Goal: Task Accomplishment & Management: Use online tool/utility

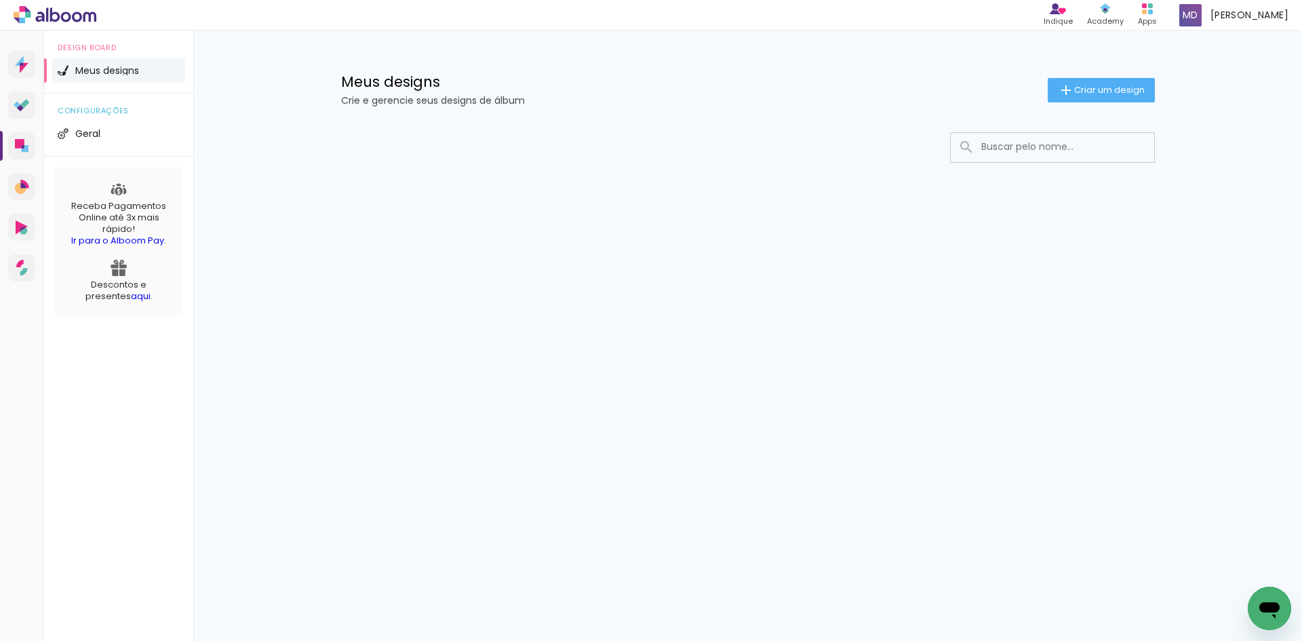
click at [1050, 147] on input at bounding box center [1071, 147] width 193 height 28
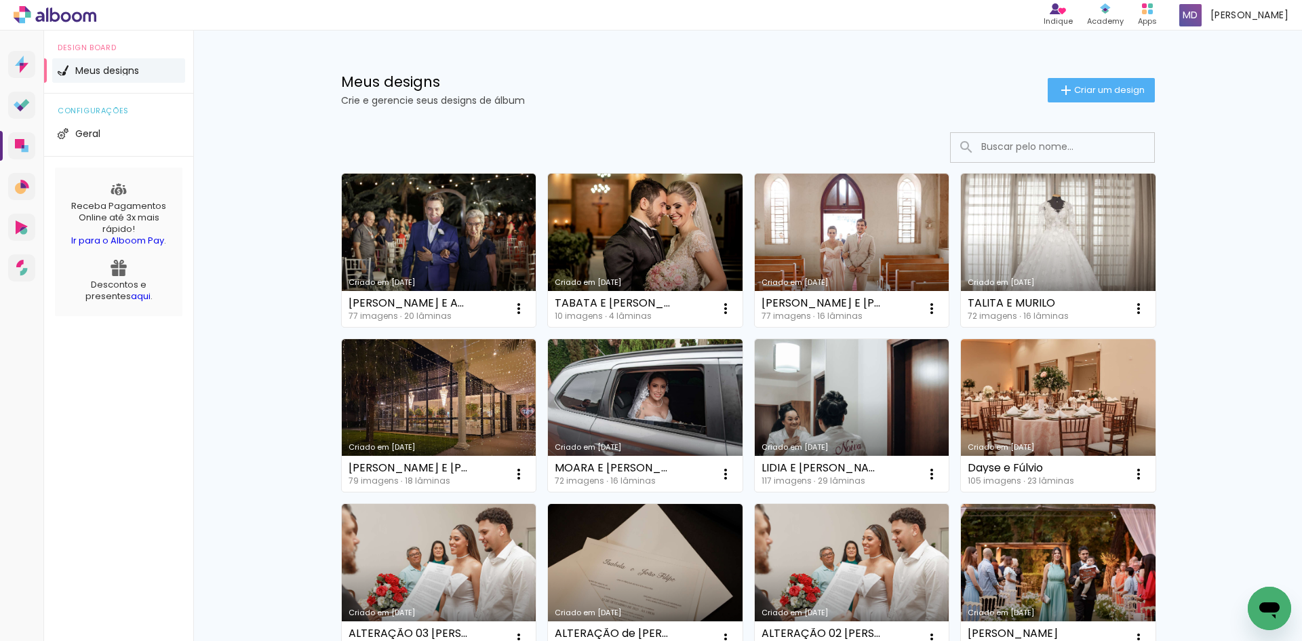
type input "M"
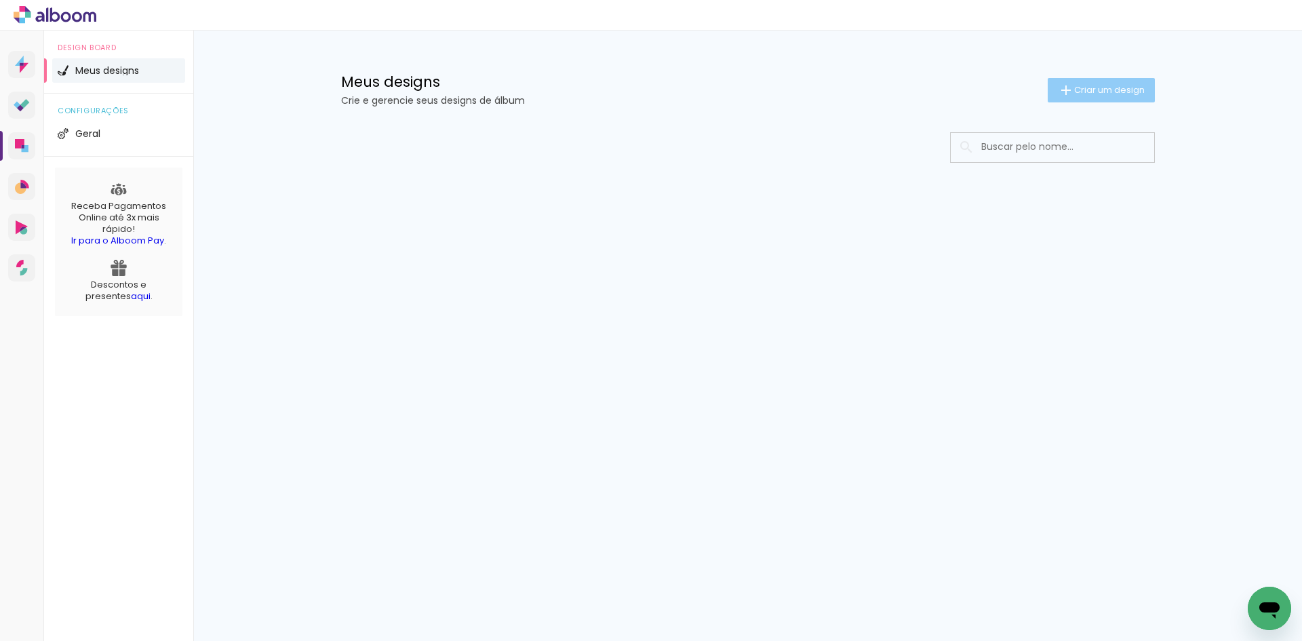
click at [1107, 92] on span "Criar um design" at bounding box center [1110, 89] width 71 height 9
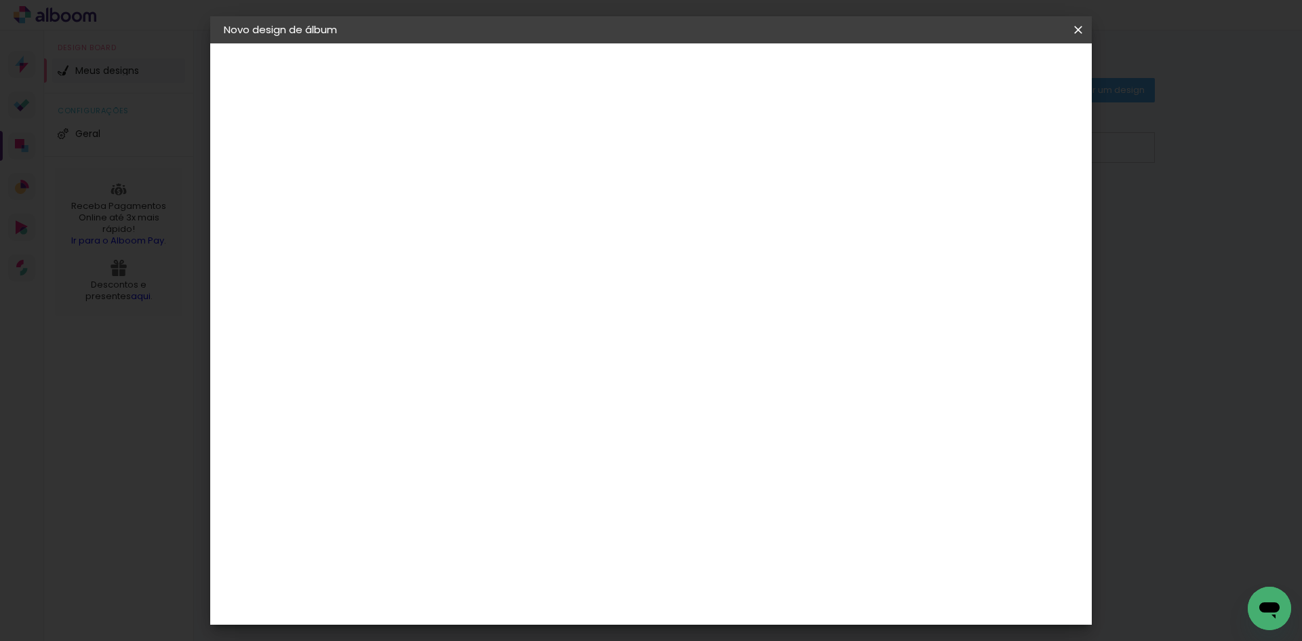
click at [446, 189] on input at bounding box center [446, 182] width 0 height 21
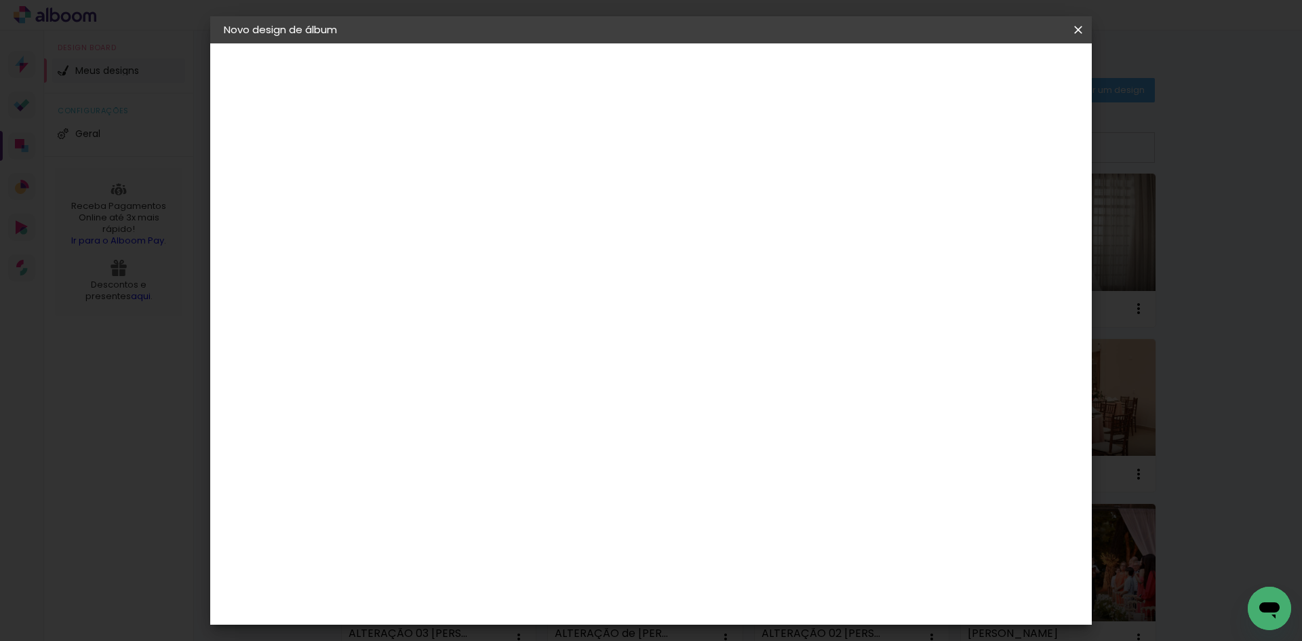
type input "[PERSON_NAME] E [PERSON_NAME] ENSAIO"
type paper-input "[PERSON_NAME] E [PERSON_NAME] ENSAIO"
click at [0, 0] on slot "Avançar" at bounding box center [0, 0] width 0 height 0
click at [461, 554] on div "Foto 15" at bounding box center [449, 565] width 24 height 22
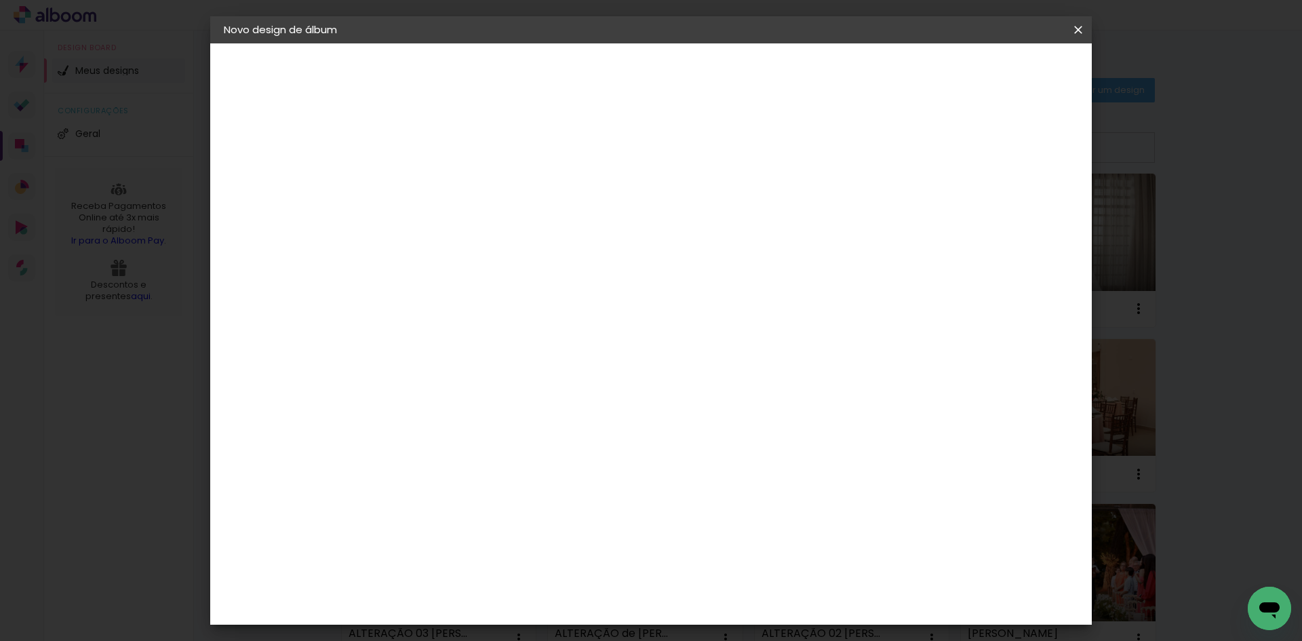
click at [0, 0] on slot "Avançar" at bounding box center [0, 0] width 0 height 0
click at [994, 70] on span "Iniciar design" at bounding box center [963, 71] width 62 height 9
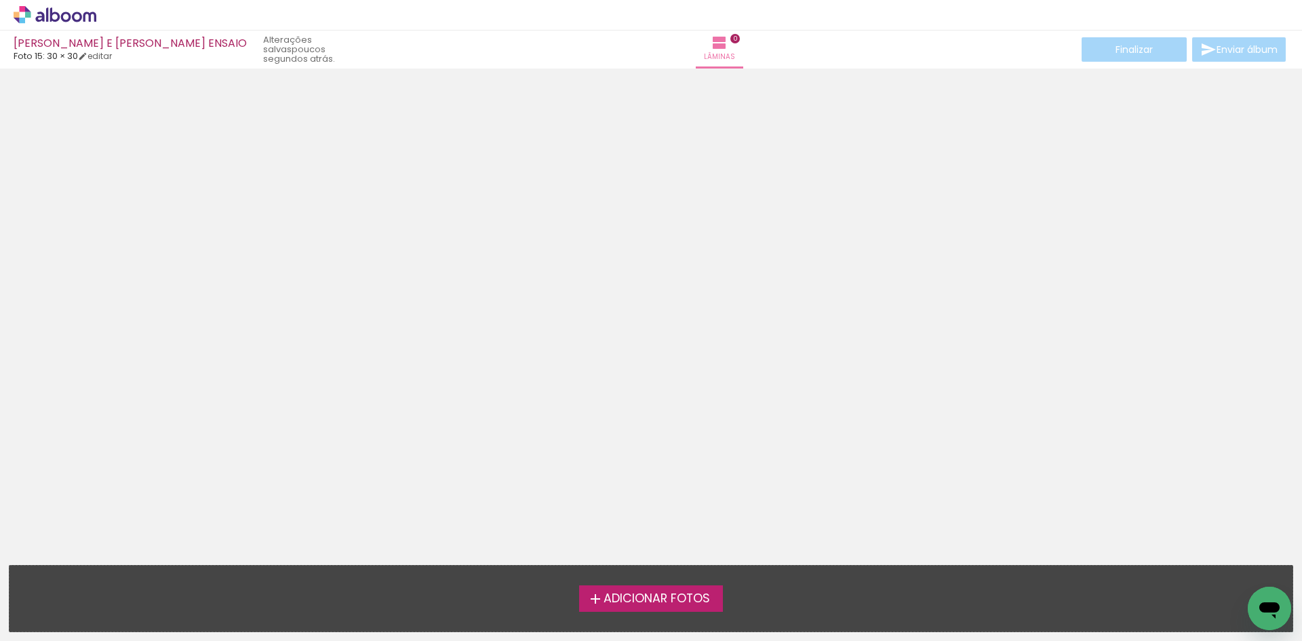
click at [649, 602] on span "Adicionar Fotos" at bounding box center [657, 599] width 107 height 12
click at [0, 0] on input "file" at bounding box center [0, 0] width 0 height 0
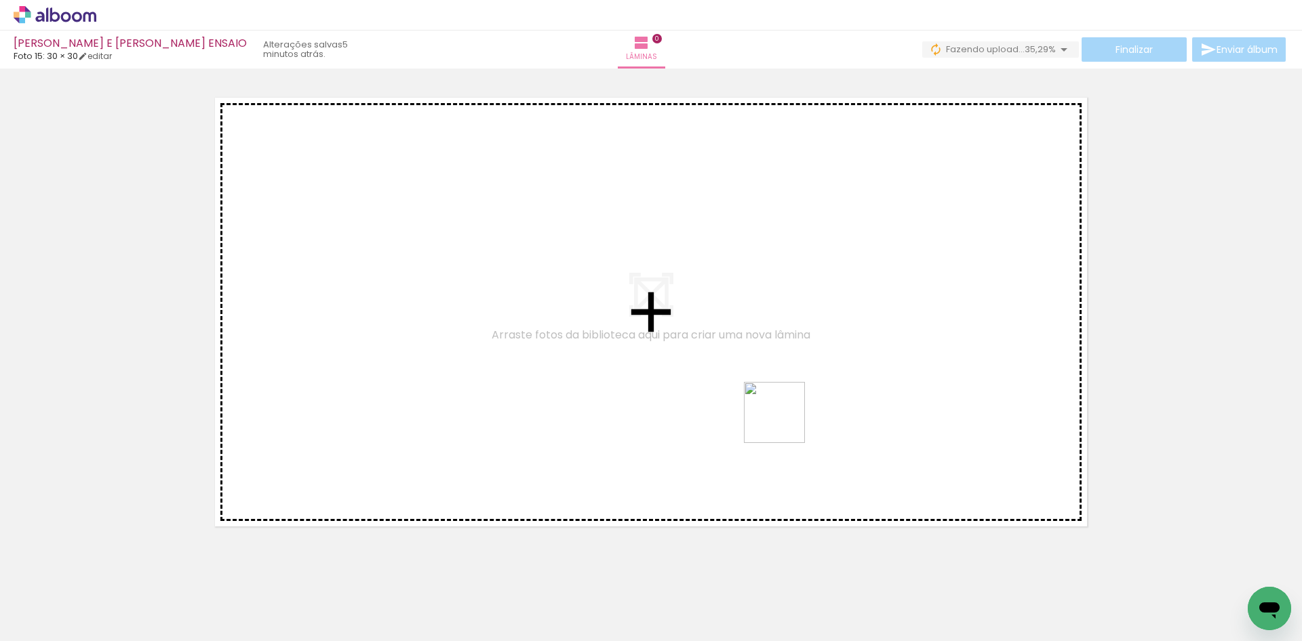
drag, startPoint x: 571, startPoint y: 598, endPoint x: 785, endPoint y: 423, distance: 276.6
click at [785, 423] on quentale-workspace at bounding box center [651, 320] width 1302 height 641
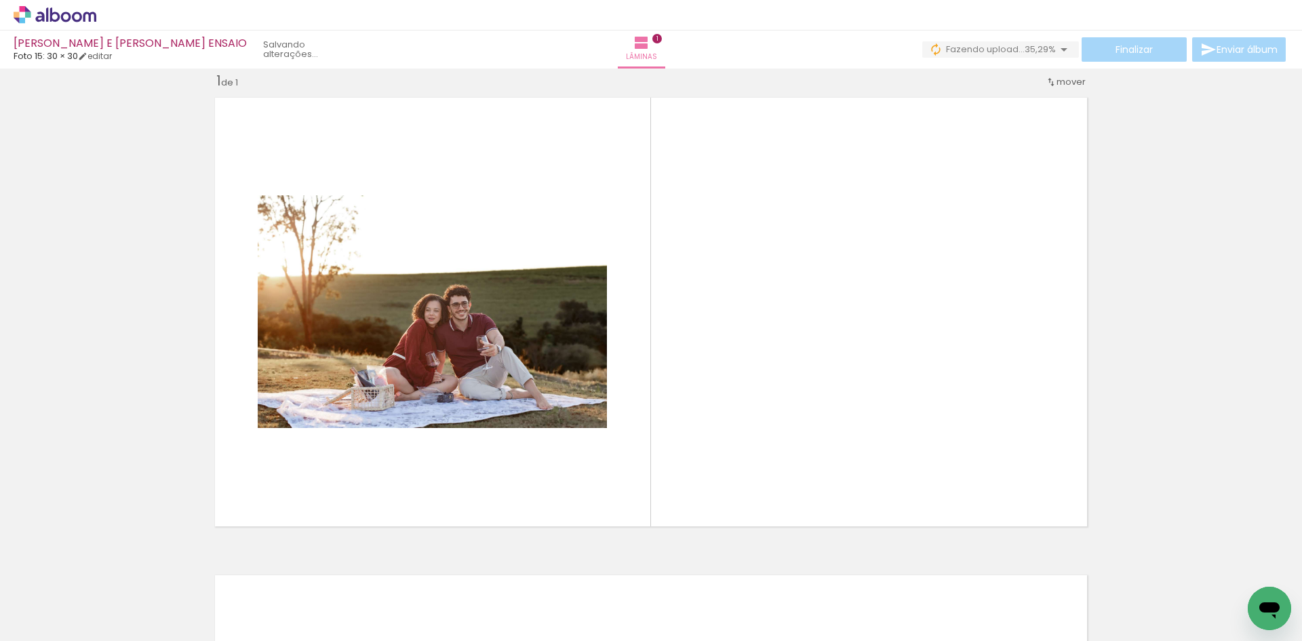
scroll to position [18, 0]
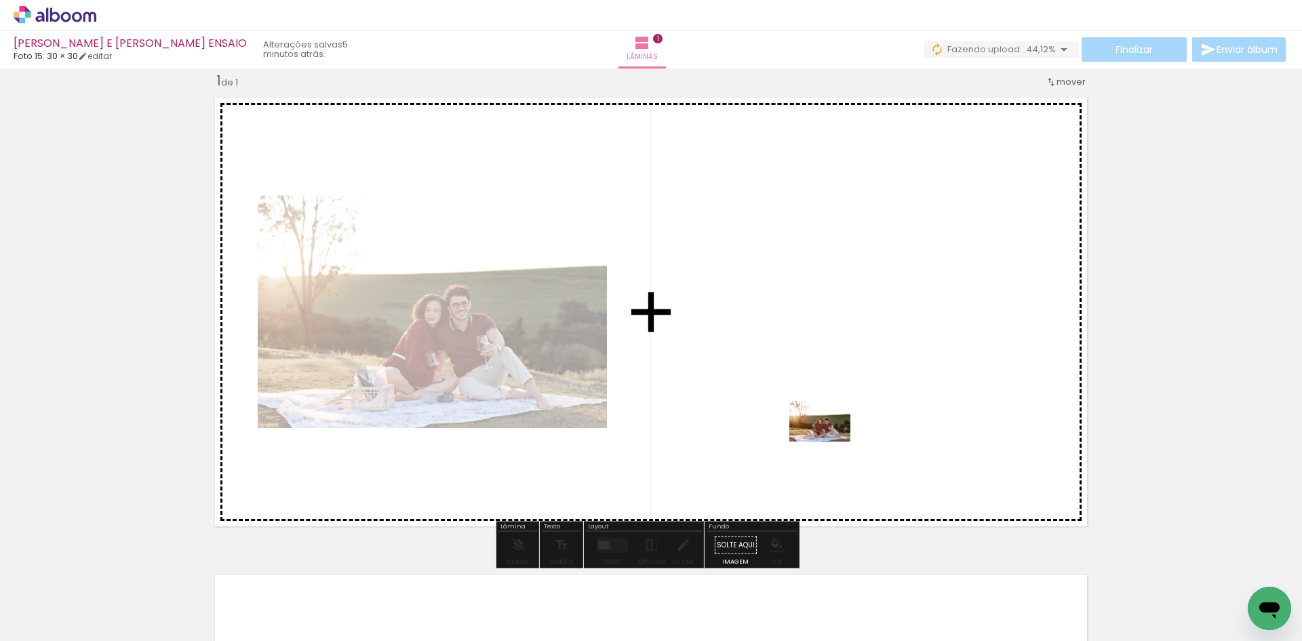
drag, startPoint x: 649, startPoint y: 607, endPoint x: 830, endPoint y: 442, distance: 245.4
click at [830, 442] on quentale-workspace at bounding box center [651, 320] width 1302 height 641
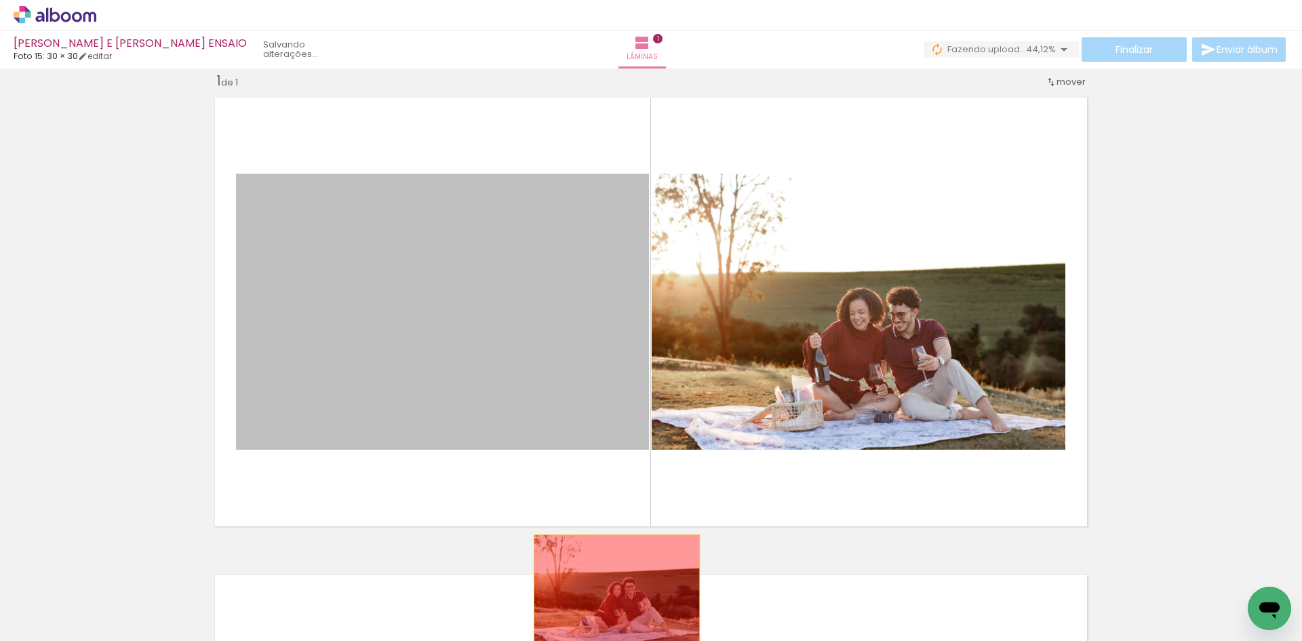
drag, startPoint x: 598, startPoint y: 431, endPoint x: 612, endPoint y: 590, distance: 160.0
click at [612, 590] on quentale-workspace at bounding box center [651, 320] width 1302 height 641
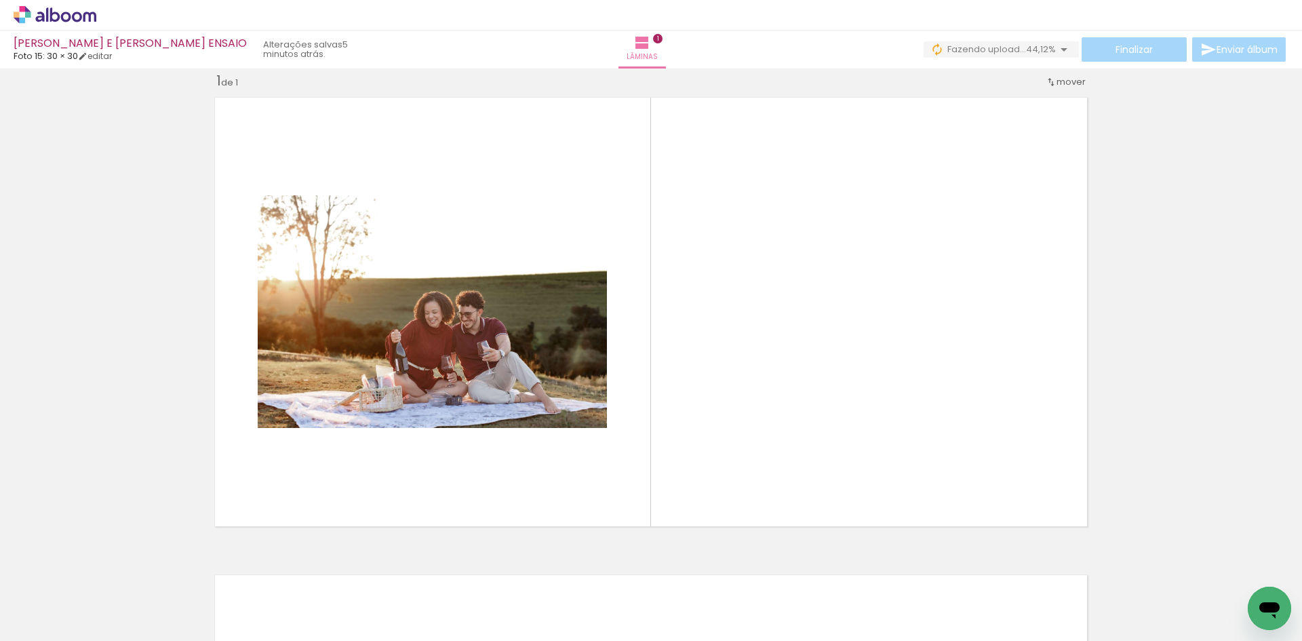
click at [73, 601] on iron-icon at bounding box center [69, 600] width 11 height 11
click at [0, 0] on slot "Não utilizadas" at bounding box center [0, 0] width 0 height 0
type input "Não utilizadas"
drag, startPoint x: 946, startPoint y: 596, endPoint x: 951, endPoint y: 454, distance: 141.9
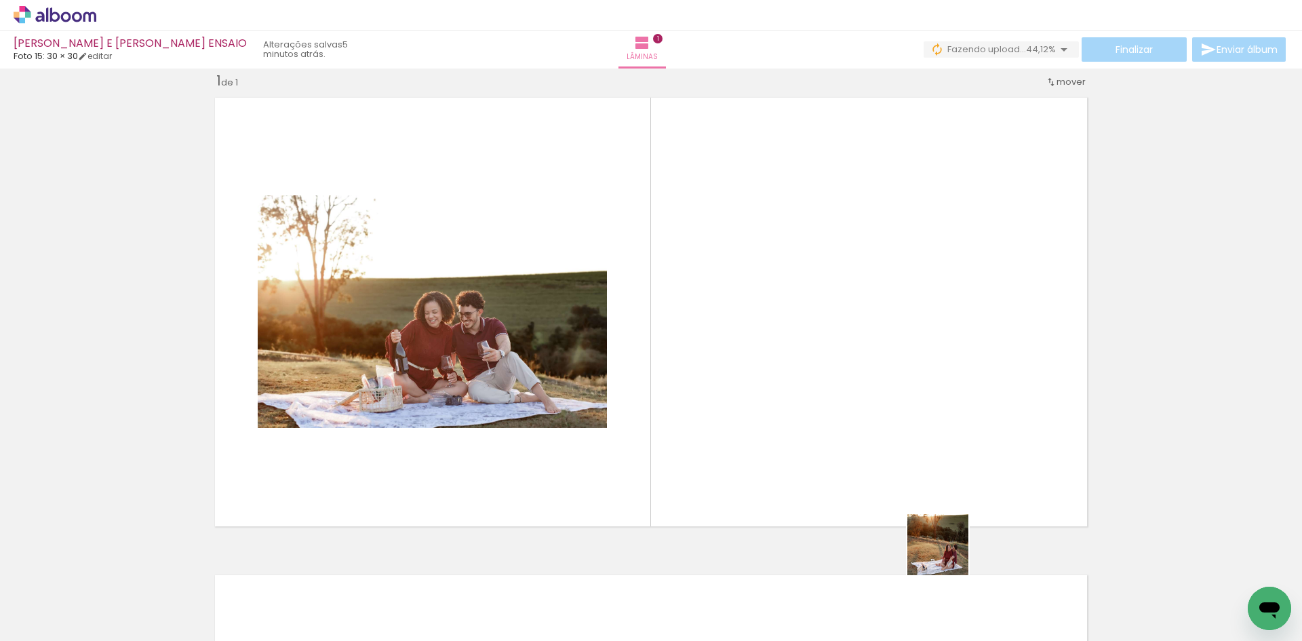
click at [951, 454] on quentale-workspace at bounding box center [651, 320] width 1302 height 641
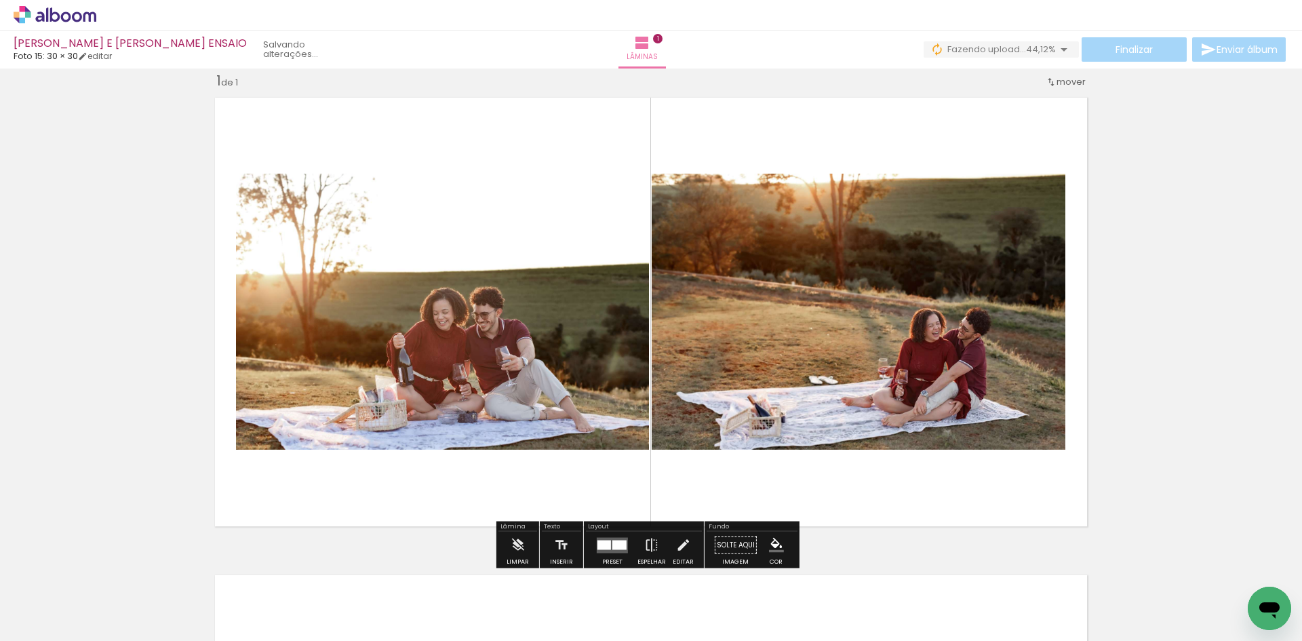
scroll to position [0, 1244]
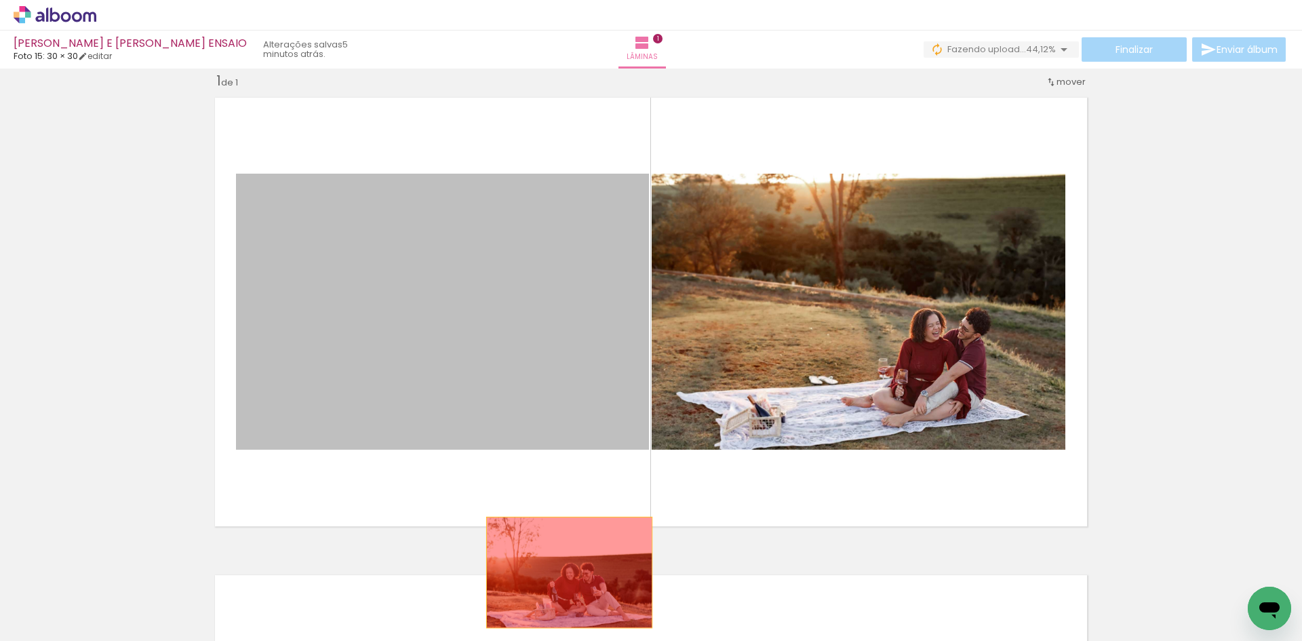
drag, startPoint x: 581, startPoint y: 393, endPoint x: 617, endPoint y: 568, distance: 178.5
click at [564, 573] on quentale-workspace at bounding box center [651, 320] width 1302 height 641
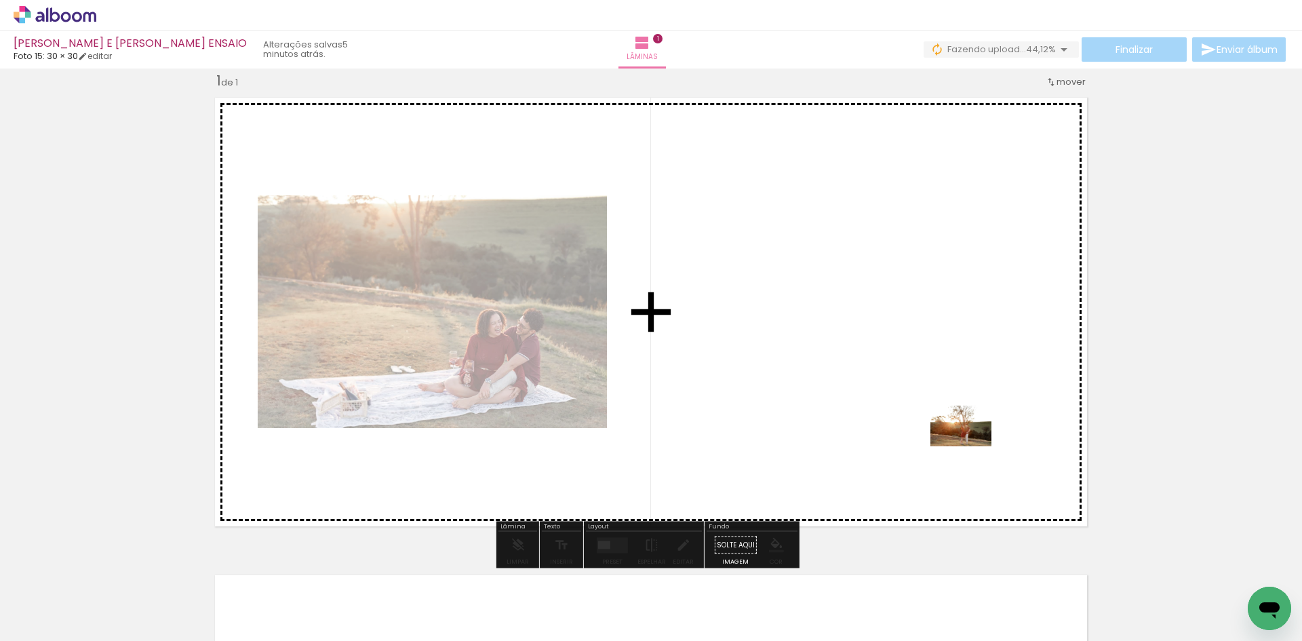
drag, startPoint x: 1099, startPoint y: 600, endPoint x: 971, endPoint y: 446, distance: 199.4
click at [971, 446] on quentale-workspace at bounding box center [651, 320] width 1302 height 641
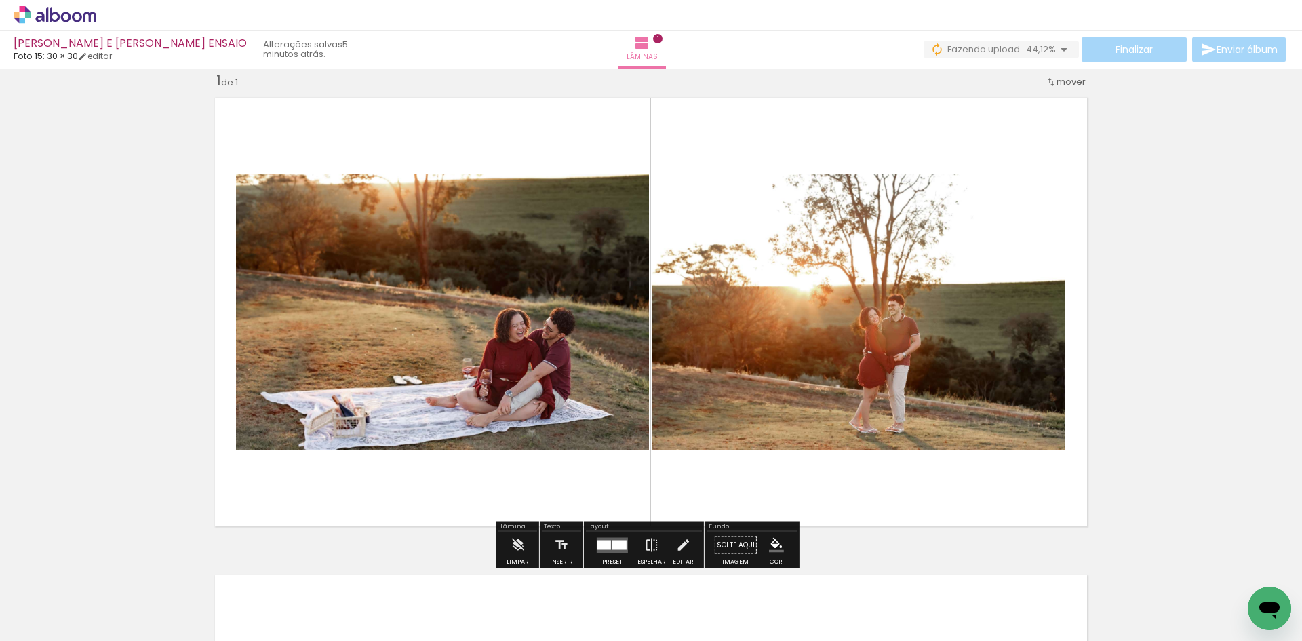
click at [613, 541] on div at bounding box center [620, 544] width 14 height 9
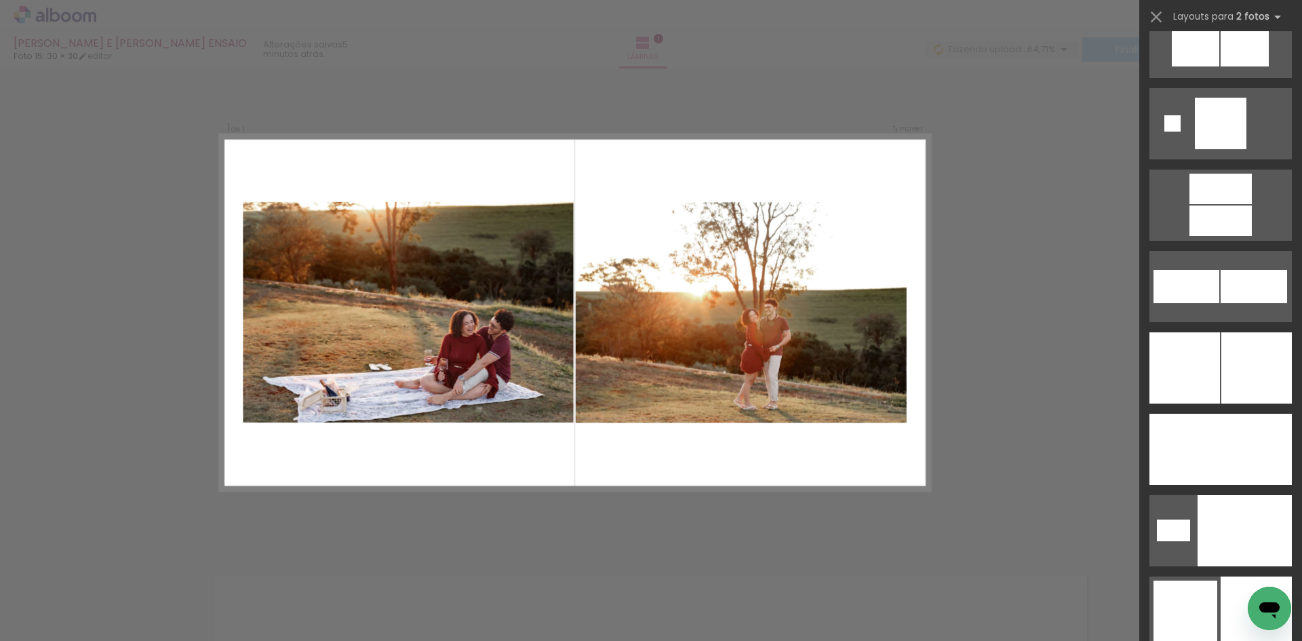
scroll to position [4310, 0]
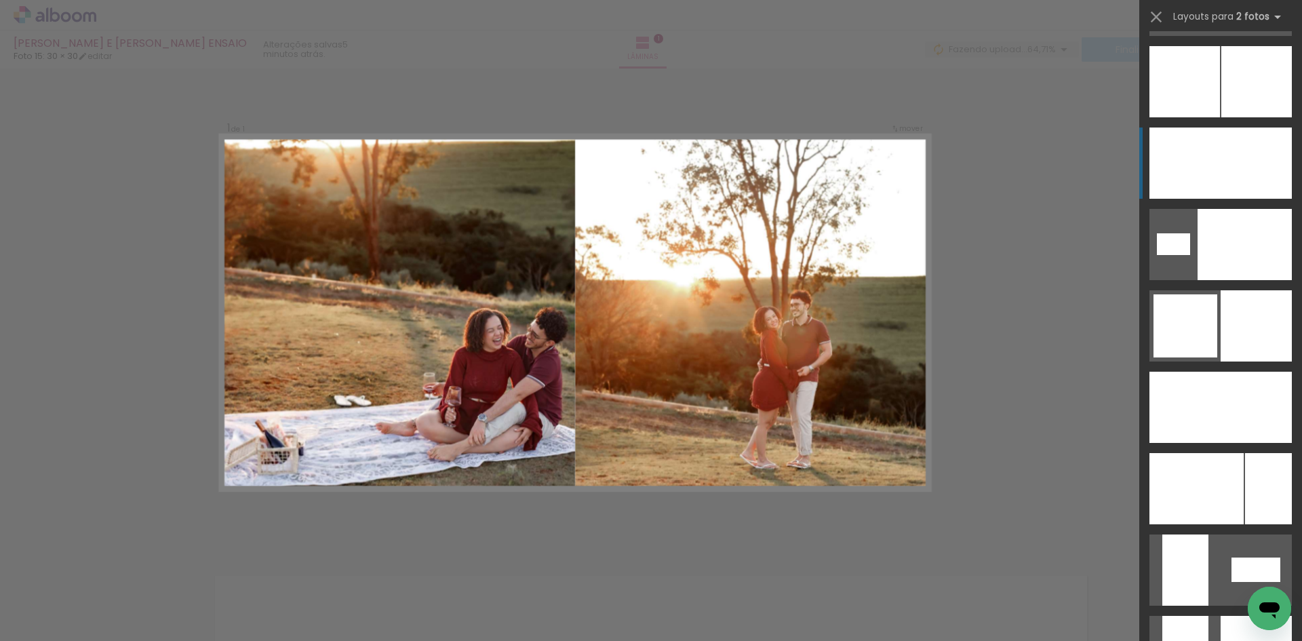
click at [1244, 209] on div at bounding box center [1245, 244] width 94 height 71
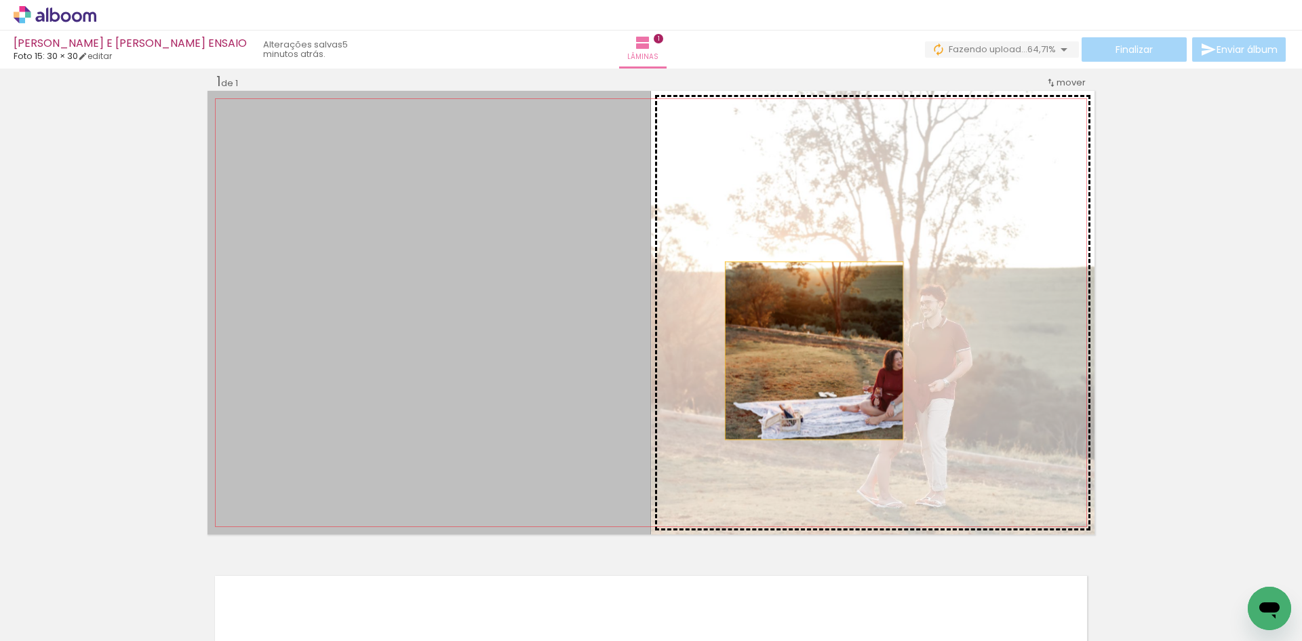
drag, startPoint x: 548, startPoint y: 358, endPoint x: 856, endPoint y: 351, distance: 308.1
click at [0, 0] on slot at bounding box center [0, 0] width 0 height 0
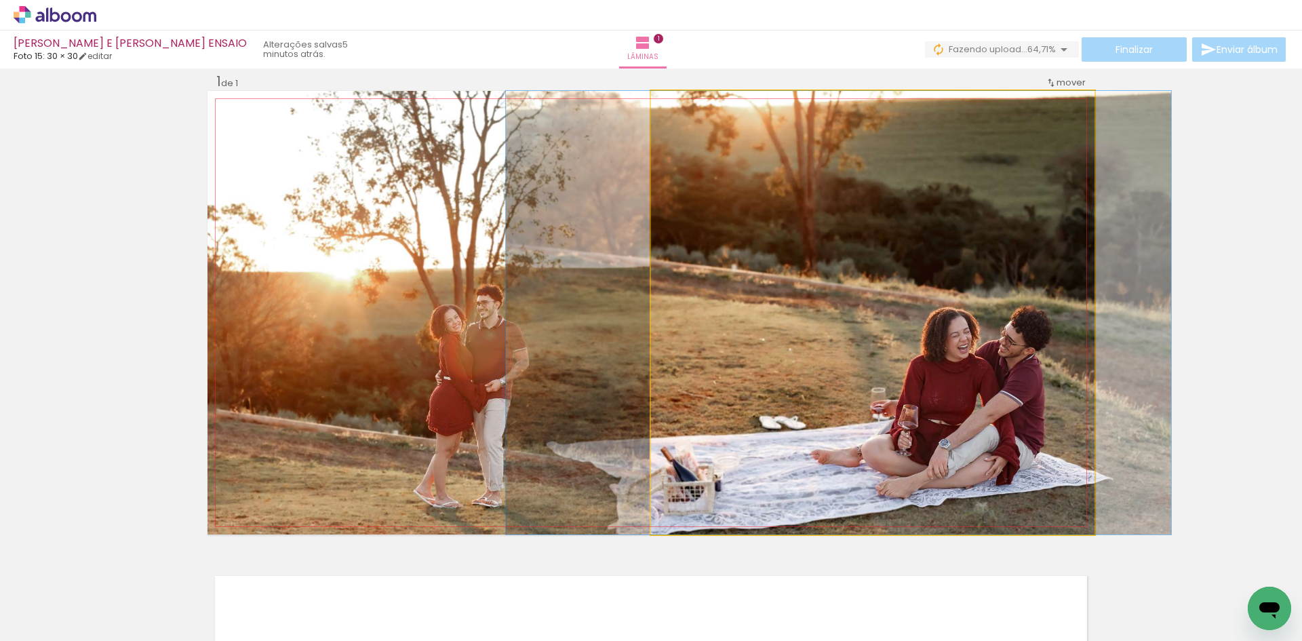
drag, startPoint x: 927, startPoint y: 392, endPoint x: 893, endPoint y: 391, distance: 33.9
drag, startPoint x: 953, startPoint y: 382, endPoint x: 952, endPoint y: 407, distance: 25.1
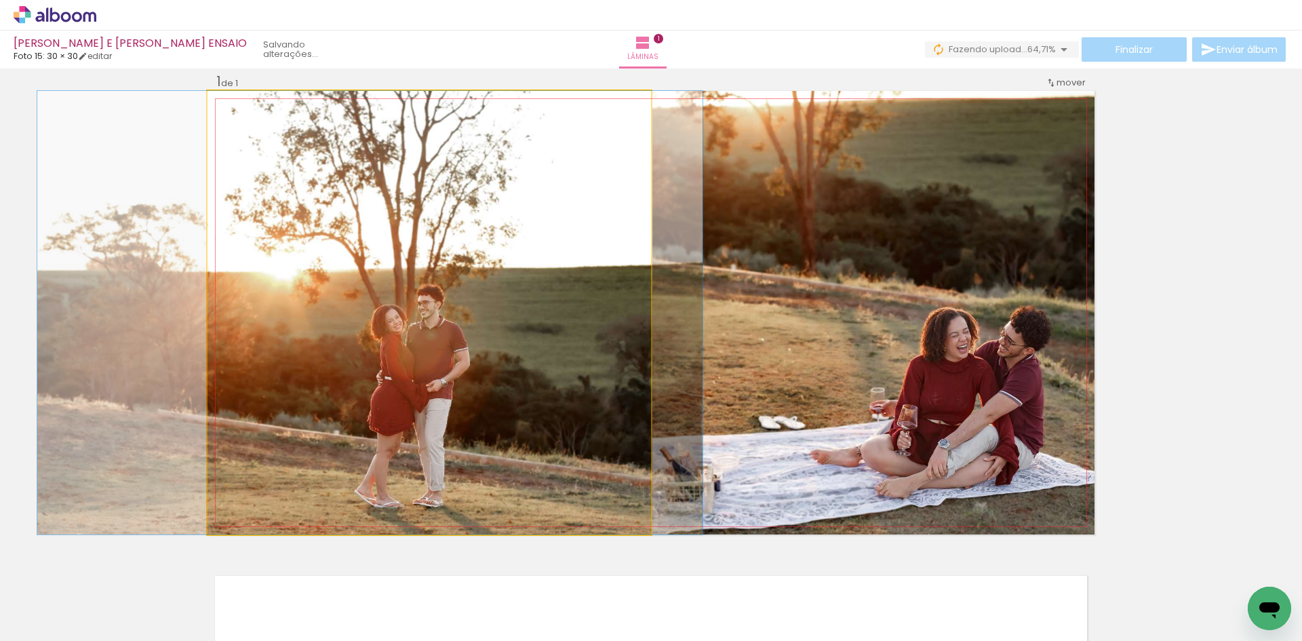
drag, startPoint x: 493, startPoint y: 351, endPoint x: 434, endPoint y: 347, distance: 59.2
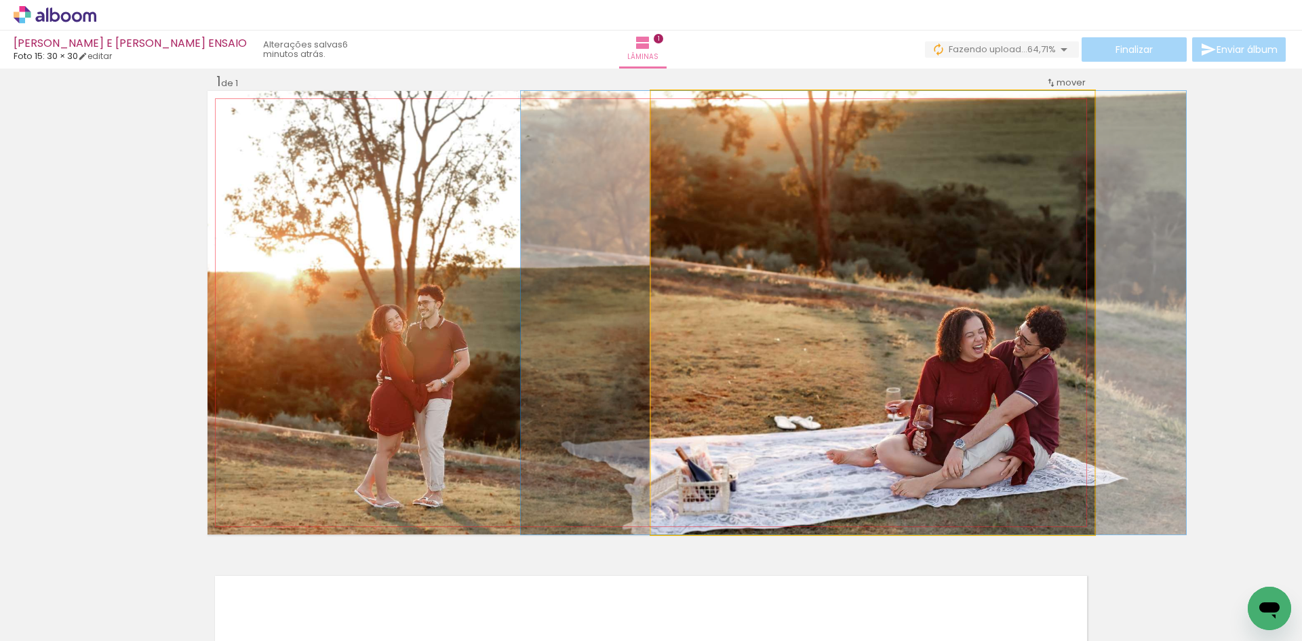
drag, startPoint x: 902, startPoint y: 386, endPoint x: 918, endPoint y: 387, distance: 15.6
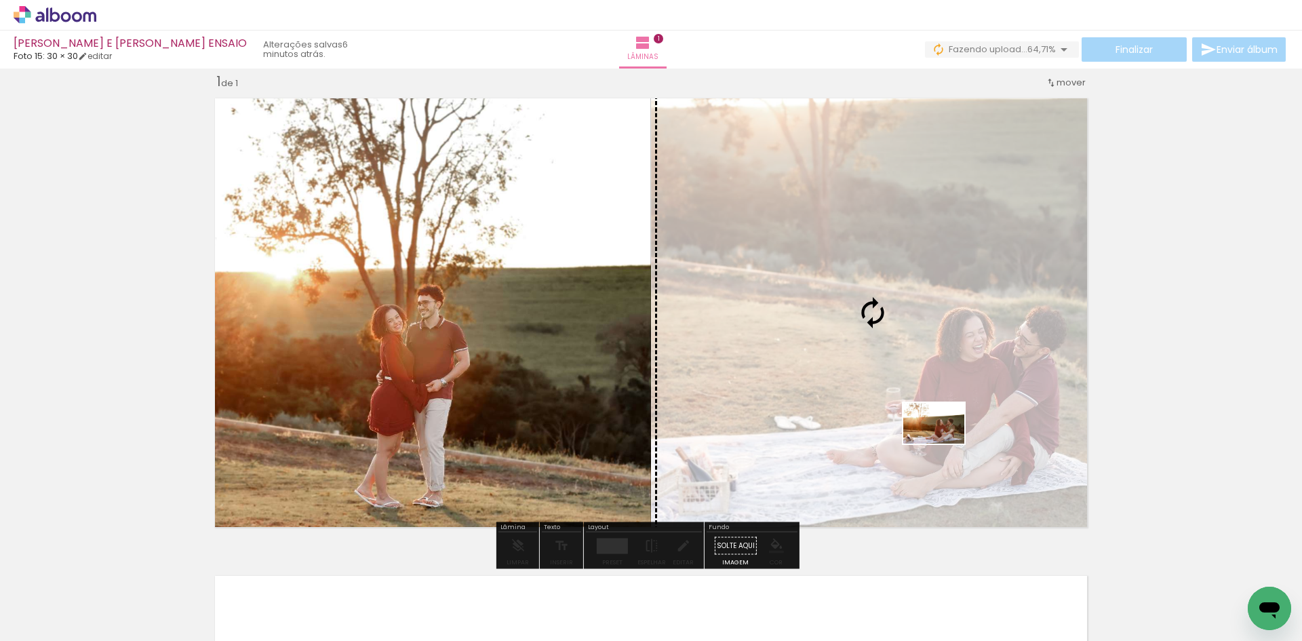
drag, startPoint x: 945, startPoint y: 604, endPoint x: 944, endPoint y: 444, distance: 160.1
click at [944, 444] on quentale-workspace at bounding box center [651, 320] width 1302 height 641
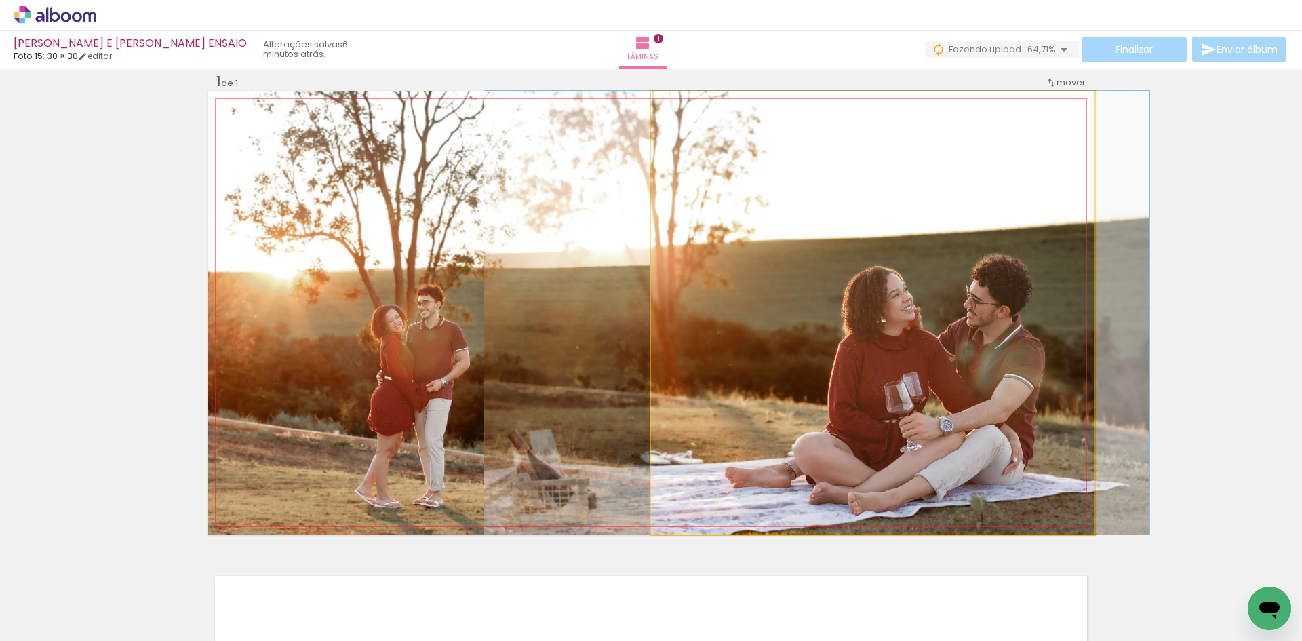
drag, startPoint x: 983, startPoint y: 419, endPoint x: 927, endPoint y: 414, distance: 55.8
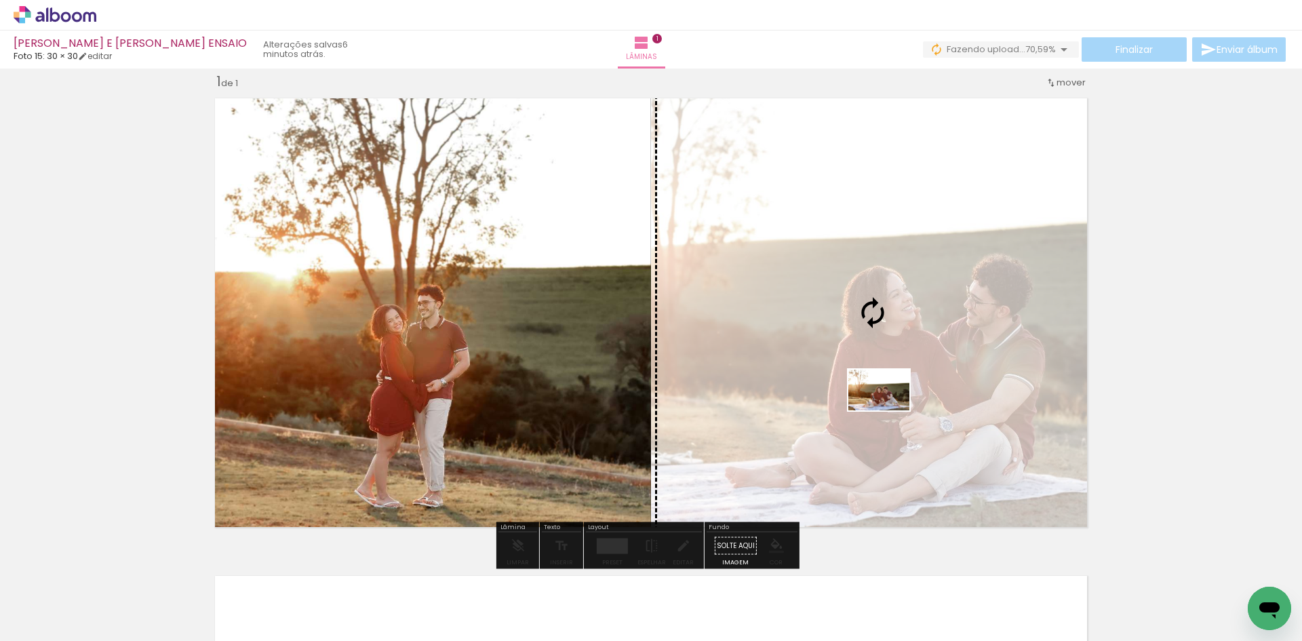
drag, startPoint x: 792, startPoint y: 606, endPoint x: 889, endPoint y: 410, distance: 219.0
click at [889, 410] on quentale-workspace at bounding box center [651, 320] width 1302 height 641
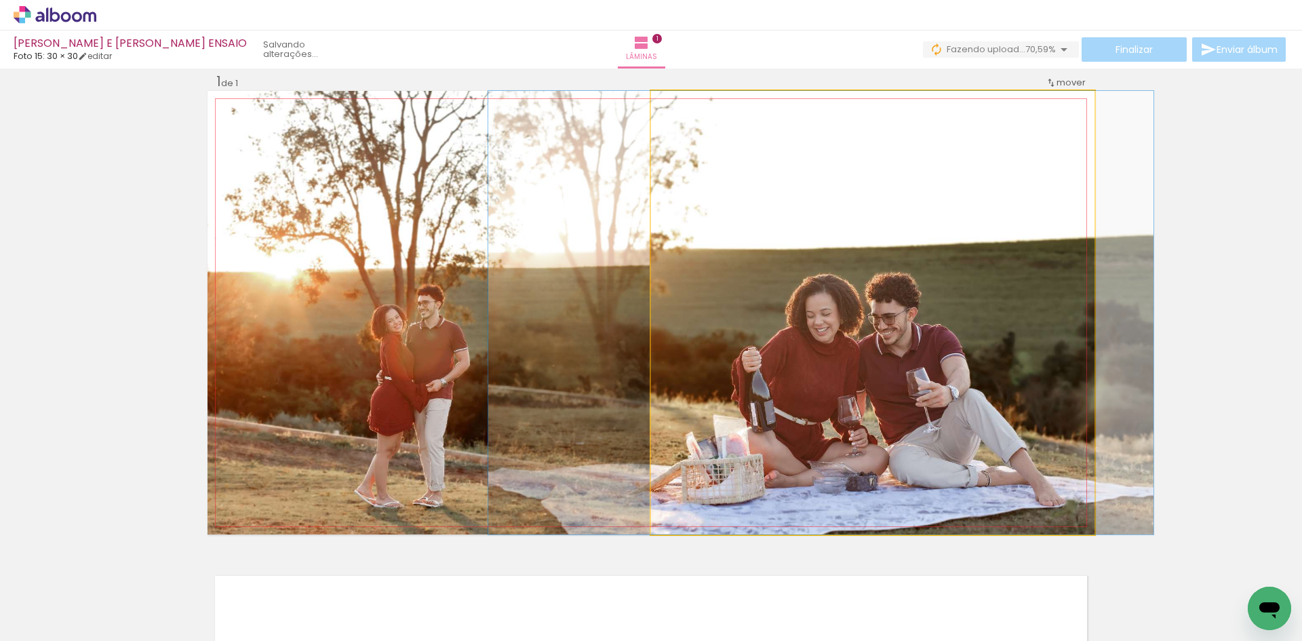
drag, startPoint x: 965, startPoint y: 457, endPoint x: 913, endPoint y: 455, distance: 51.6
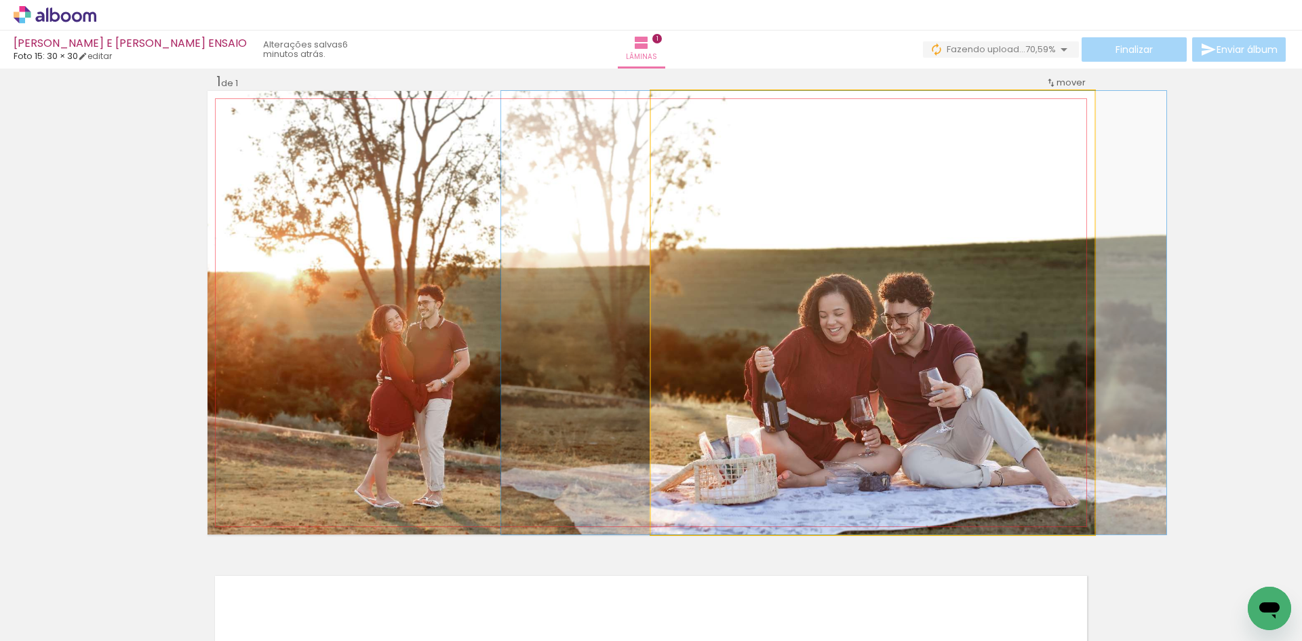
drag, startPoint x: 919, startPoint y: 450, endPoint x: 932, endPoint y: 452, distance: 13.0
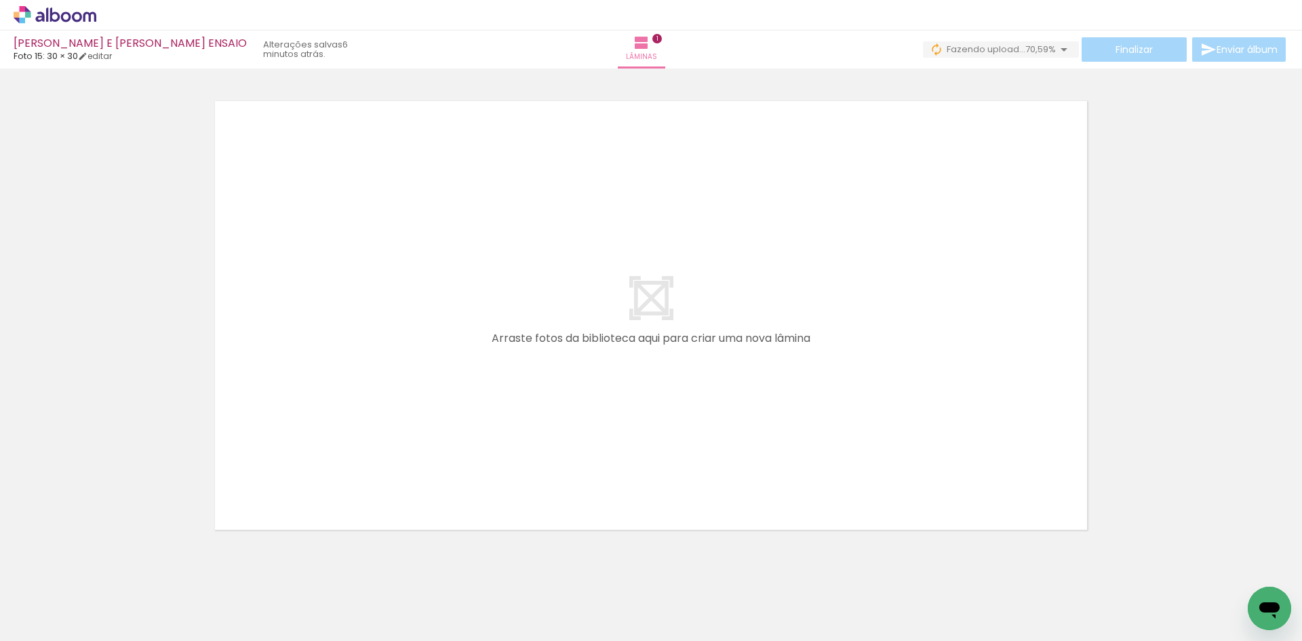
scroll to position [0, 0]
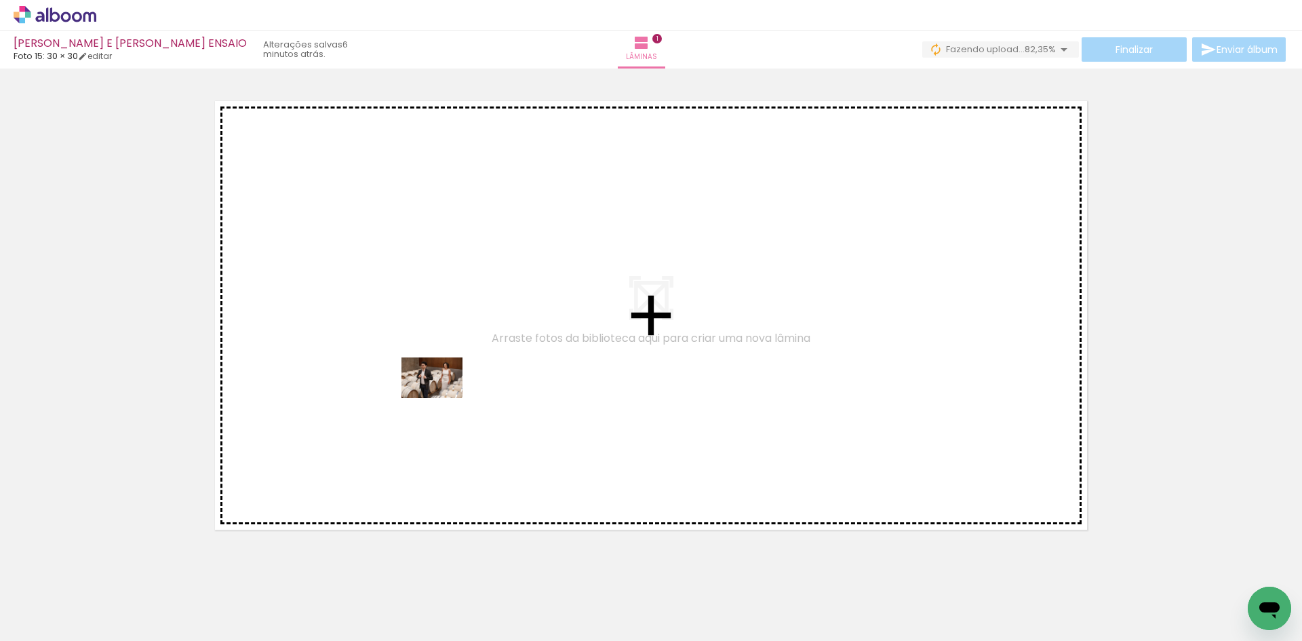
drag, startPoint x: 136, startPoint y: 597, endPoint x: 442, endPoint y: 398, distance: 365.4
click at [442, 398] on quentale-workspace at bounding box center [651, 320] width 1302 height 641
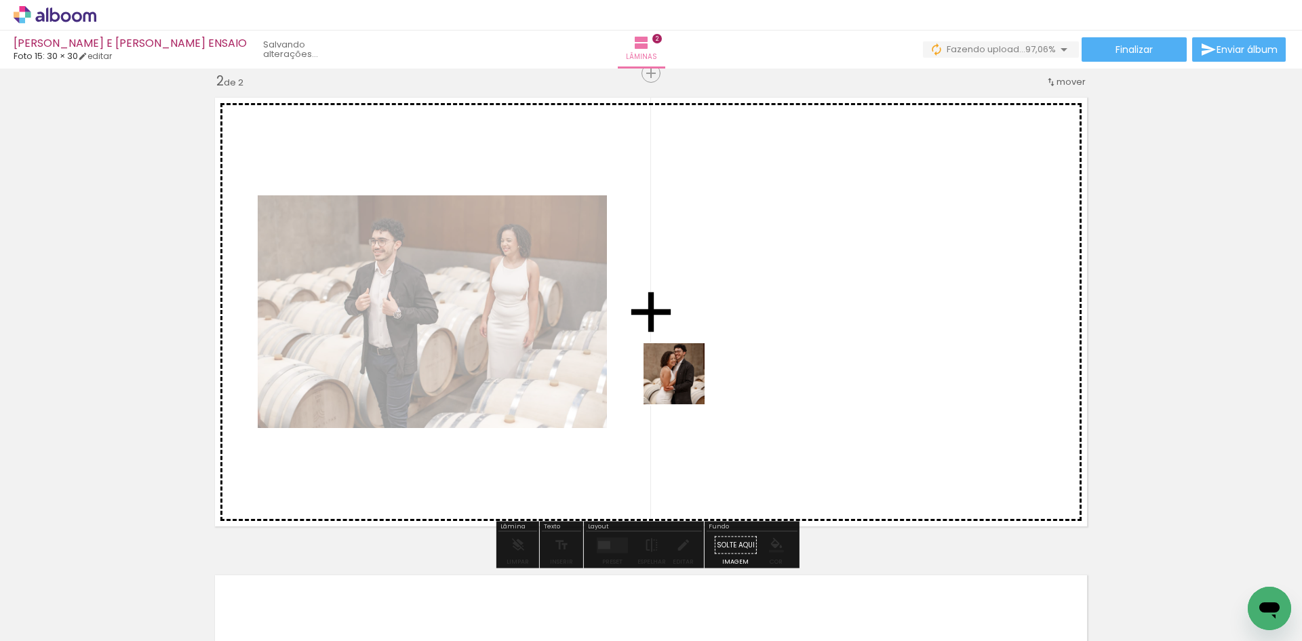
drag, startPoint x: 219, startPoint y: 589, endPoint x: 684, endPoint y: 384, distance: 508.7
click at [684, 384] on quentale-workspace at bounding box center [651, 320] width 1302 height 641
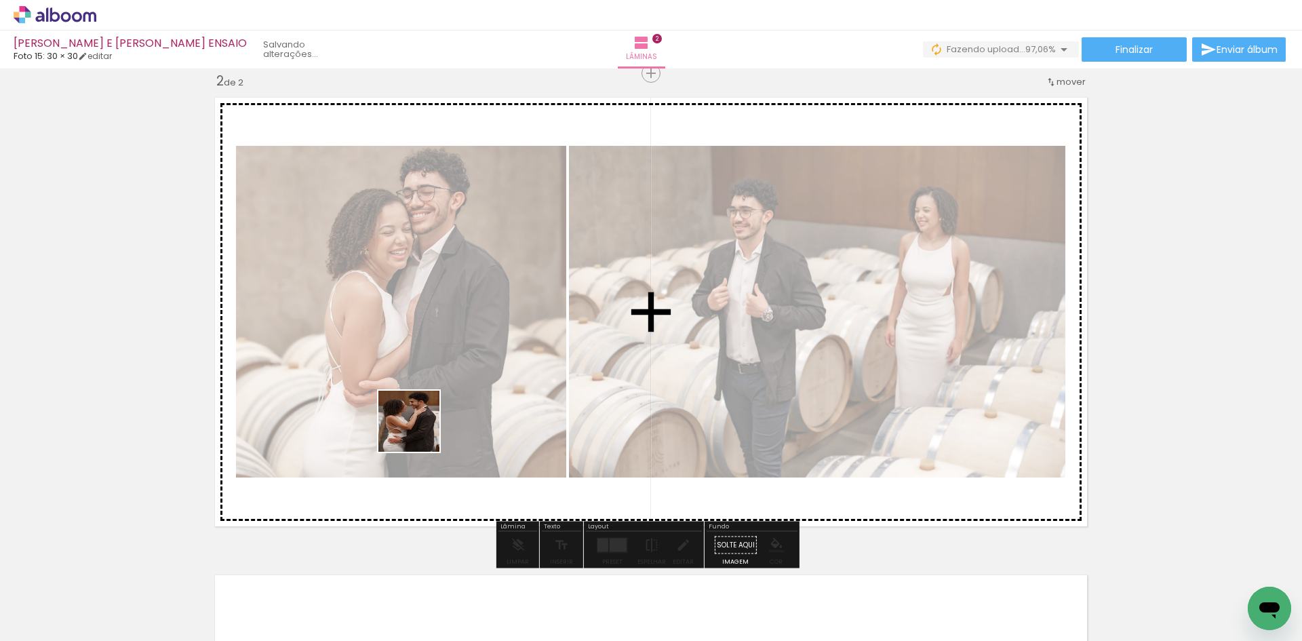
drag, startPoint x: 220, startPoint y: 598, endPoint x: 431, endPoint y: 421, distance: 275.9
click at [431, 421] on quentale-workspace at bounding box center [651, 320] width 1302 height 641
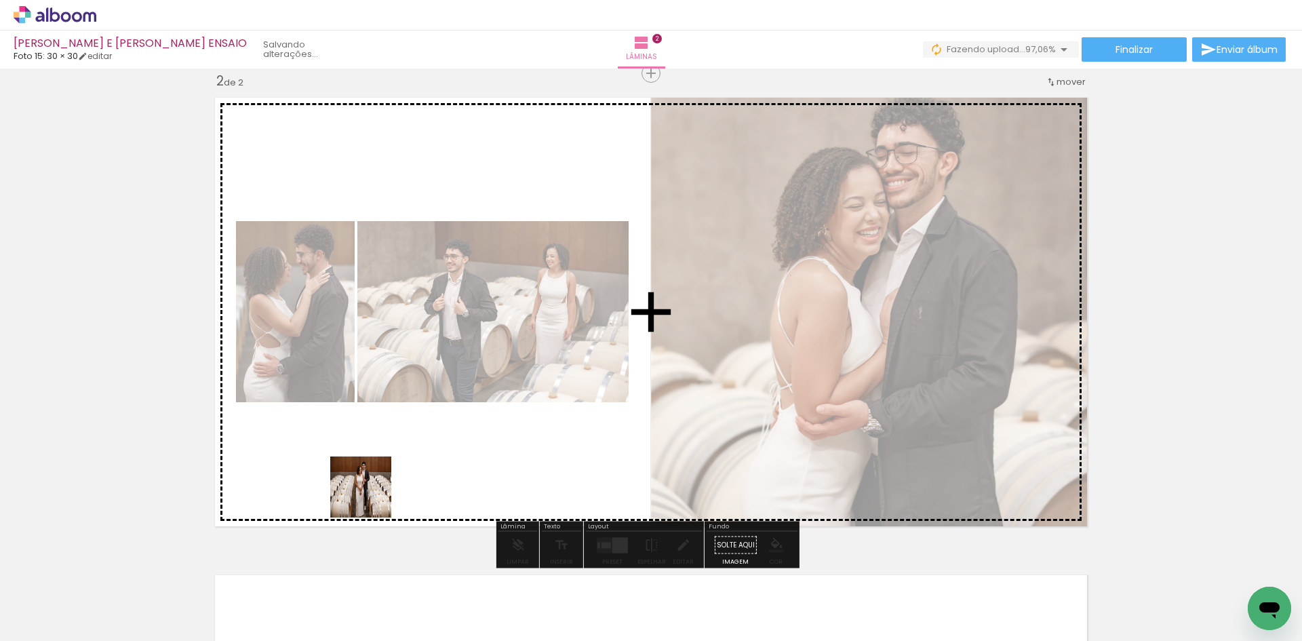
drag, startPoint x: 282, startPoint y: 606, endPoint x: 398, endPoint y: 467, distance: 181.1
click at [398, 467] on quentale-workspace at bounding box center [651, 320] width 1302 height 641
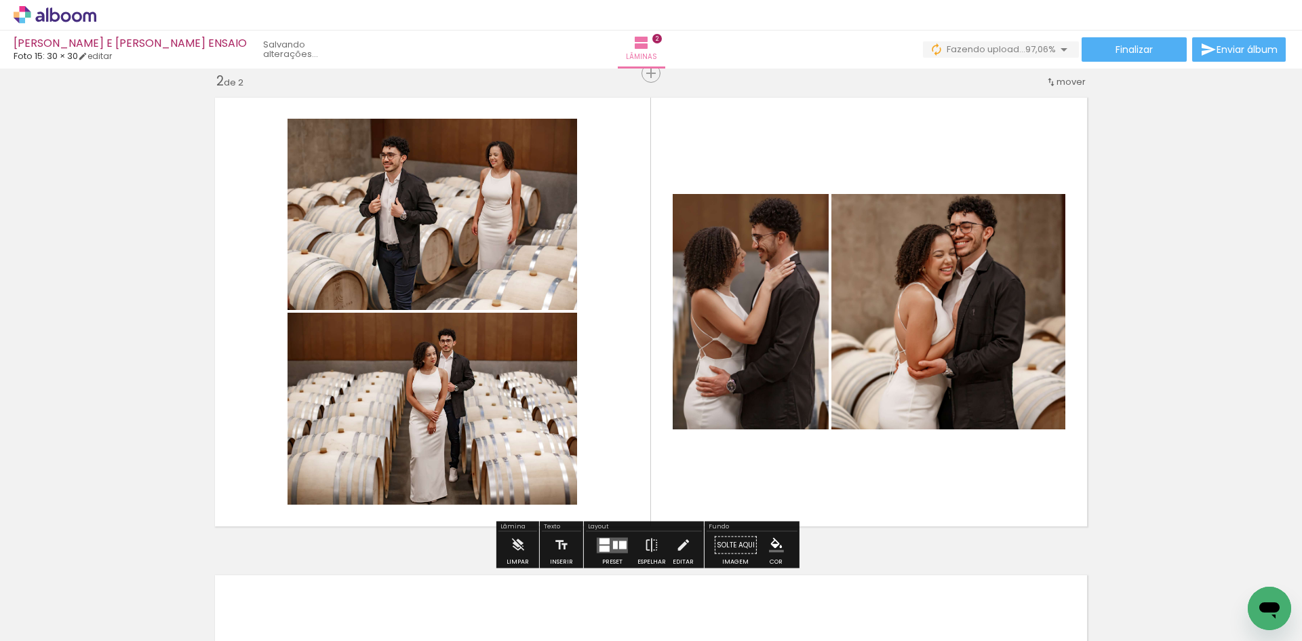
scroll to position [563, 0]
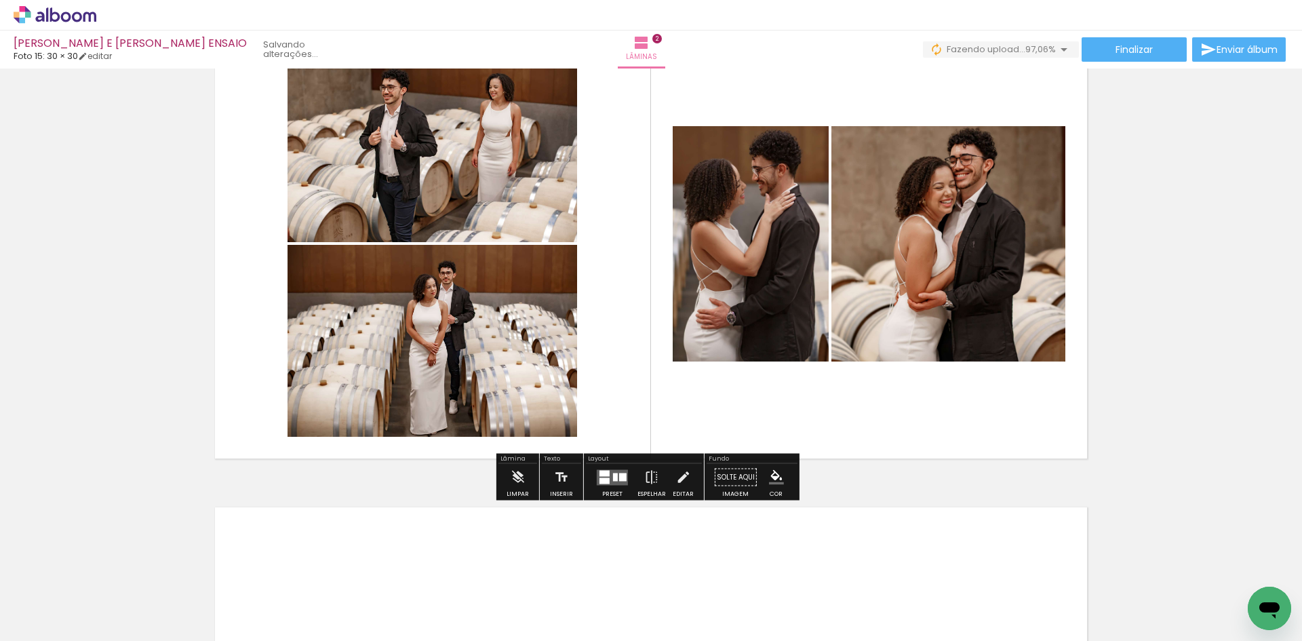
click at [613, 480] on div at bounding box center [615, 477] width 5 height 8
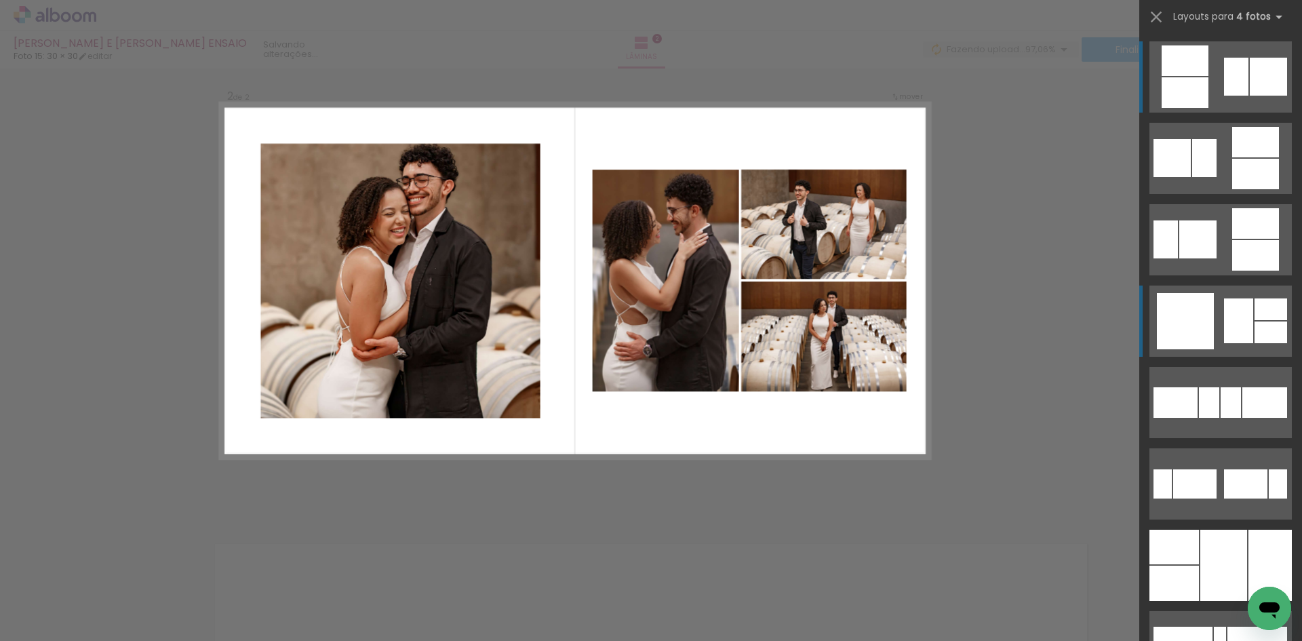
scroll to position [495, 0]
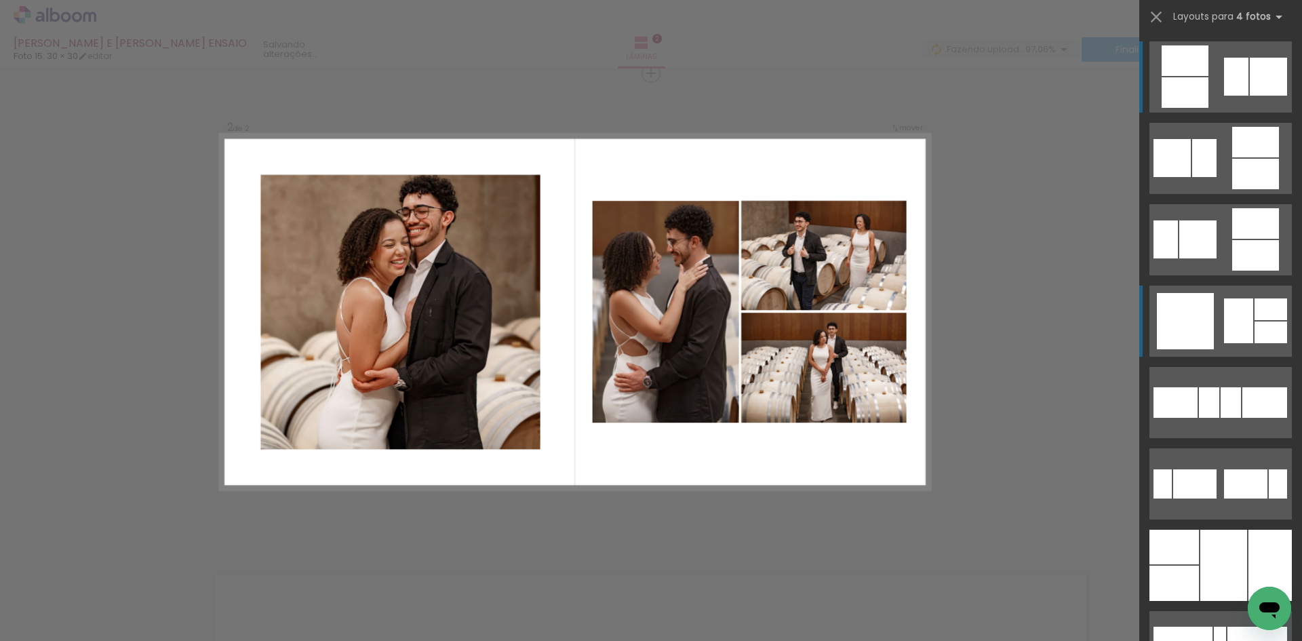
click at [1191, 177] on div at bounding box center [1172, 158] width 37 height 38
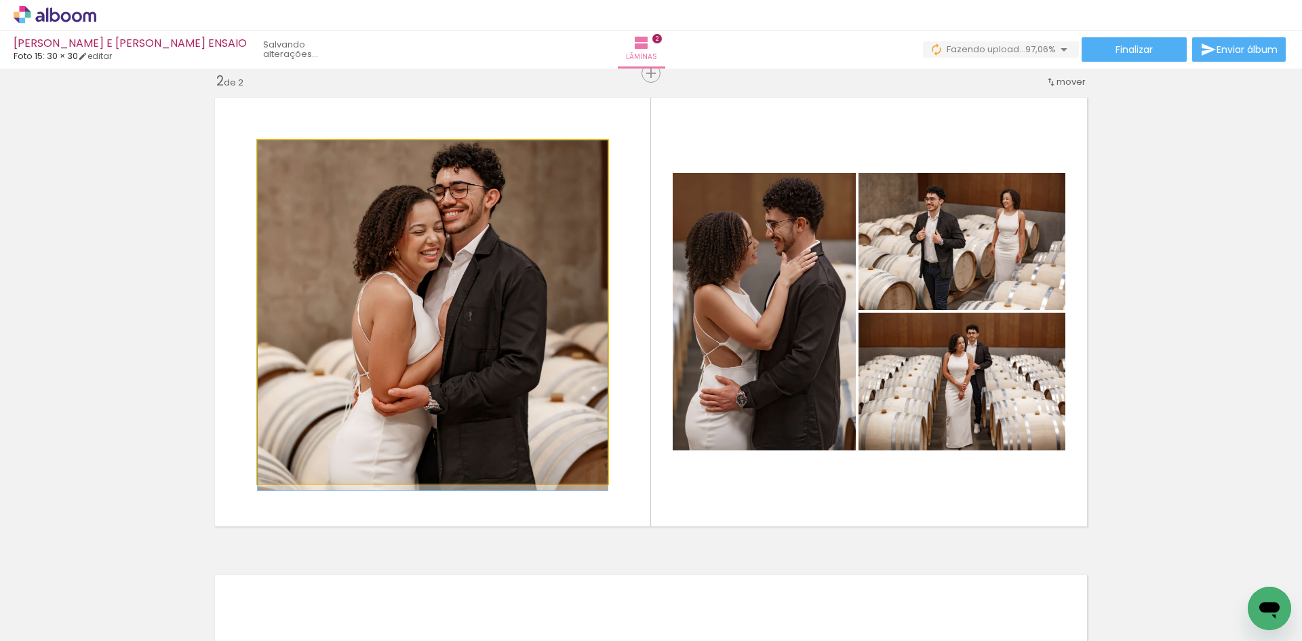
drag, startPoint x: 543, startPoint y: 308, endPoint x: 539, endPoint y: 324, distance: 16.0
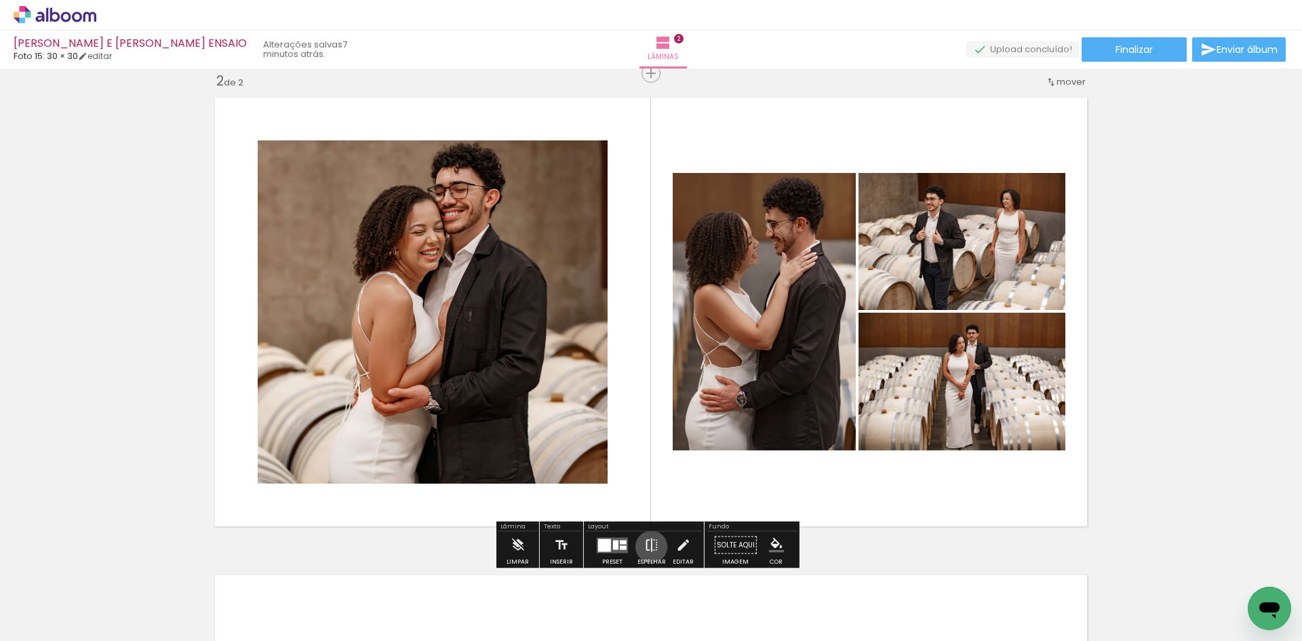
click at [649, 547] on iron-icon at bounding box center [651, 545] width 15 height 27
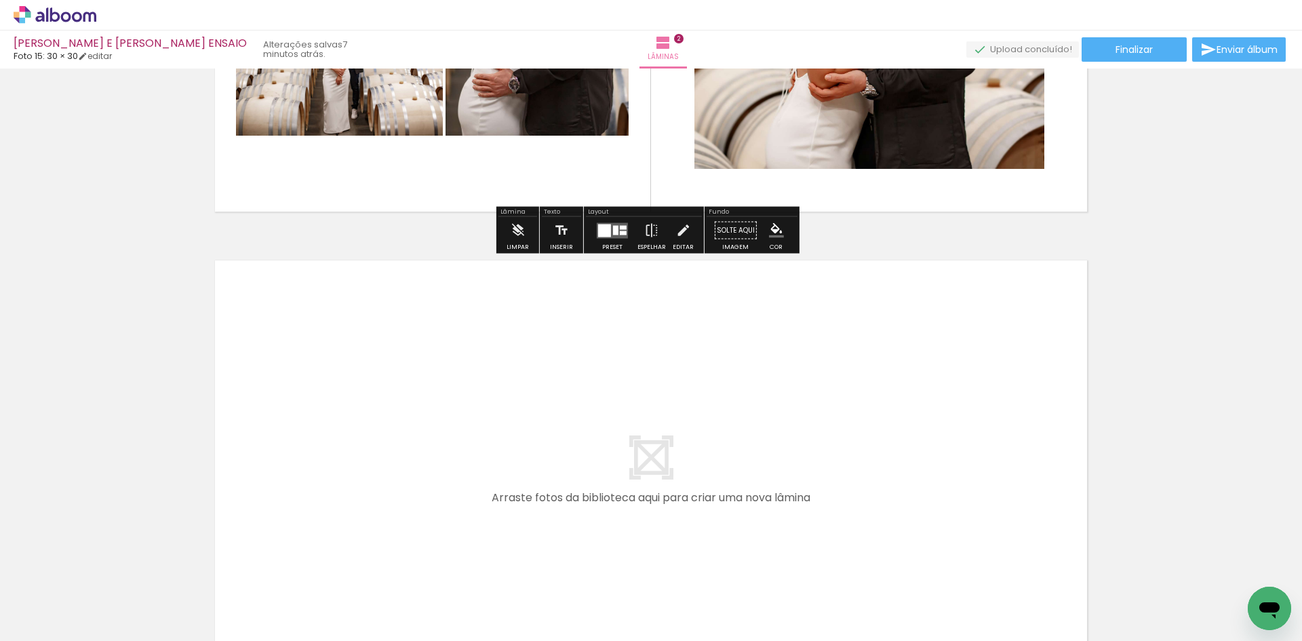
scroll to position [834, 0]
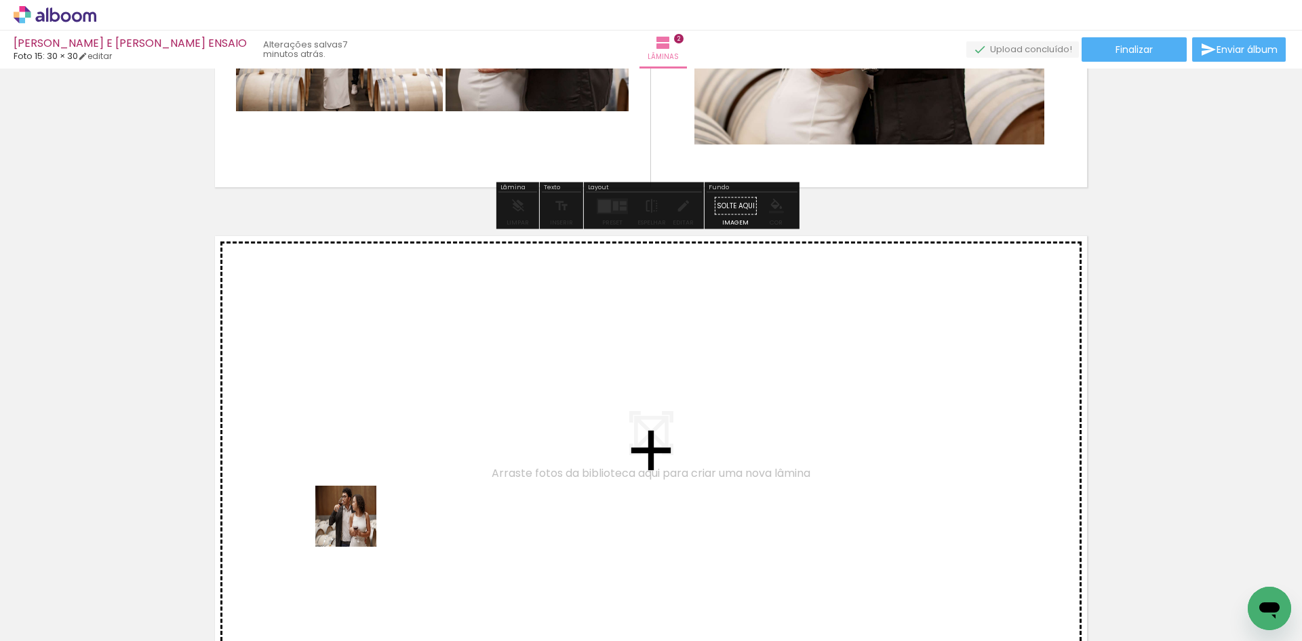
drag, startPoint x: 294, startPoint y: 592, endPoint x: 451, endPoint y: 419, distance: 233.9
click at [451, 419] on quentale-workspace at bounding box center [651, 320] width 1302 height 641
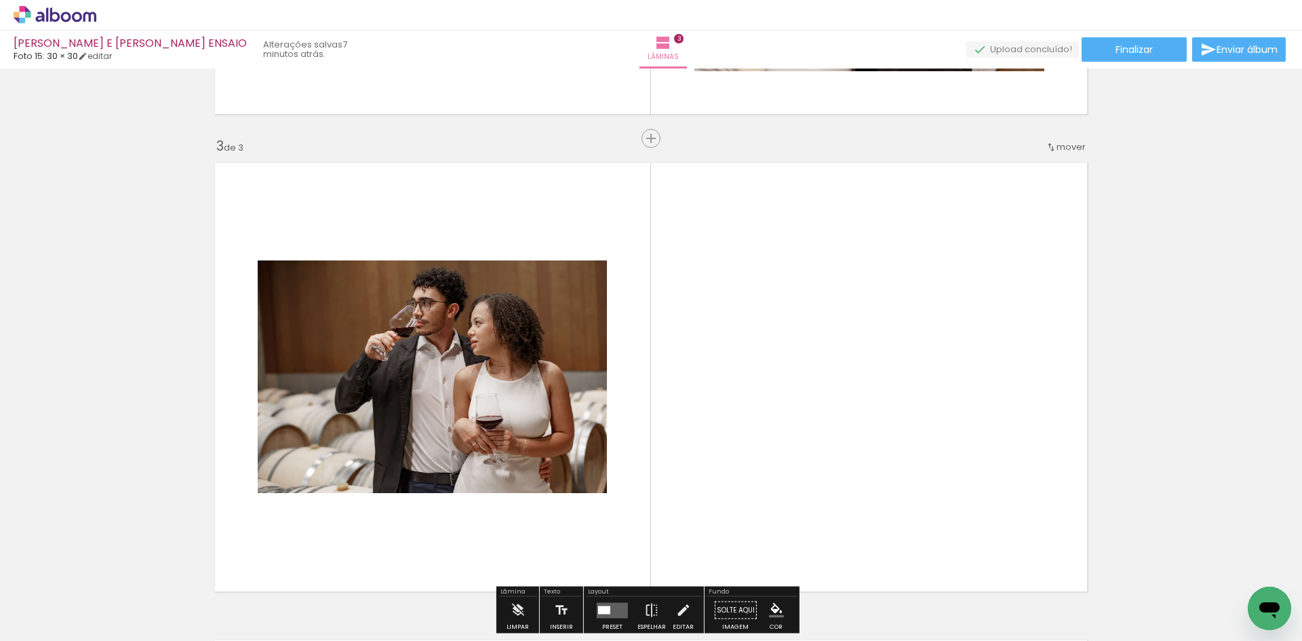
scroll to position [973, 0]
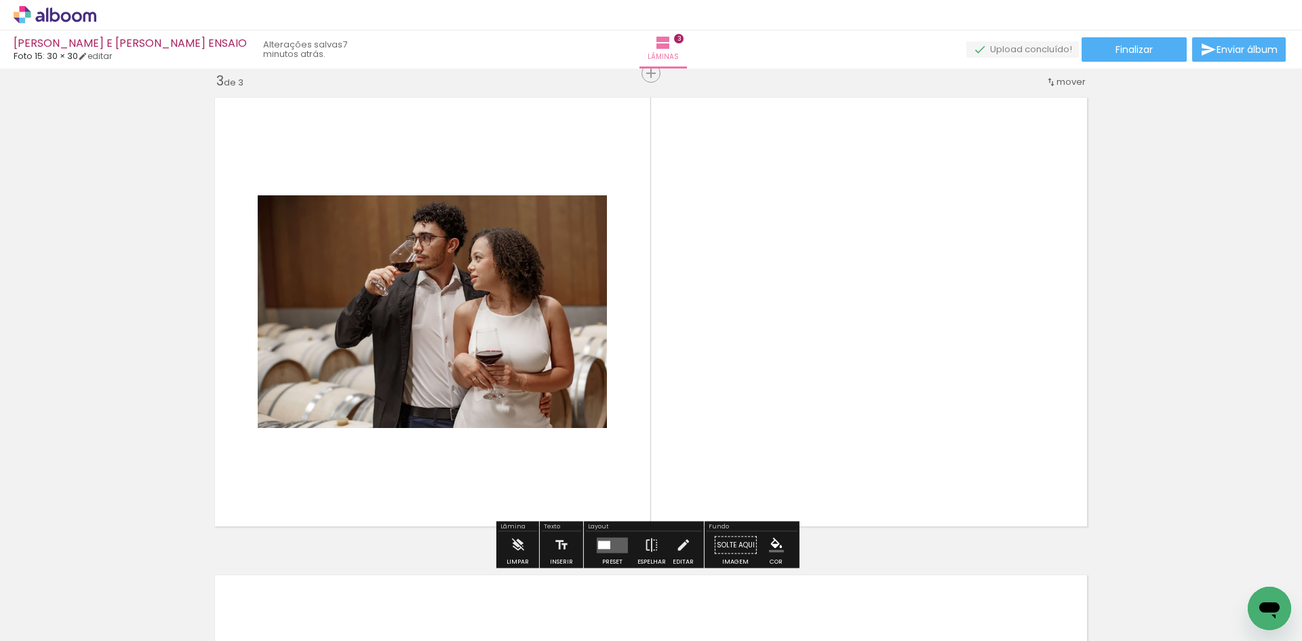
drag, startPoint x: 216, startPoint y: 594, endPoint x: 248, endPoint y: 534, distance: 68.3
click at [418, 416] on quentale-workspace at bounding box center [651, 320] width 1302 height 641
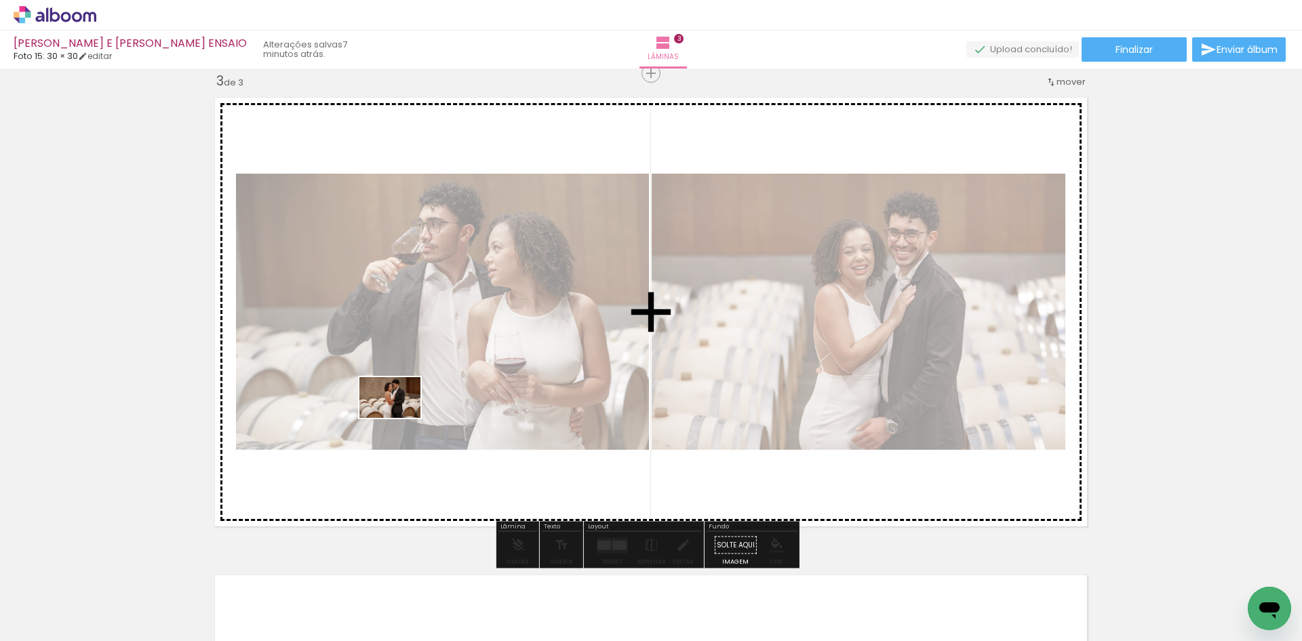
drag, startPoint x: 136, startPoint y: 599, endPoint x: 400, endPoint y: 418, distance: 320.6
click at [400, 418] on quentale-workspace at bounding box center [651, 320] width 1302 height 641
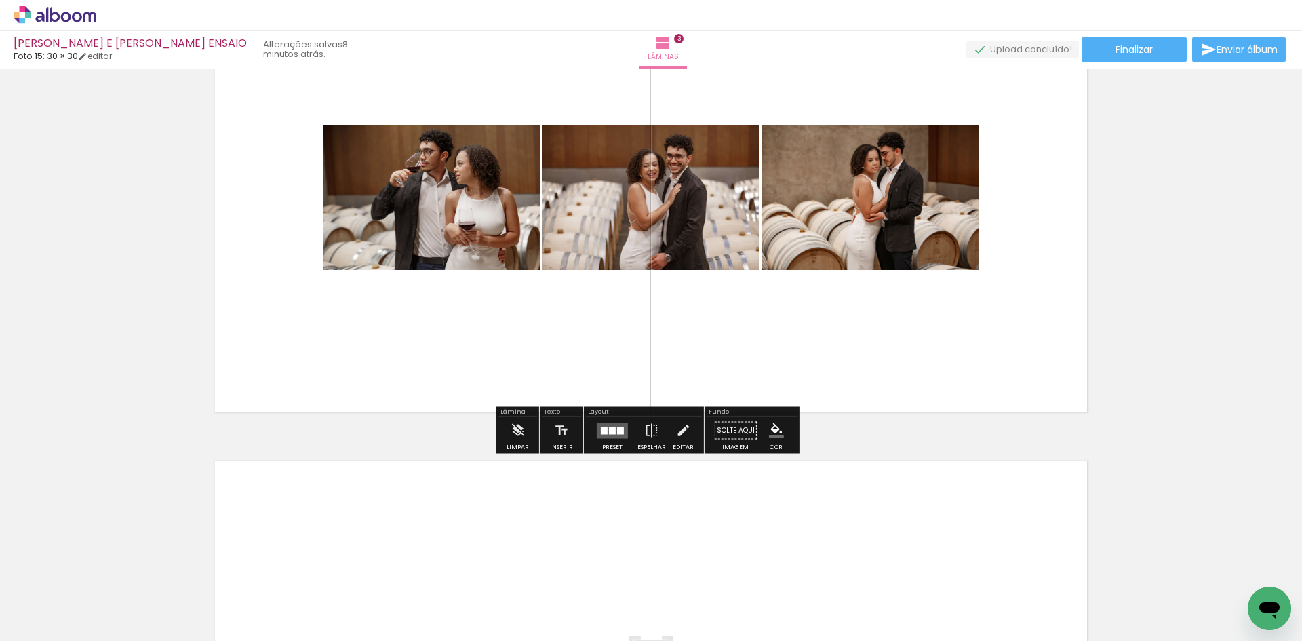
scroll to position [1108, 0]
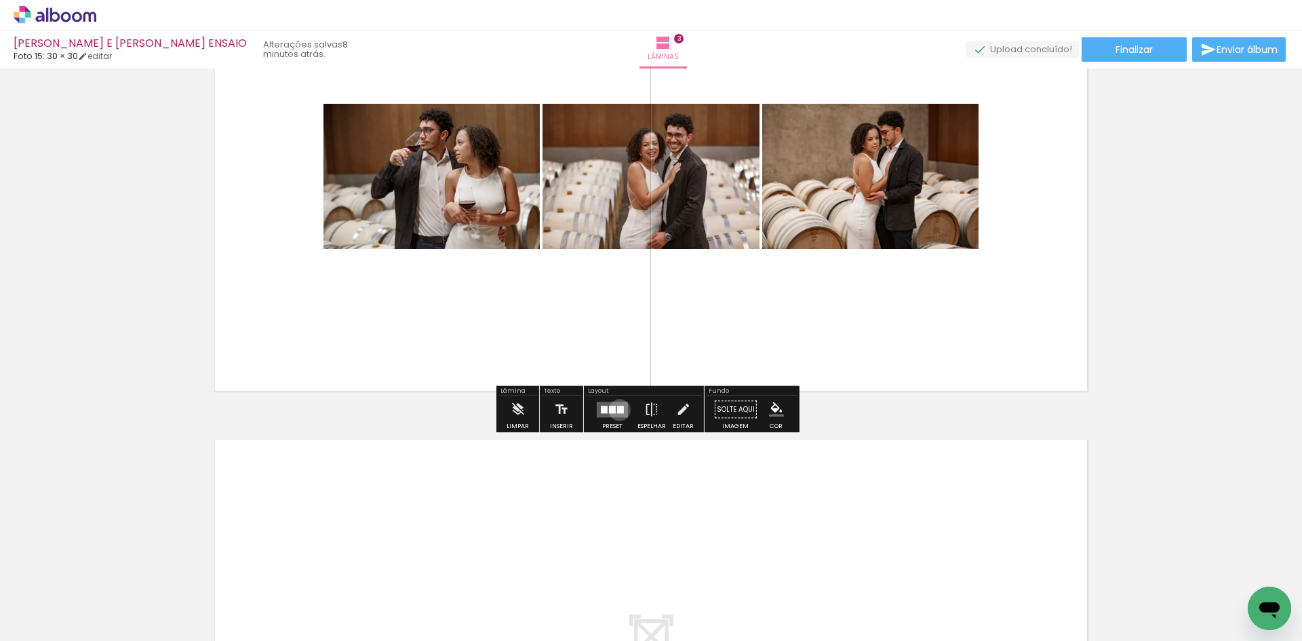
click at [617, 410] on div at bounding box center [620, 409] width 7 height 7
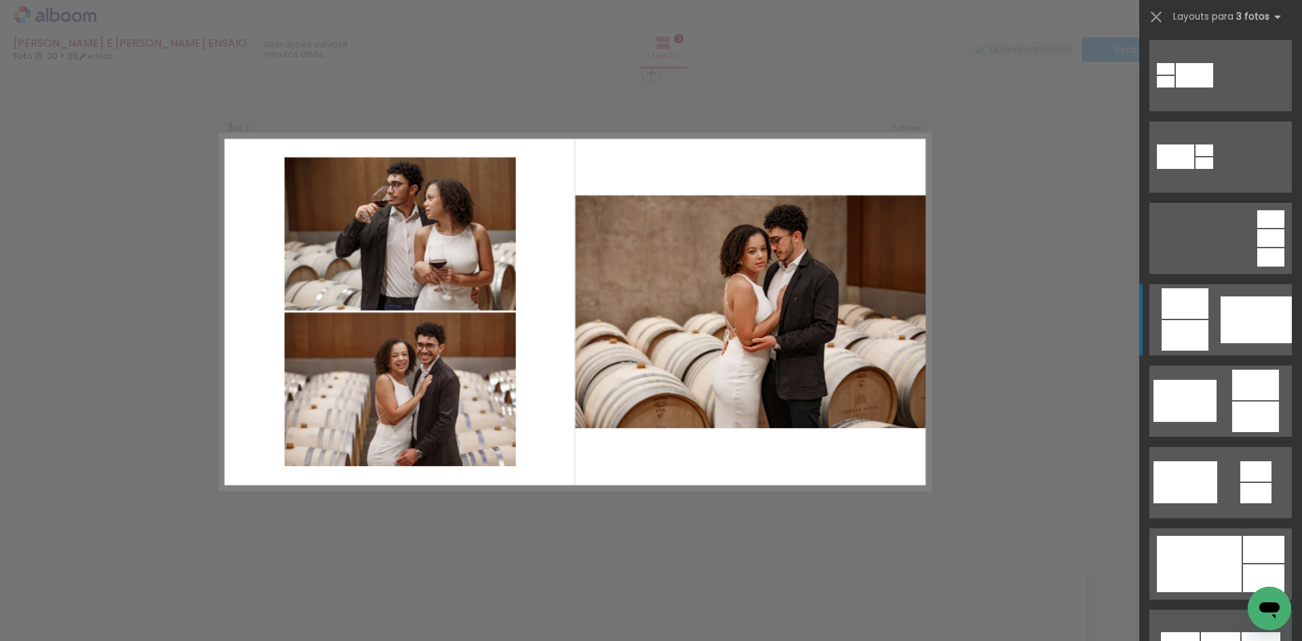
scroll to position [204, 0]
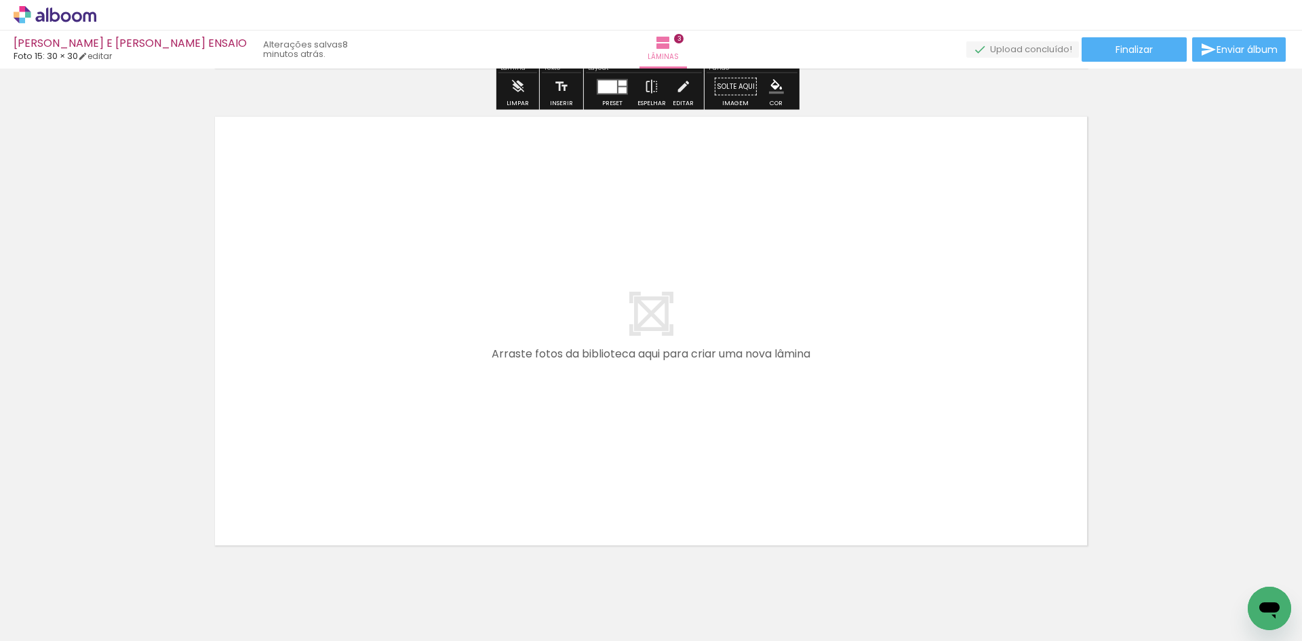
scroll to position [1448, 0]
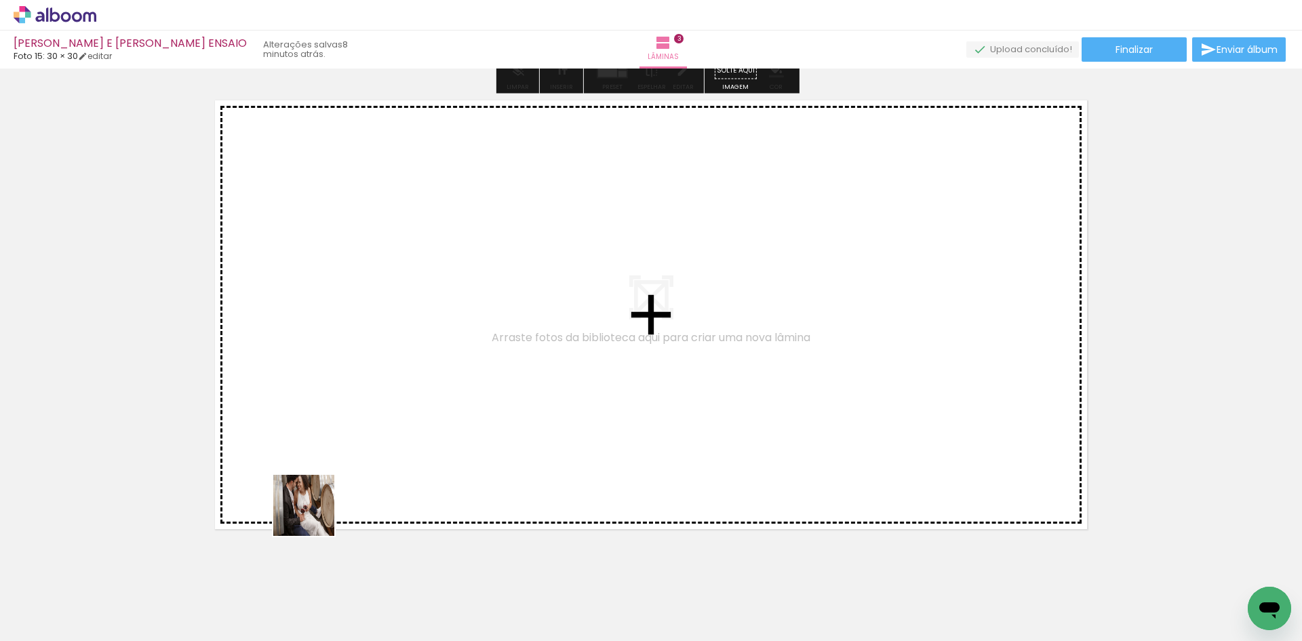
drag, startPoint x: 227, startPoint y: 600, endPoint x: 151, endPoint y: 613, distance: 77.7
click at [431, 431] on quentale-workspace at bounding box center [651, 320] width 1302 height 641
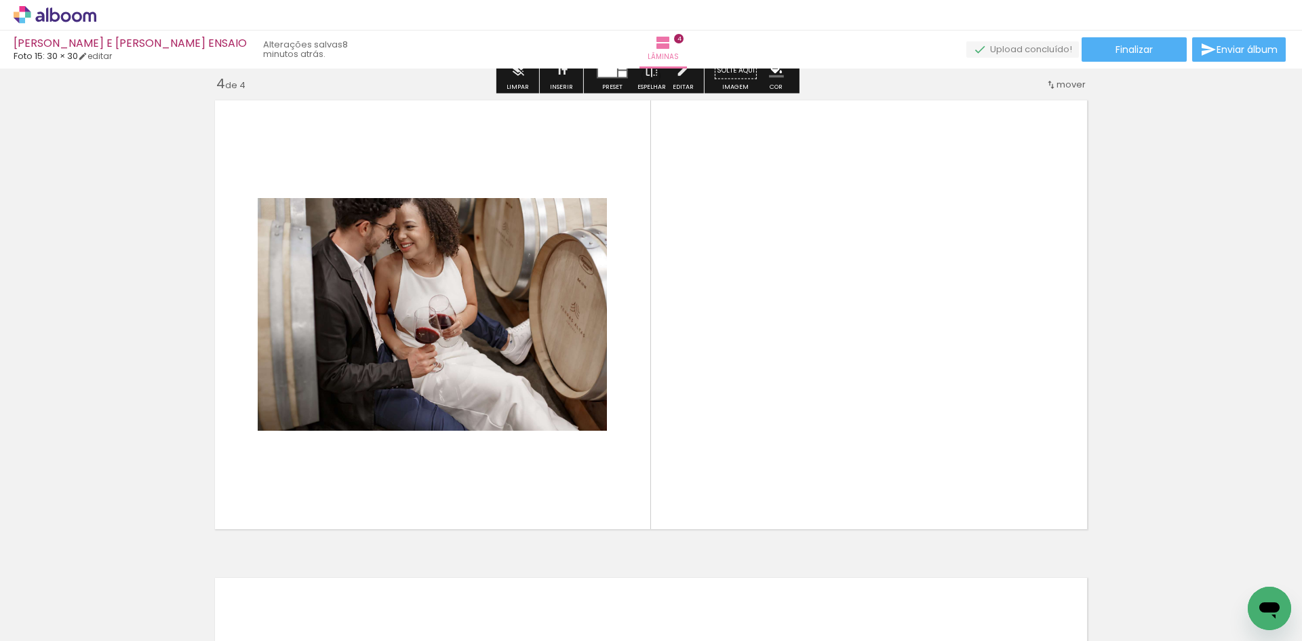
scroll to position [1450, 0]
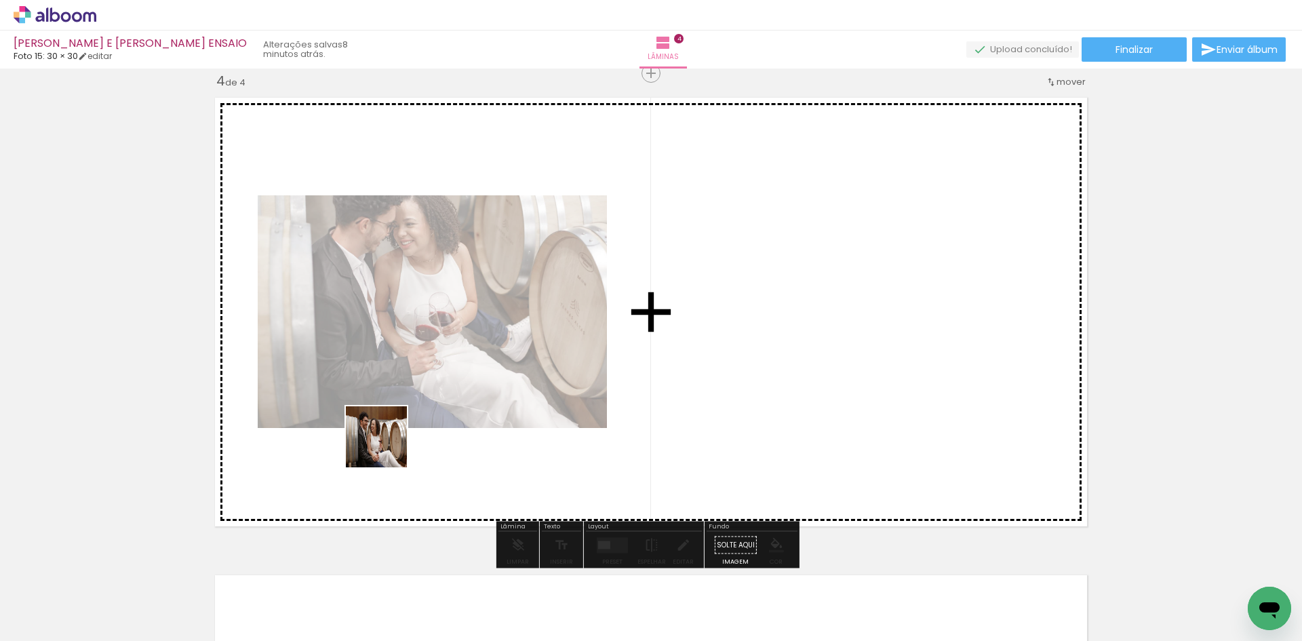
drag, startPoint x: 142, startPoint y: 606, endPoint x: 387, endPoint y: 447, distance: 291.8
click at [387, 447] on quentale-workspace at bounding box center [651, 320] width 1302 height 641
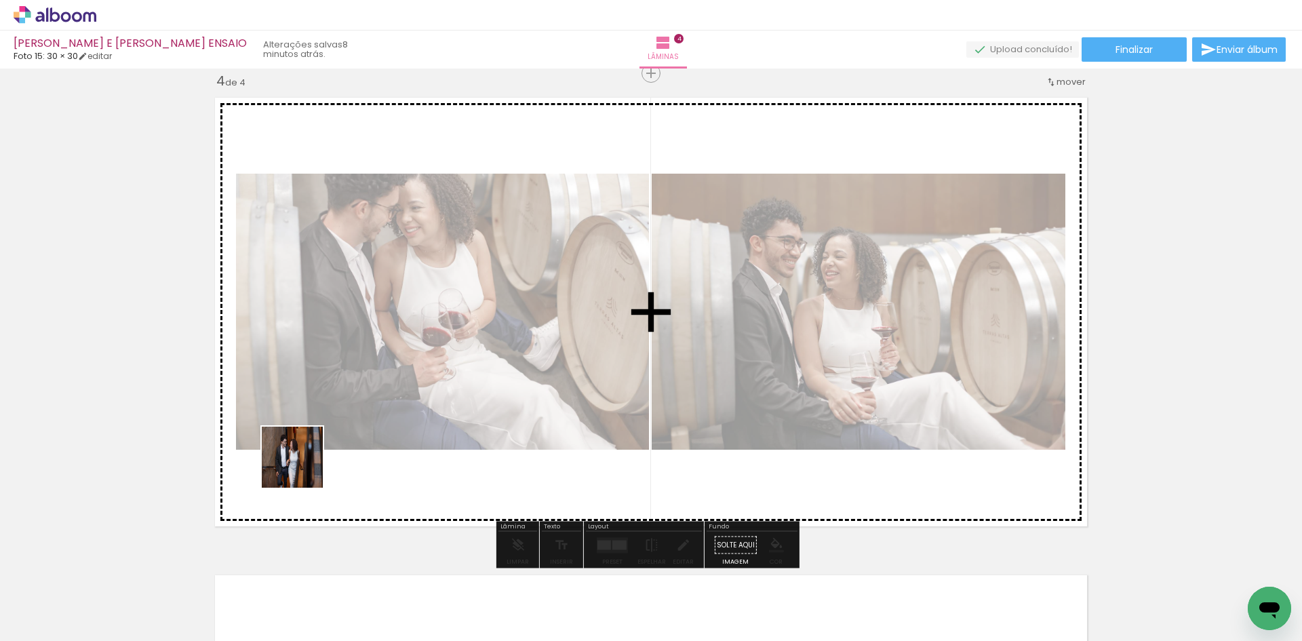
drag, startPoint x: 144, startPoint y: 604, endPoint x: 166, endPoint y: 601, distance: 22.6
click at [326, 455] on quentale-workspace at bounding box center [651, 320] width 1302 height 641
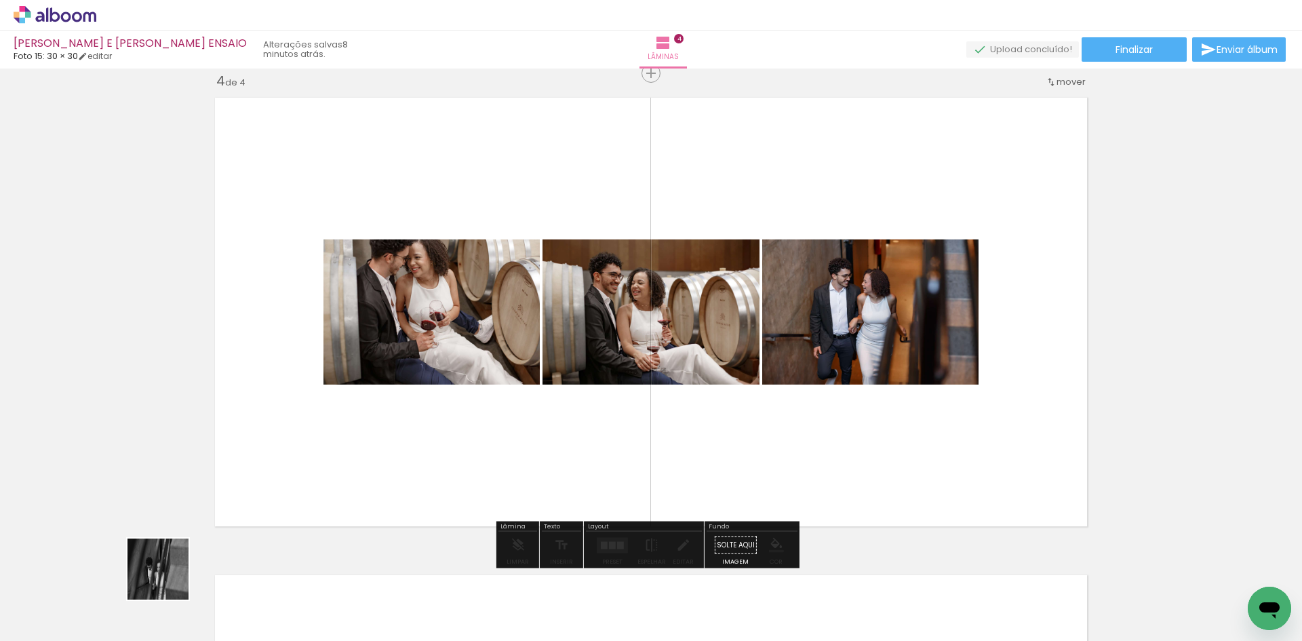
drag, startPoint x: 147, startPoint y: 600, endPoint x: 482, endPoint y: 425, distance: 377.7
click at [482, 425] on quentale-workspace at bounding box center [651, 320] width 1302 height 641
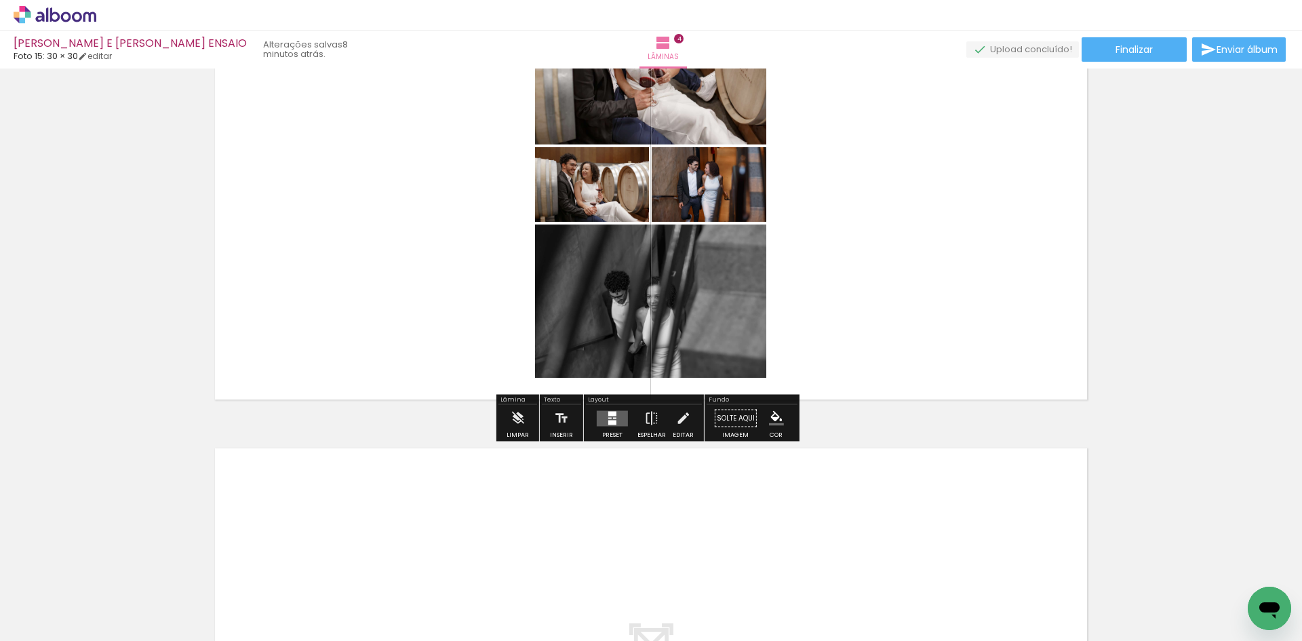
scroll to position [1586, 0]
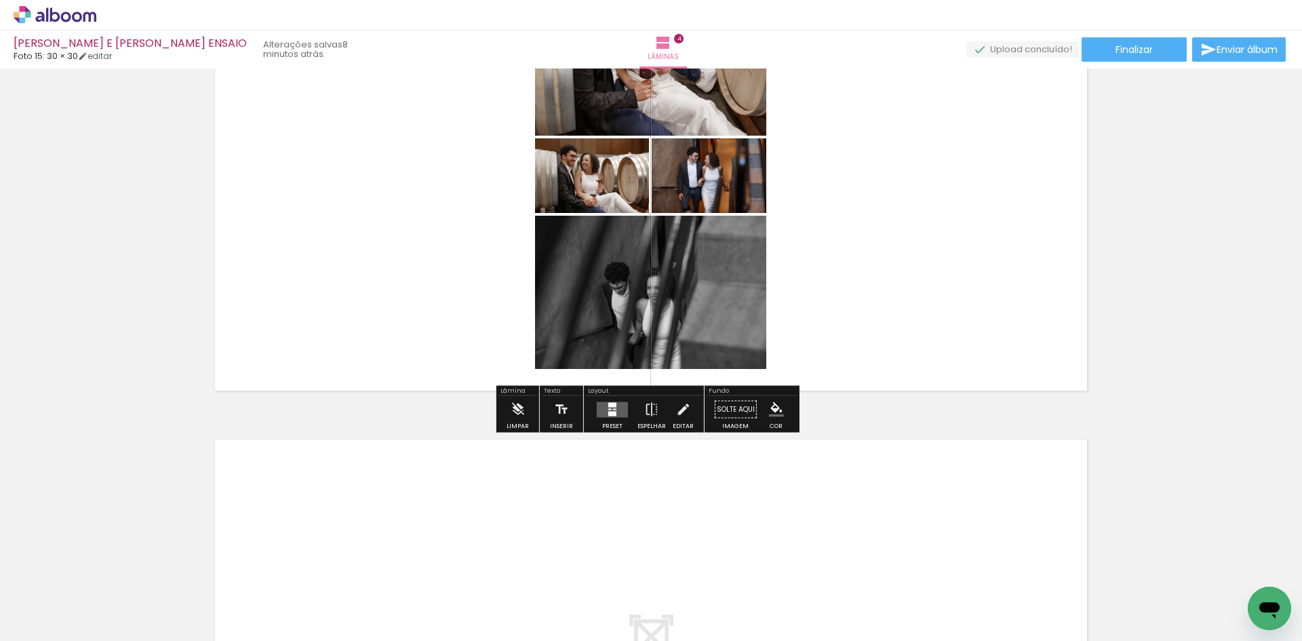
click at [608, 408] on quentale-layouter at bounding box center [612, 410] width 31 height 16
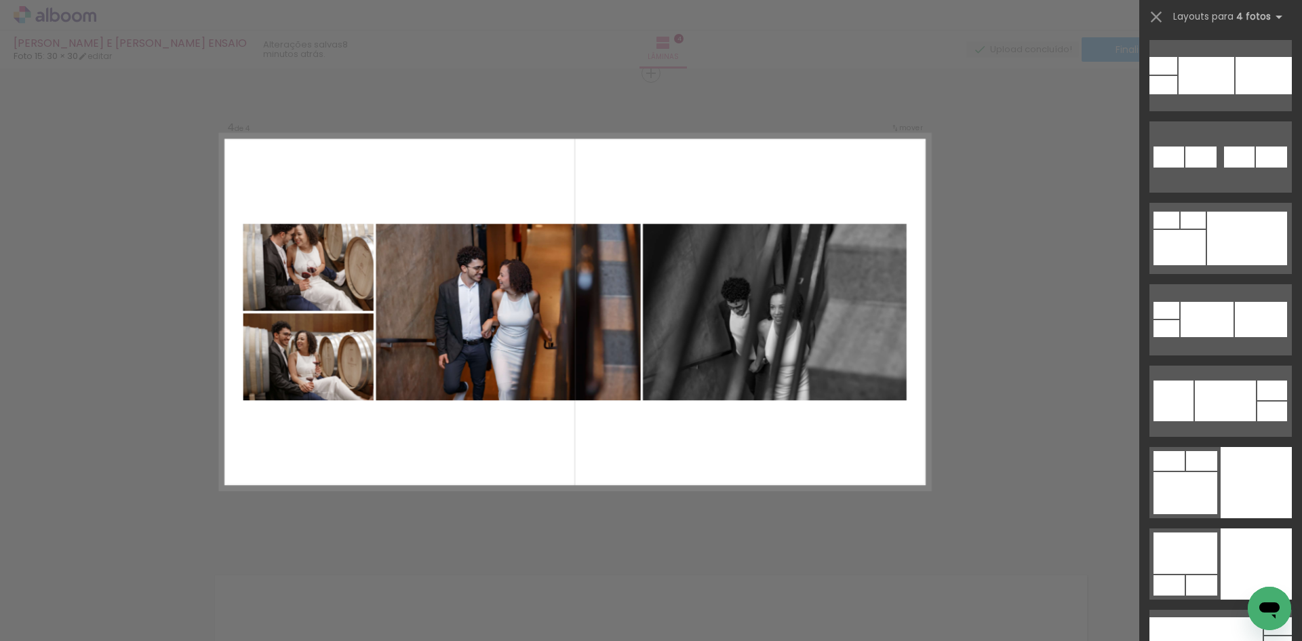
scroll to position [6037, 0]
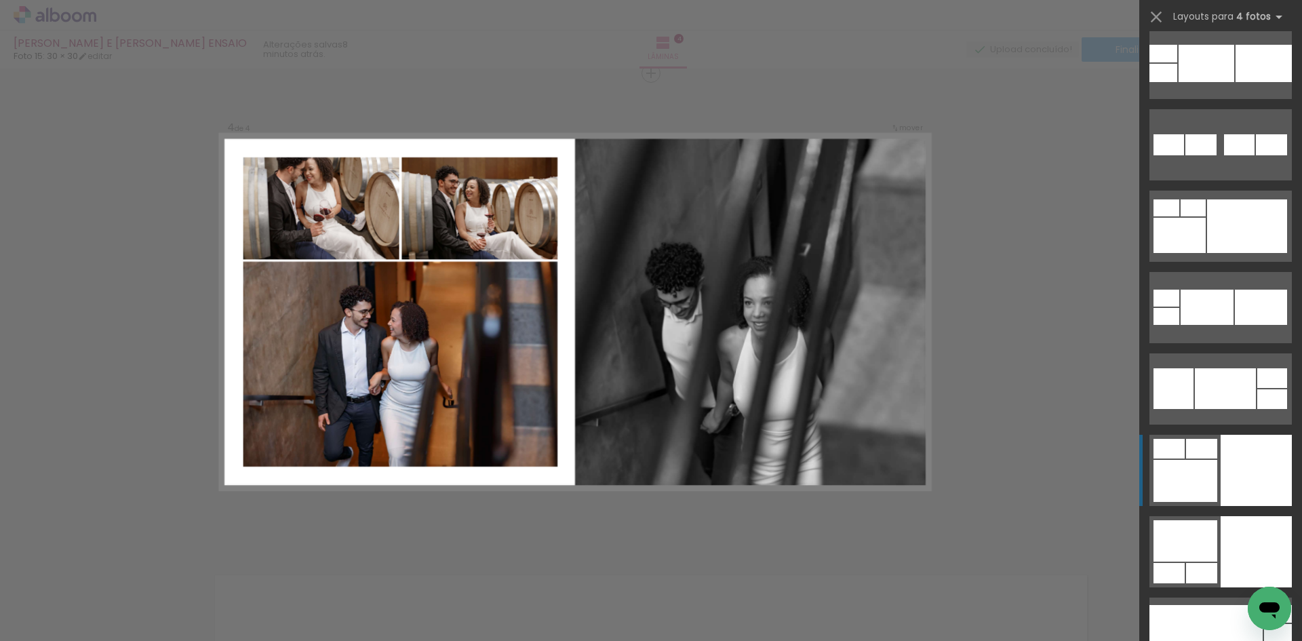
click at [1236, 82] on div at bounding box center [1264, 63] width 56 height 37
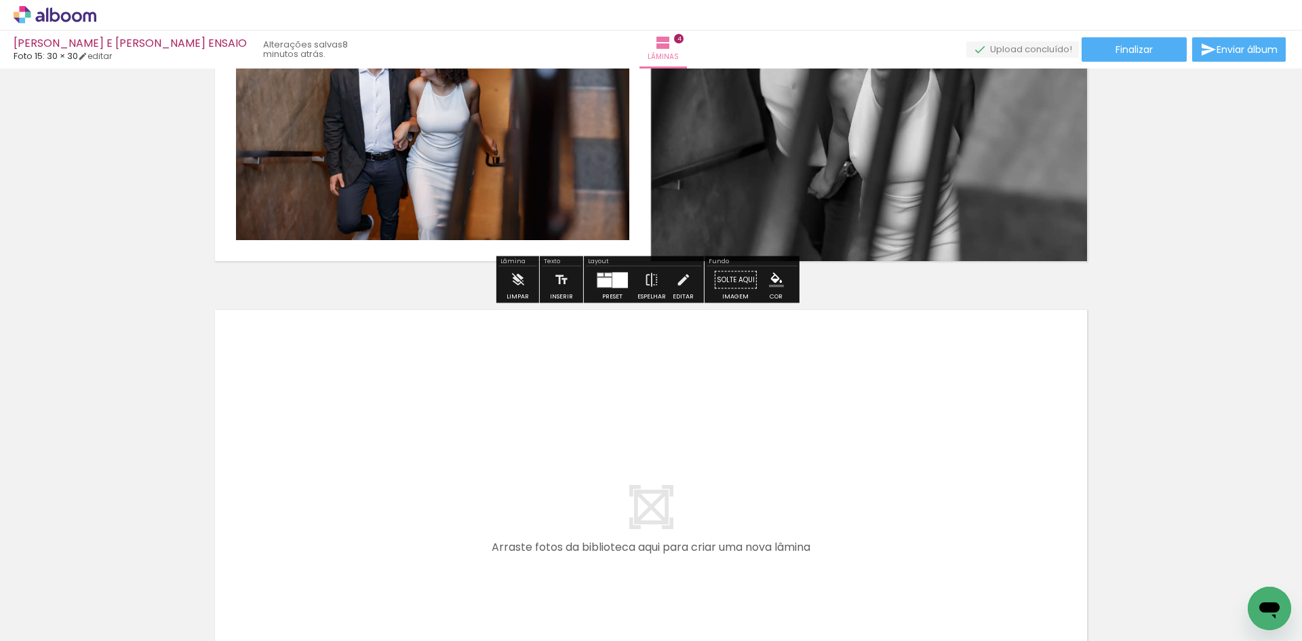
scroll to position [1722, 0]
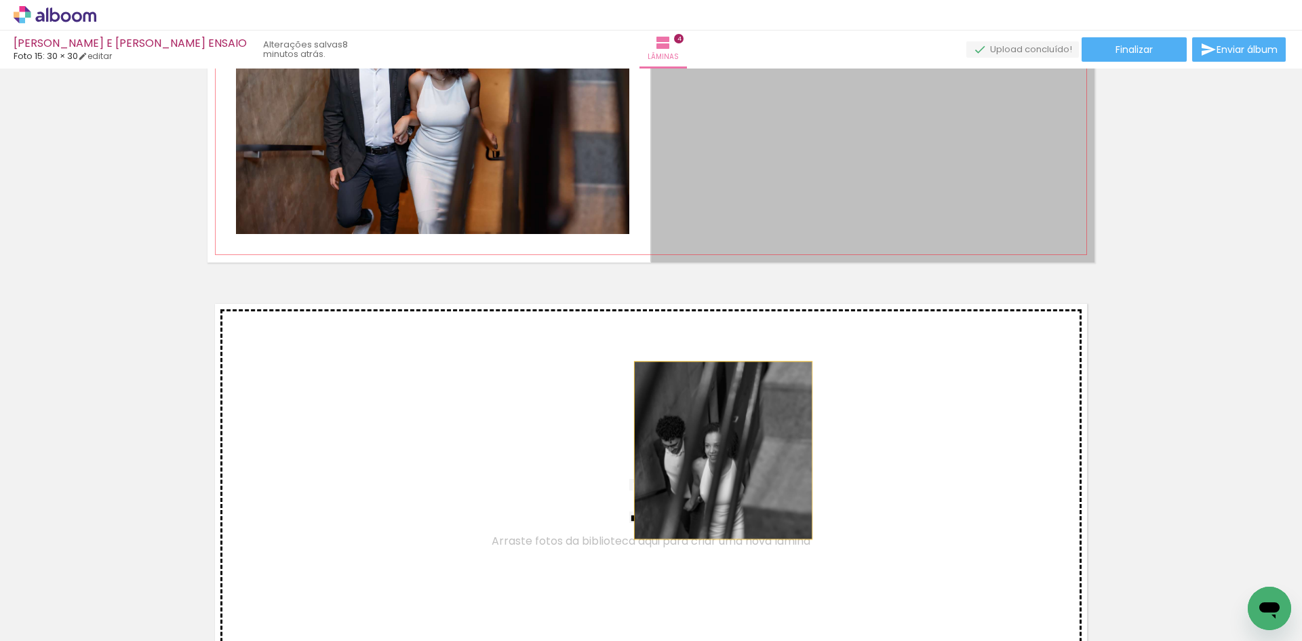
drag, startPoint x: 895, startPoint y: 173, endPoint x: 718, endPoint y: 450, distance: 328.8
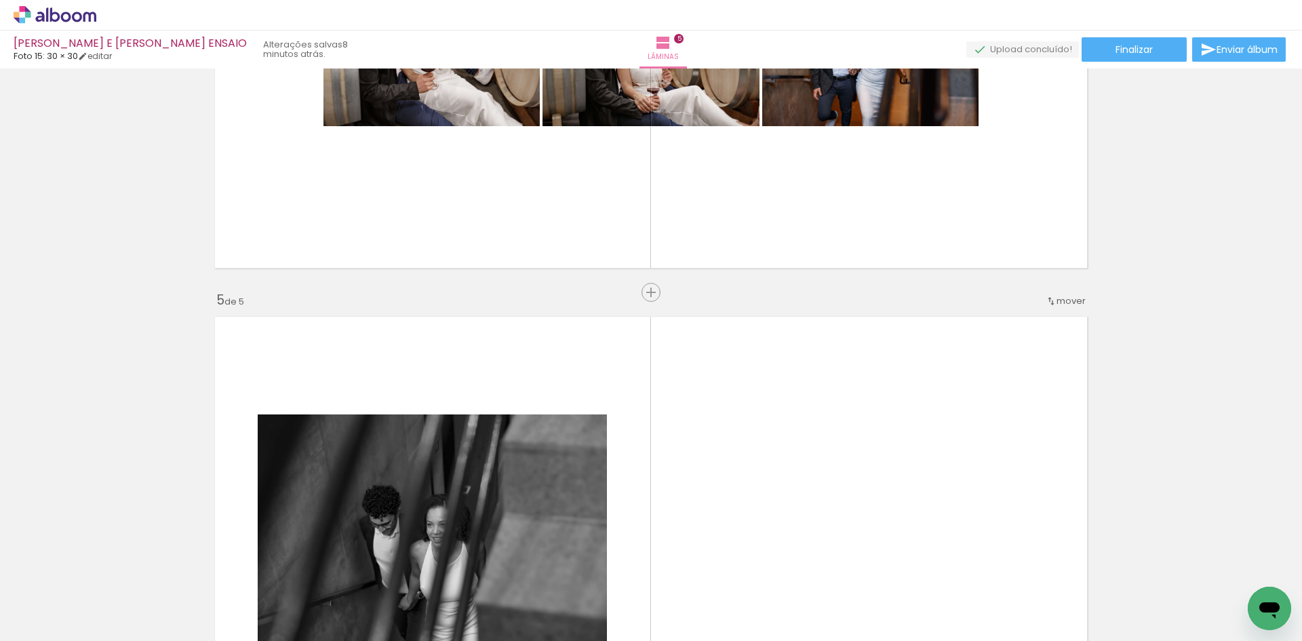
scroll to position [1657, 0]
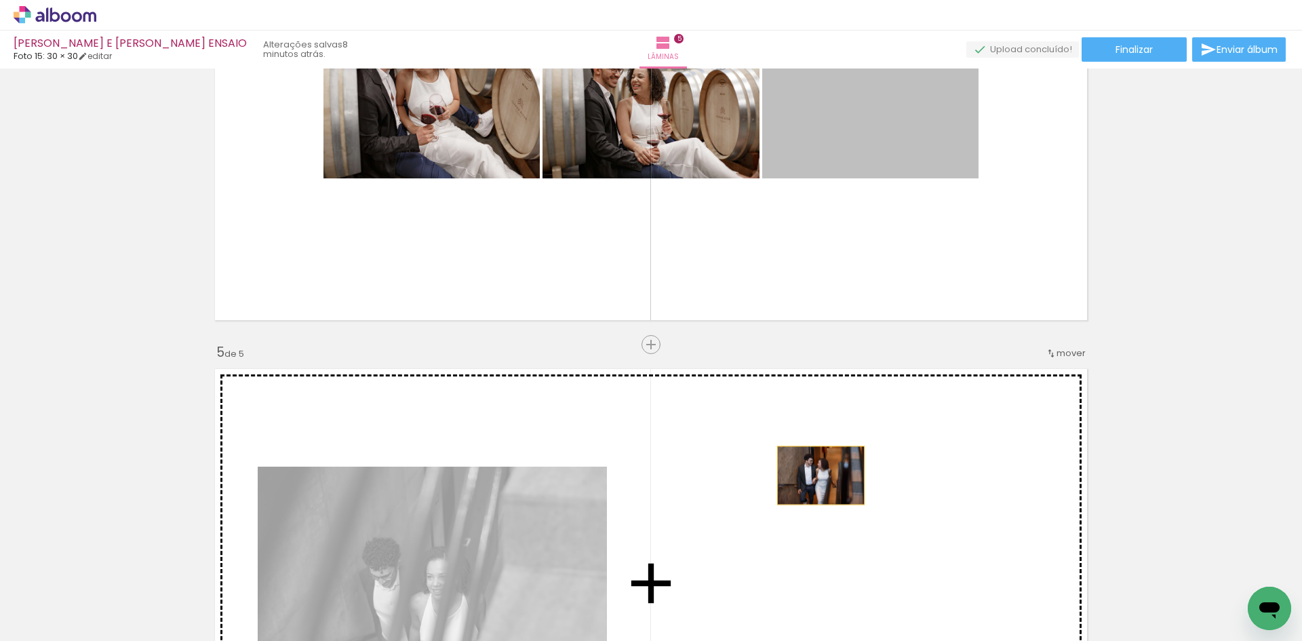
drag, startPoint x: 908, startPoint y: 132, endPoint x: 809, endPoint y: 432, distance: 315.8
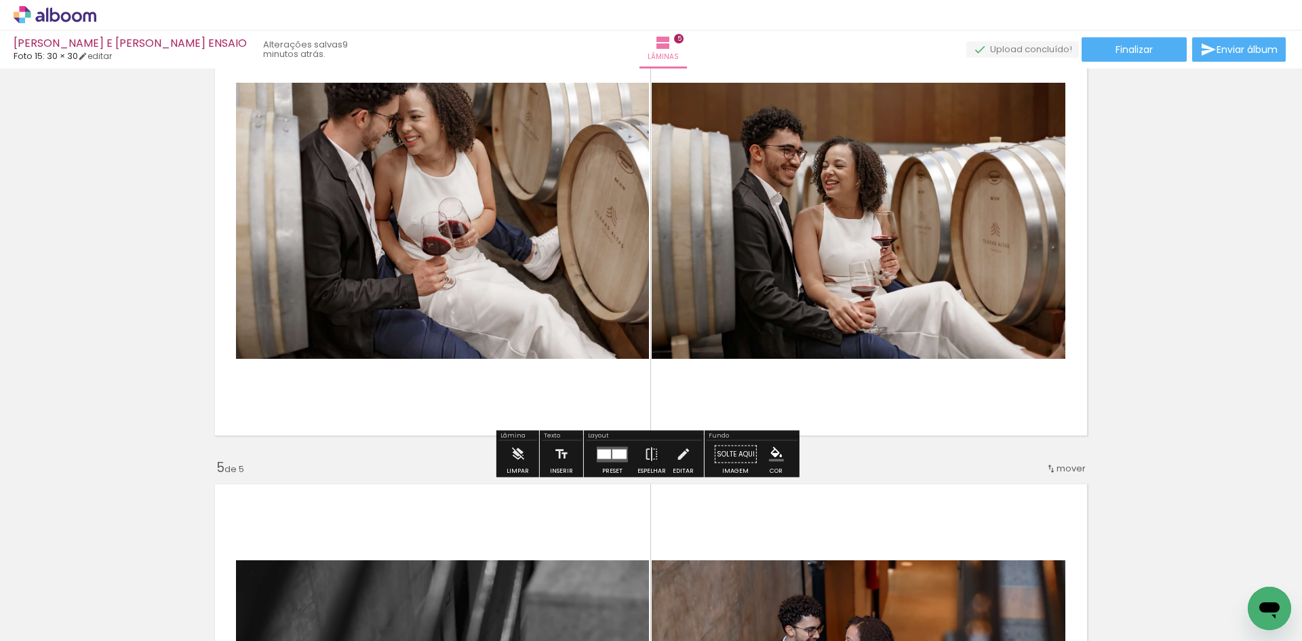
scroll to position [1521, 0]
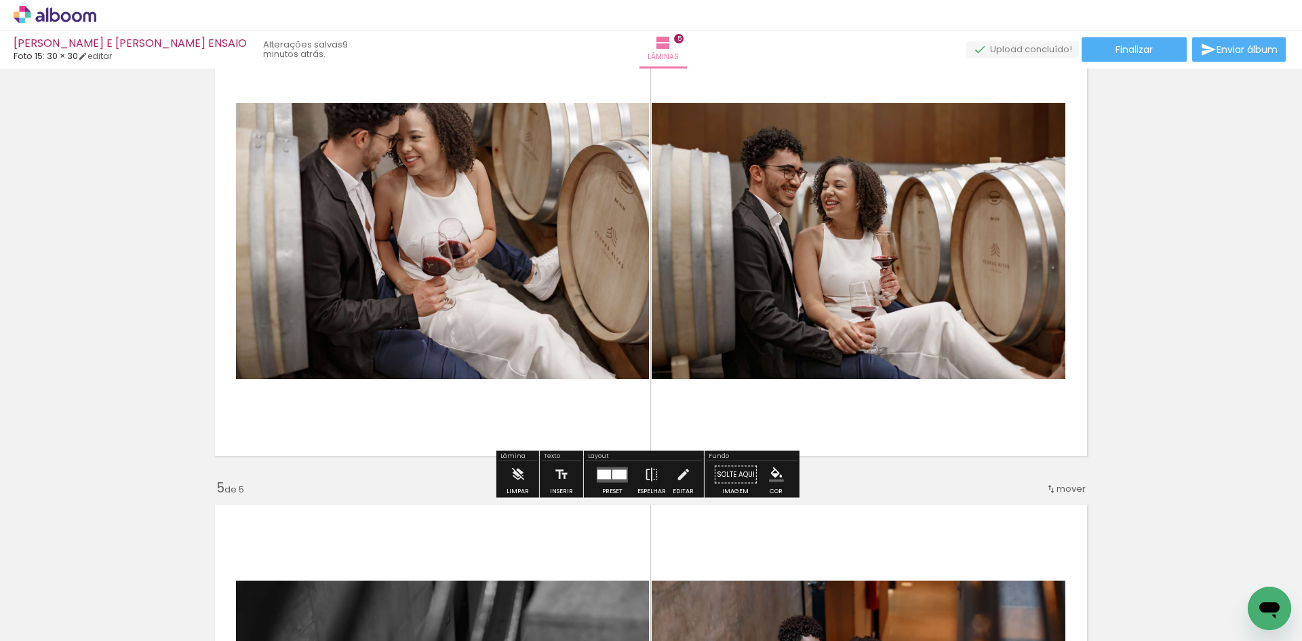
click at [615, 471] on div at bounding box center [620, 473] width 14 height 9
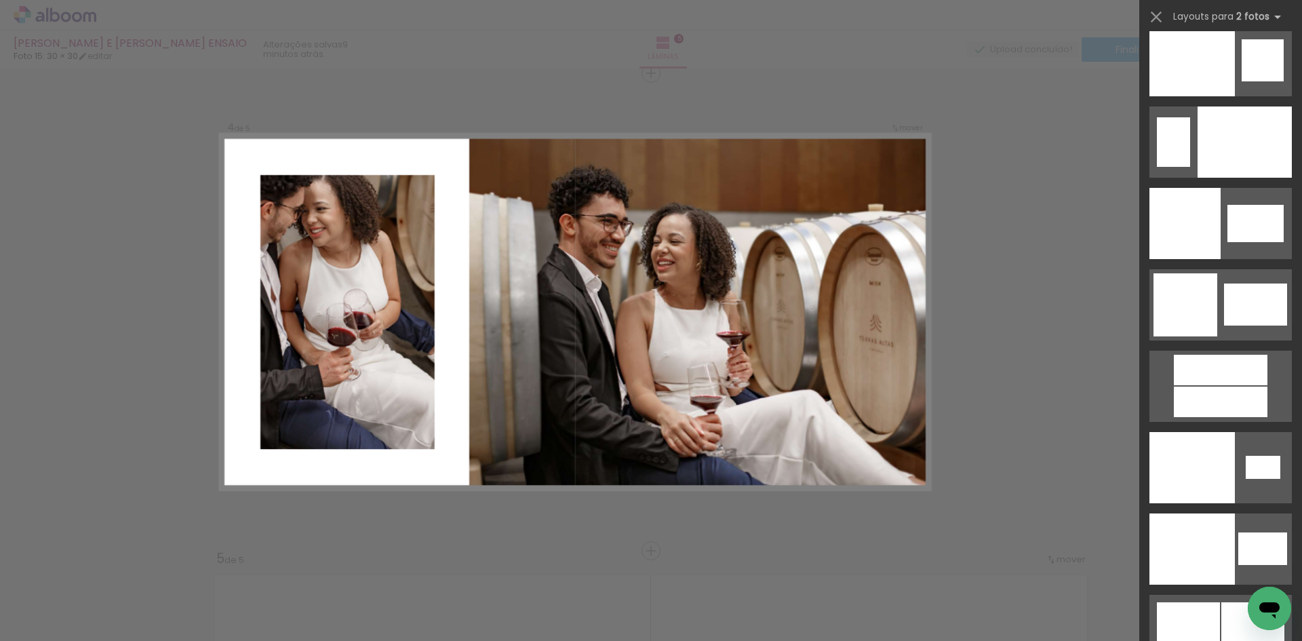
scroll to position [7123, 0]
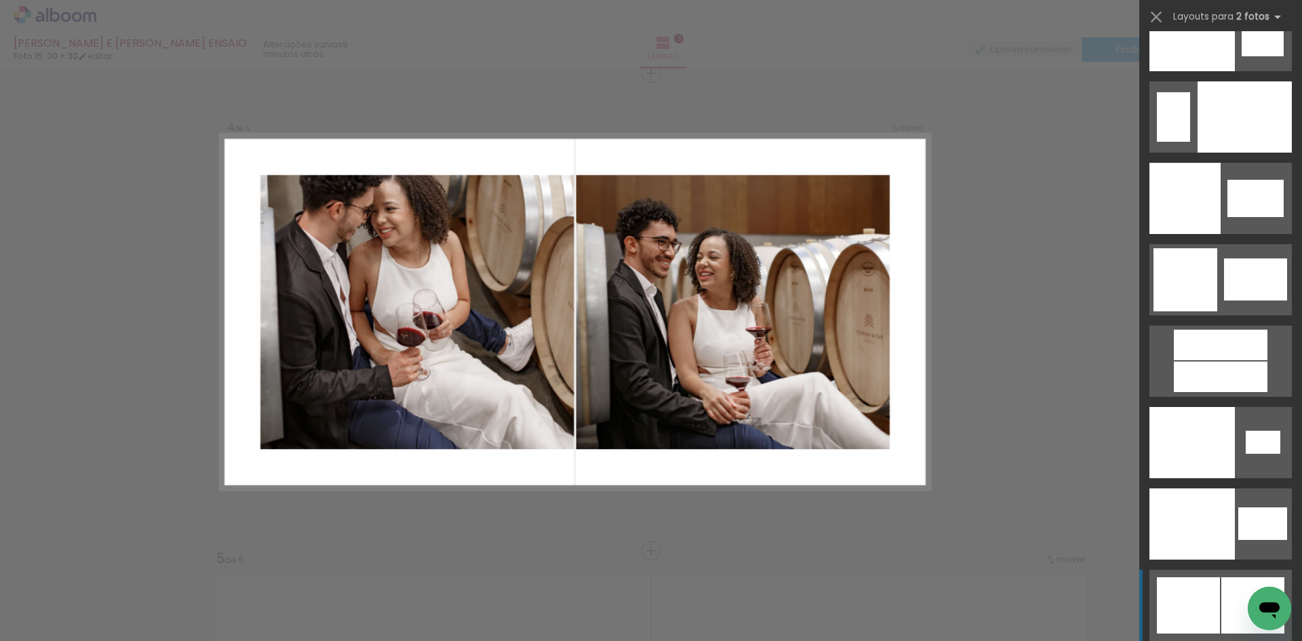
click at [1215, 360] on div at bounding box center [1221, 345] width 94 height 31
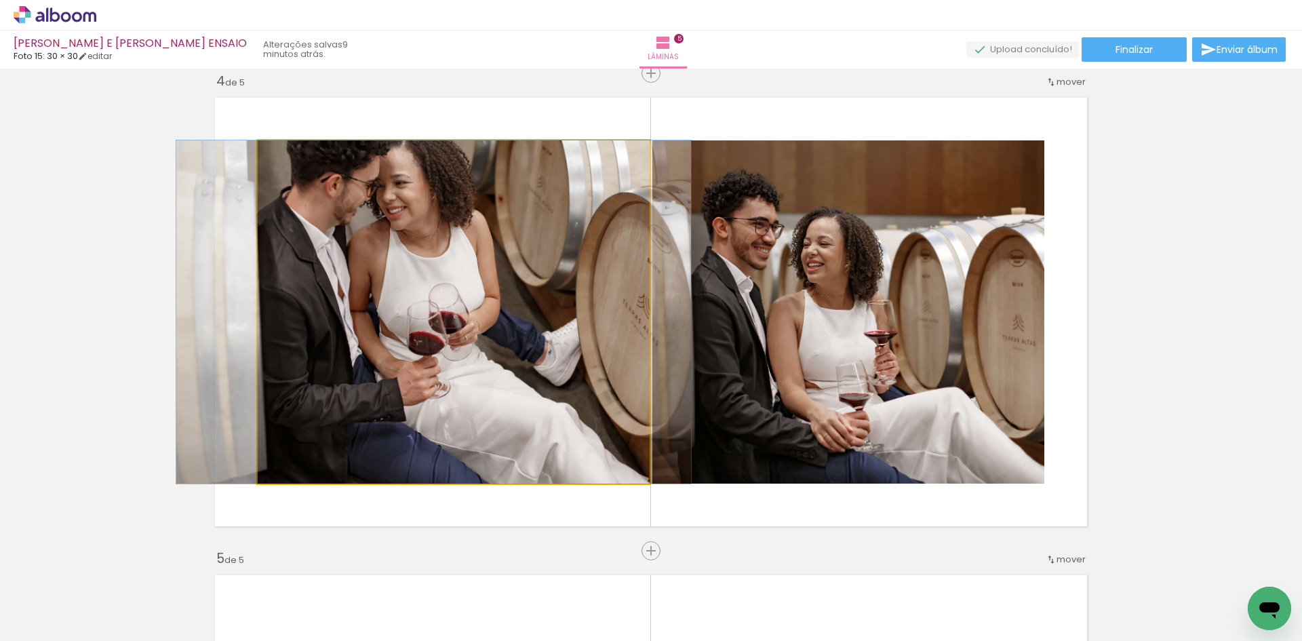
drag, startPoint x: 485, startPoint y: 262, endPoint x: 465, endPoint y: 296, distance: 39.2
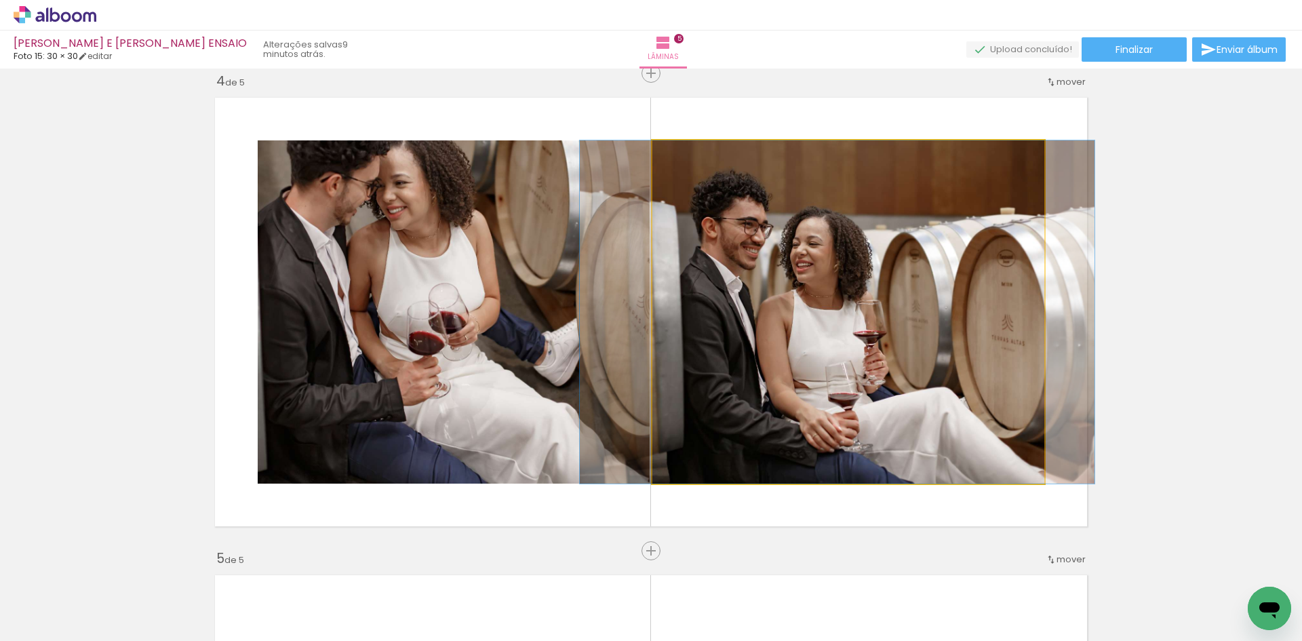
drag, startPoint x: 867, startPoint y: 317, endPoint x: 856, endPoint y: 317, distance: 10.9
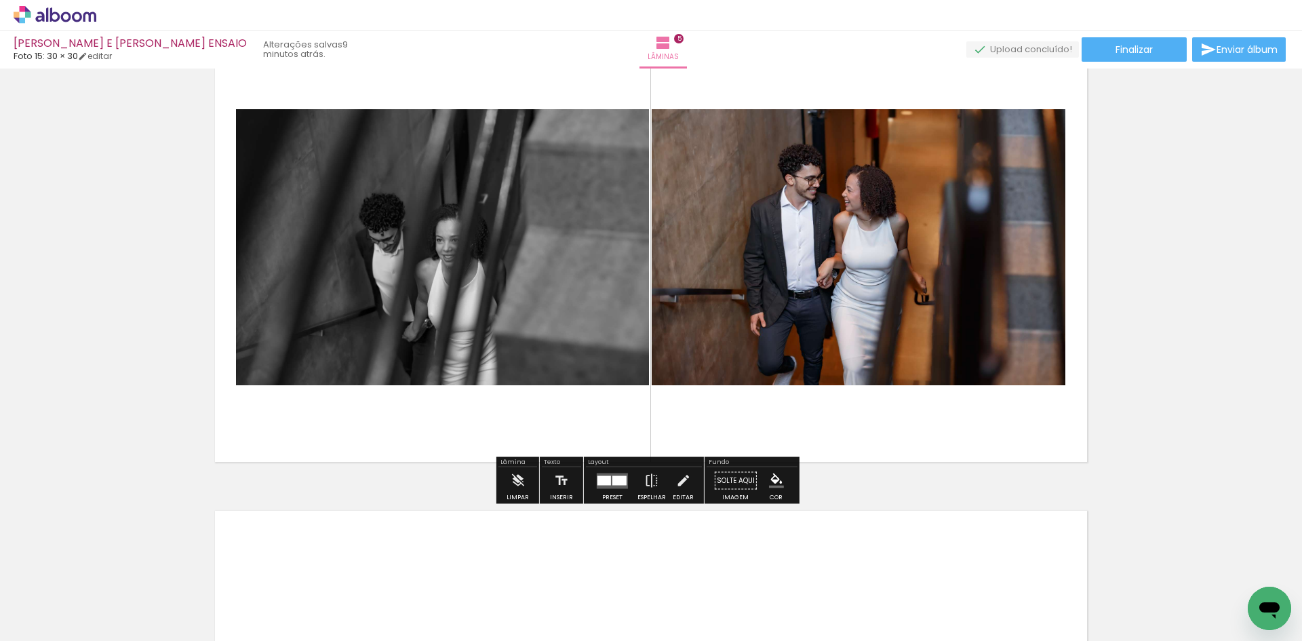
scroll to position [1993, 0]
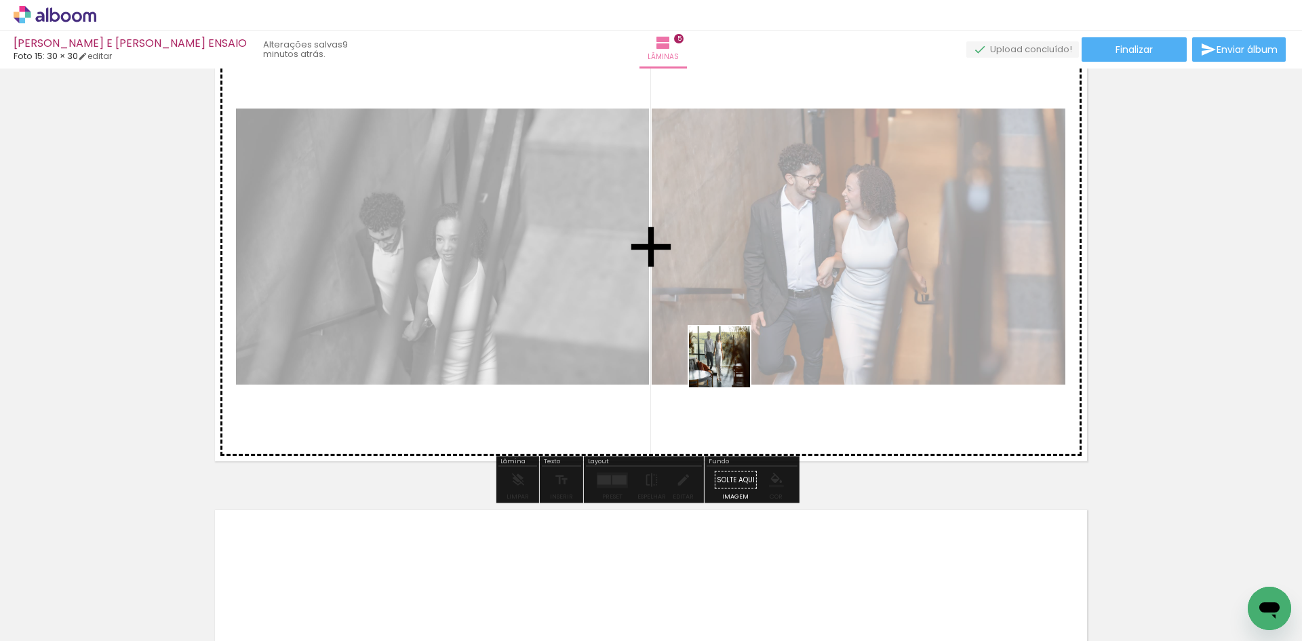
drag, startPoint x: 596, startPoint y: 594, endPoint x: 735, endPoint y: 362, distance: 271.1
click at [735, 362] on quentale-workspace at bounding box center [651, 320] width 1302 height 641
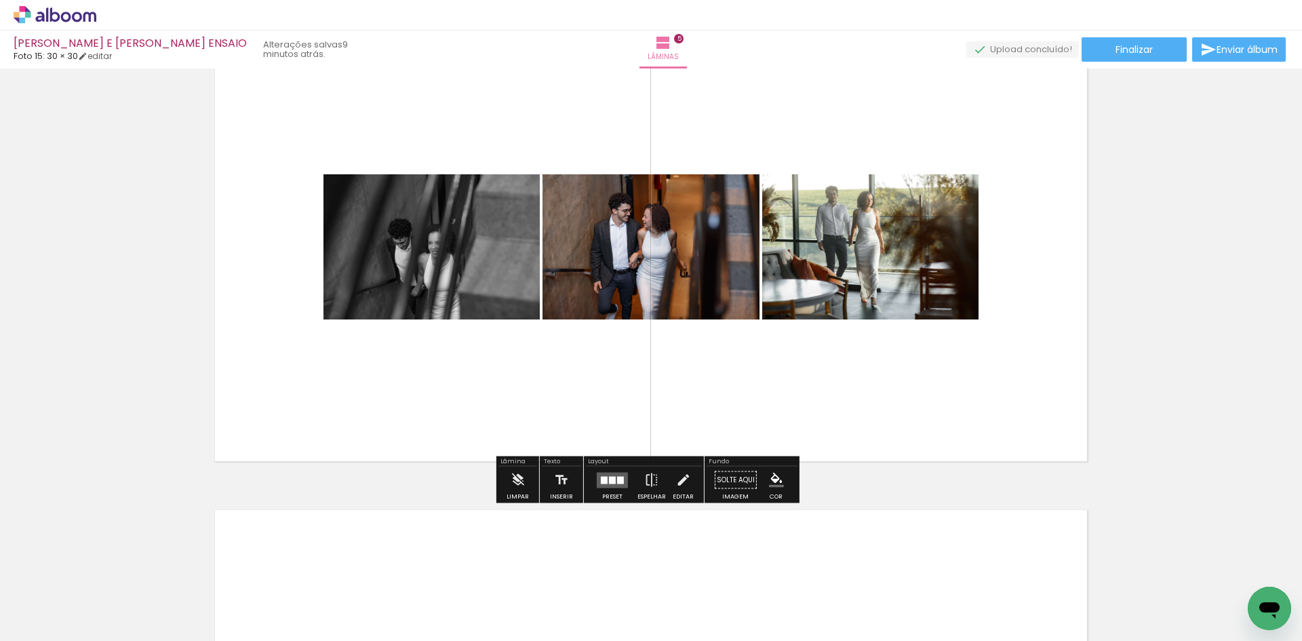
click at [611, 478] on div at bounding box center [612, 479] width 7 height 7
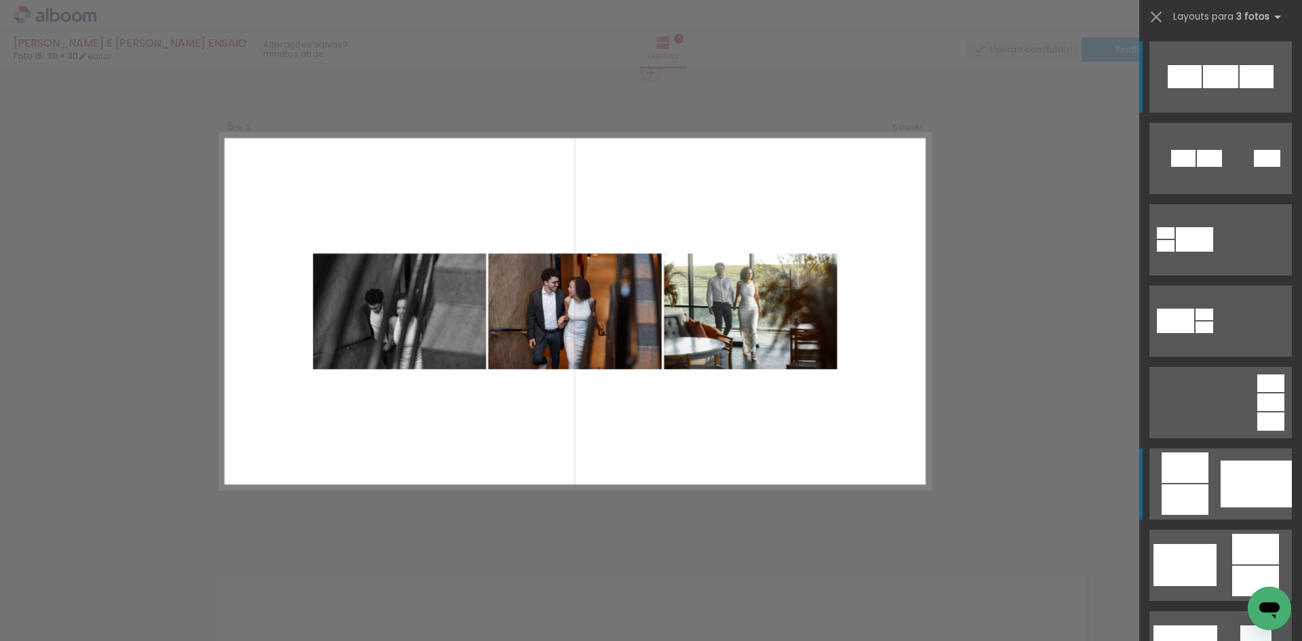
scroll to position [1928, 0]
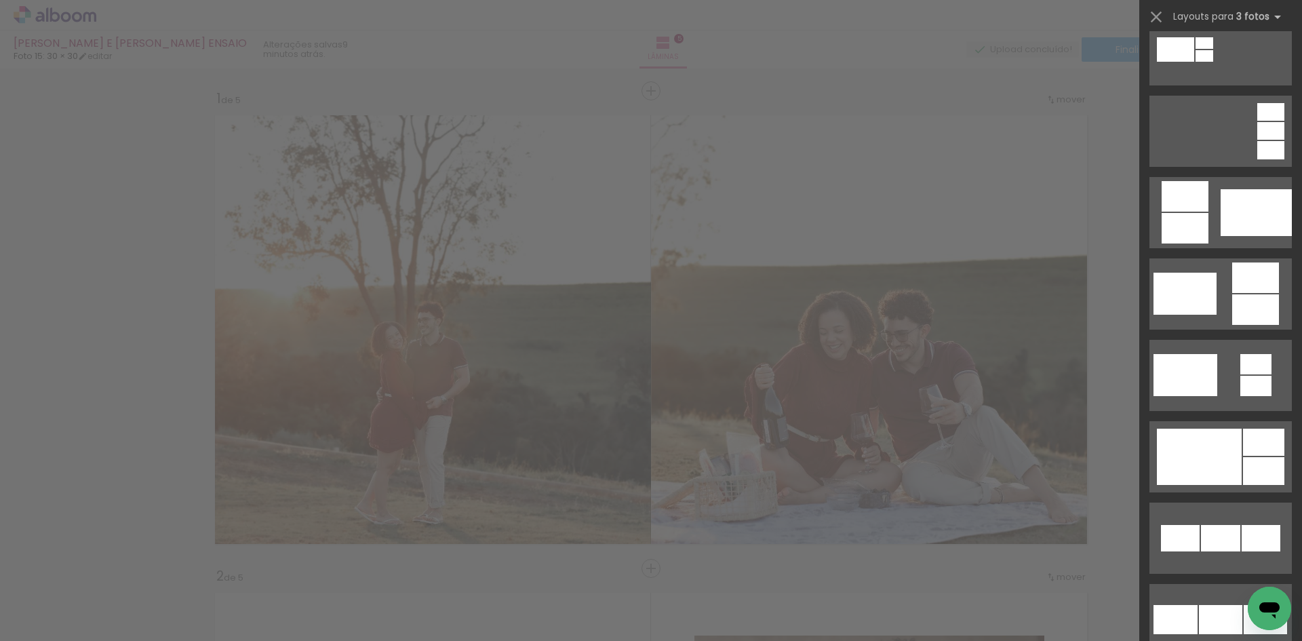
scroll to position [1928, 0]
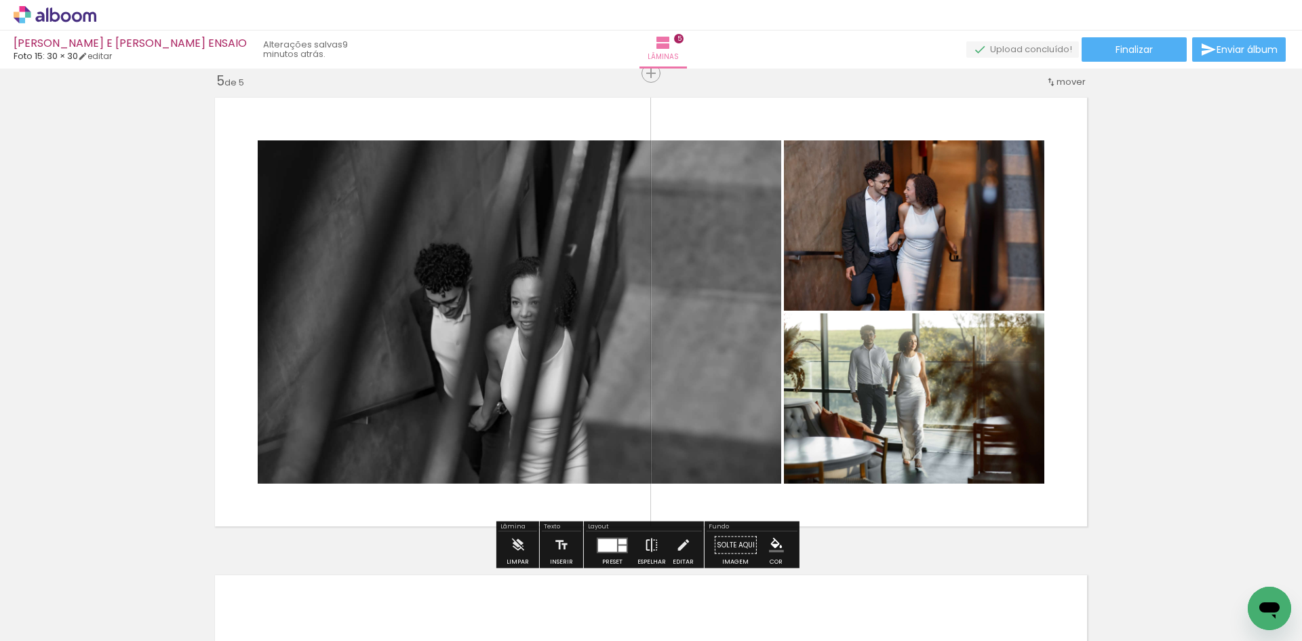
click at [647, 542] on iron-icon at bounding box center [651, 545] width 15 height 27
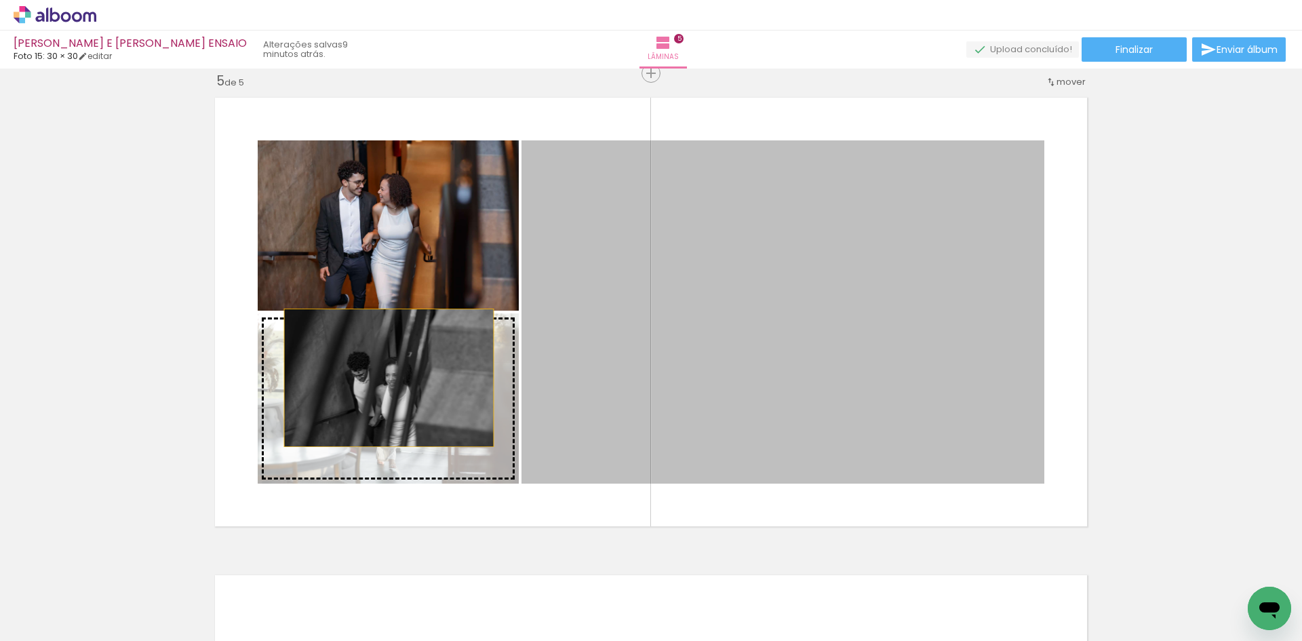
drag, startPoint x: 644, startPoint y: 352, endPoint x: 376, endPoint y: 379, distance: 269.9
click at [0, 0] on slot at bounding box center [0, 0] width 0 height 0
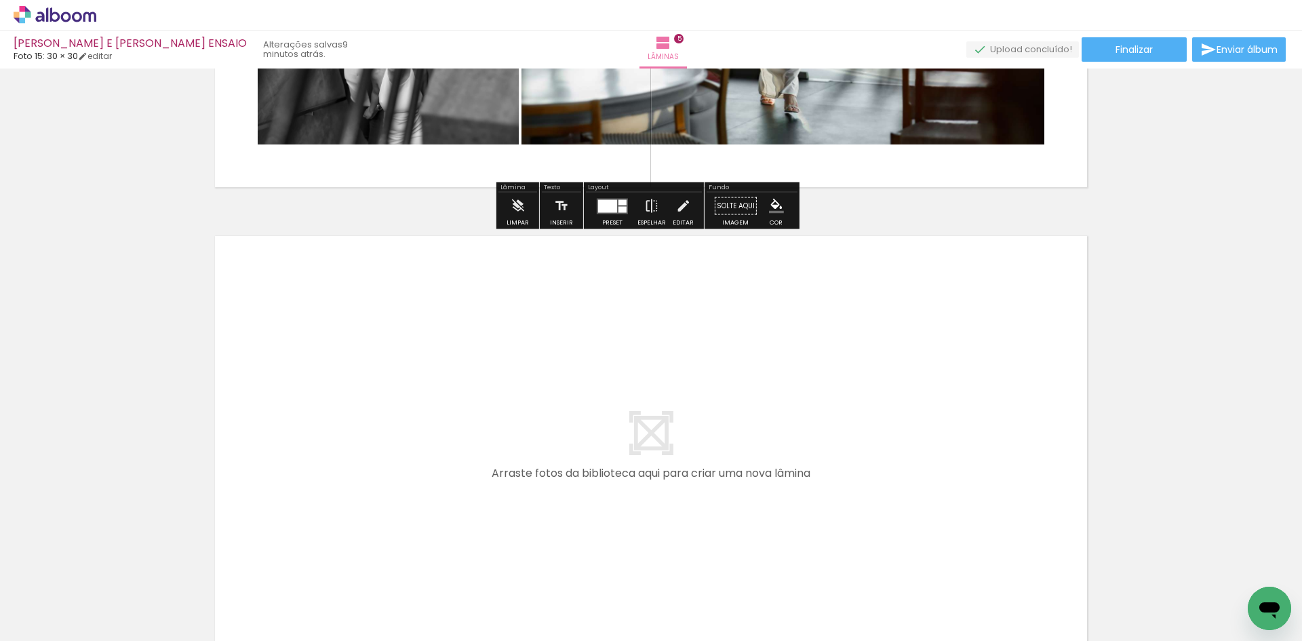
scroll to position [2335, 0]
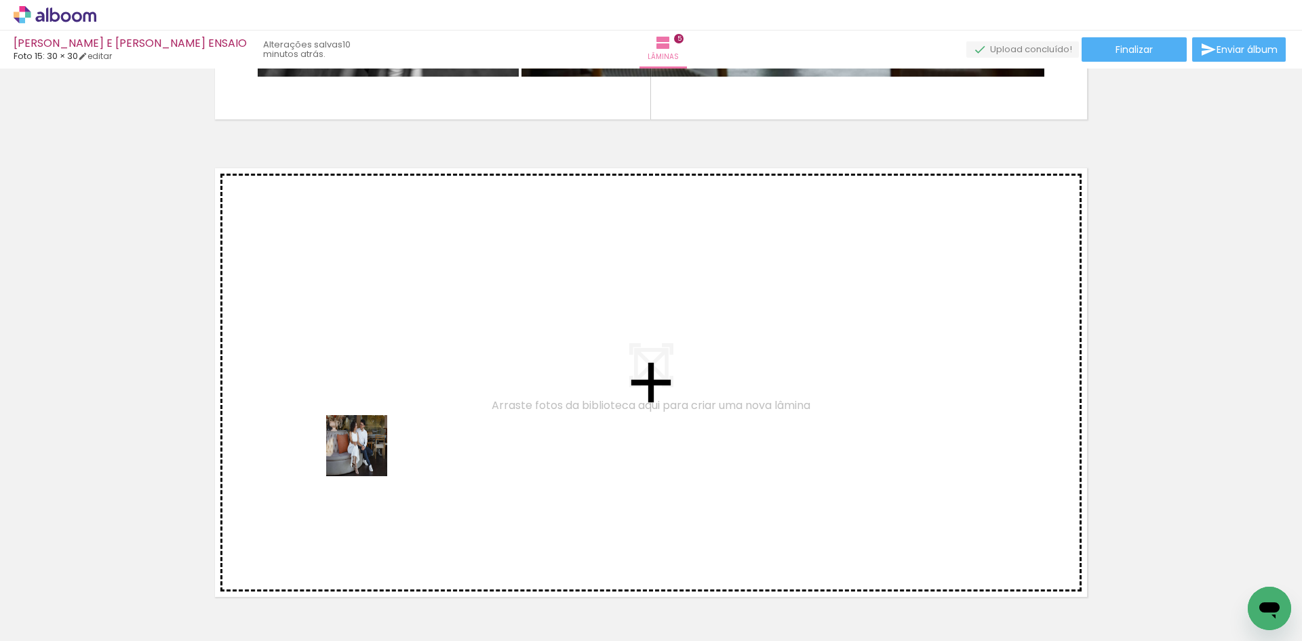
drag, startPoint x: 149, startPoint y: 599, endPoint x: 367, endPoint y: 456, distance: 260.6
click at [367, 456] on quentale-workspace at bounding box center [651, 320] width 1302 height 641
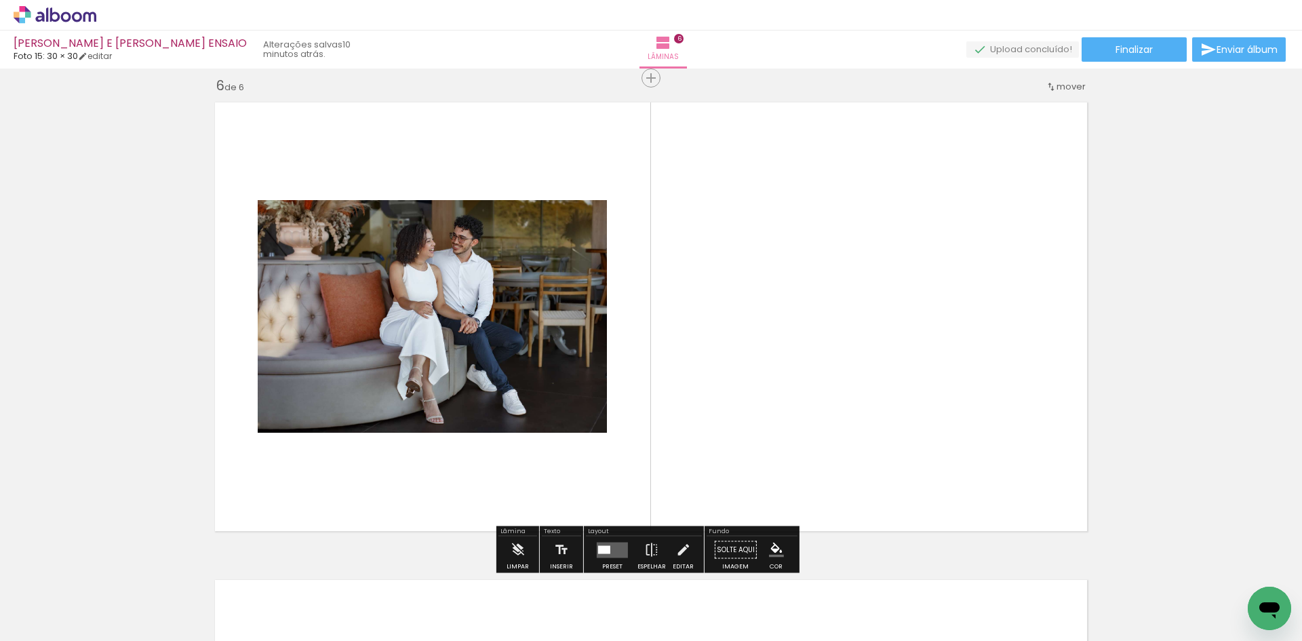
scroll to position [2405, 0]
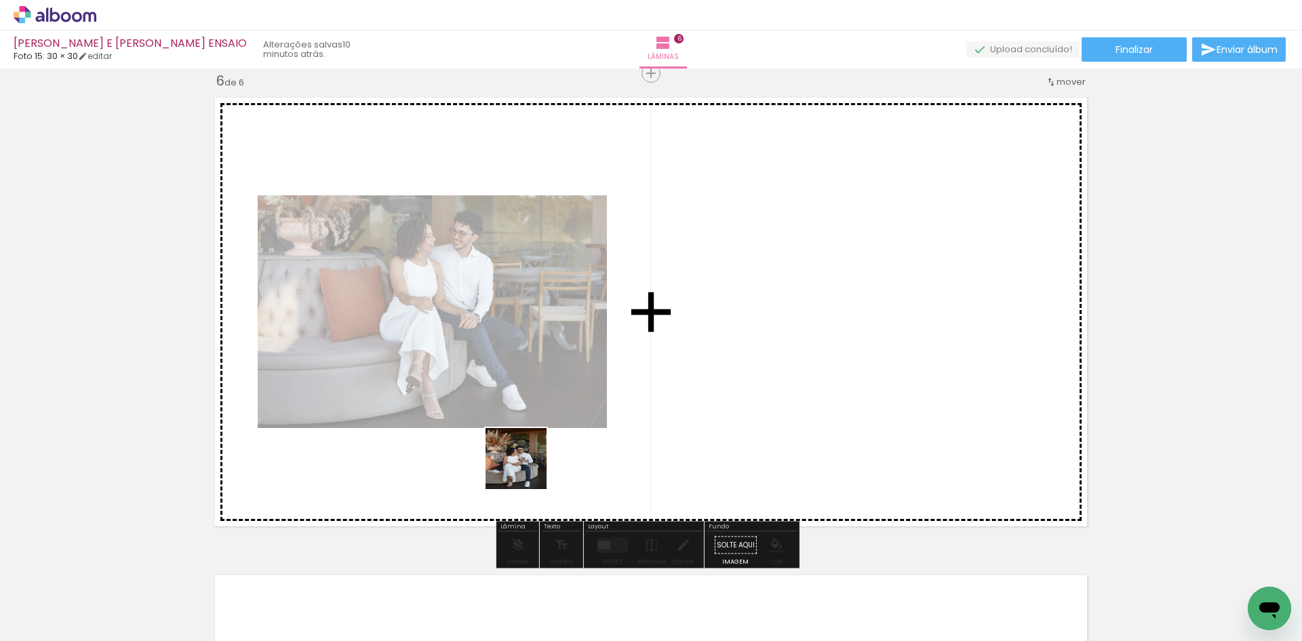
drag, startPoint x: 373, startPoint y: 600, endPoint x: 467, endPoint y: 515, distance: 126.3
click at [533, 462] on quentale-workspace at bounding box center [651, 320] width 1302 height 641
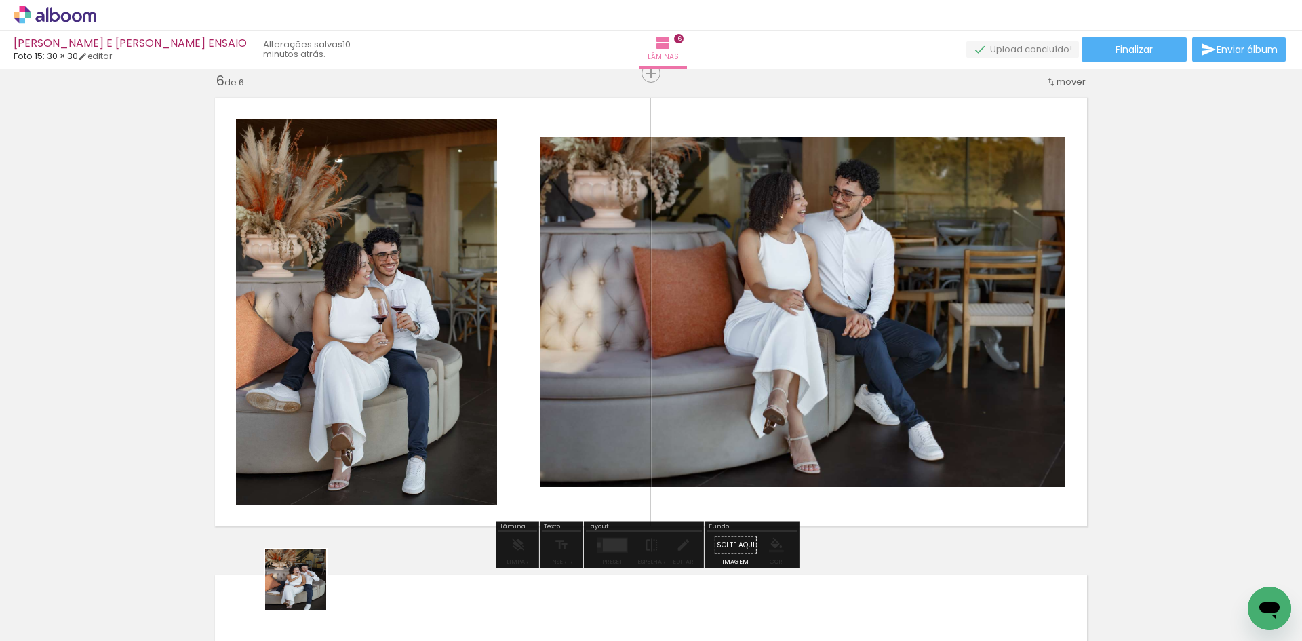
drag, startPoint x: 300, startPoint y: 597, endPoint x: 507, endPoint y: 427, distance: 268.5
click at [507, 427] on quentale-workspace at bounding box center [651, 320] width 1302 height 641
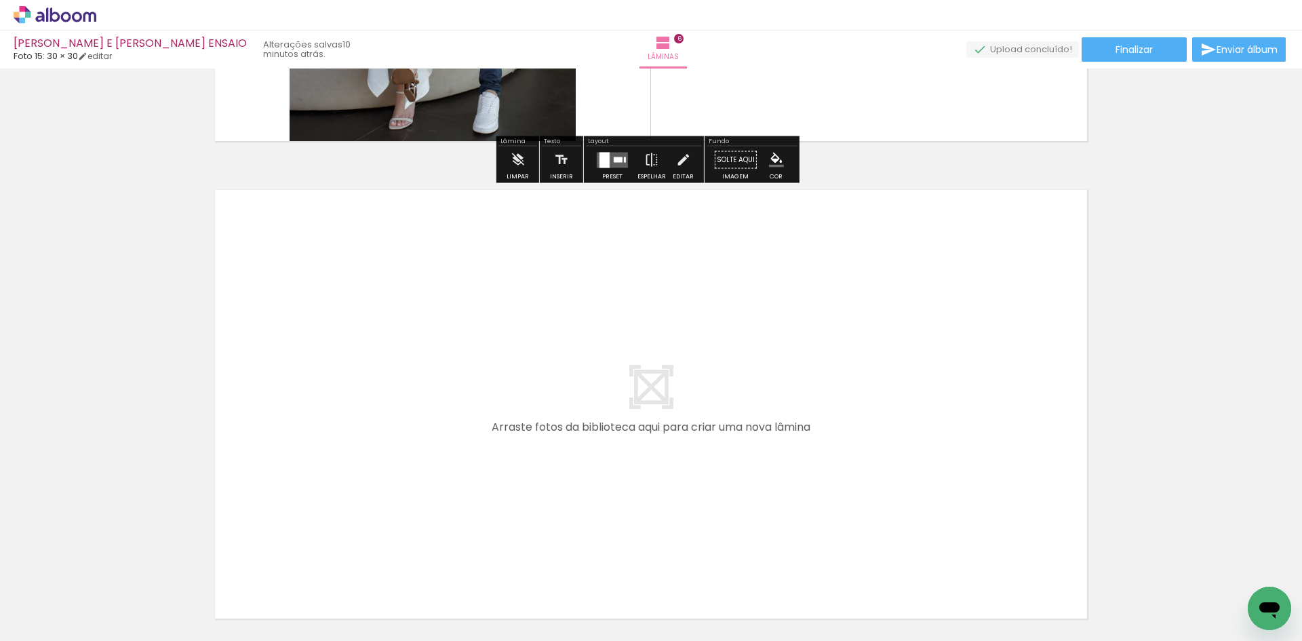
scroll to position [2812, 0]
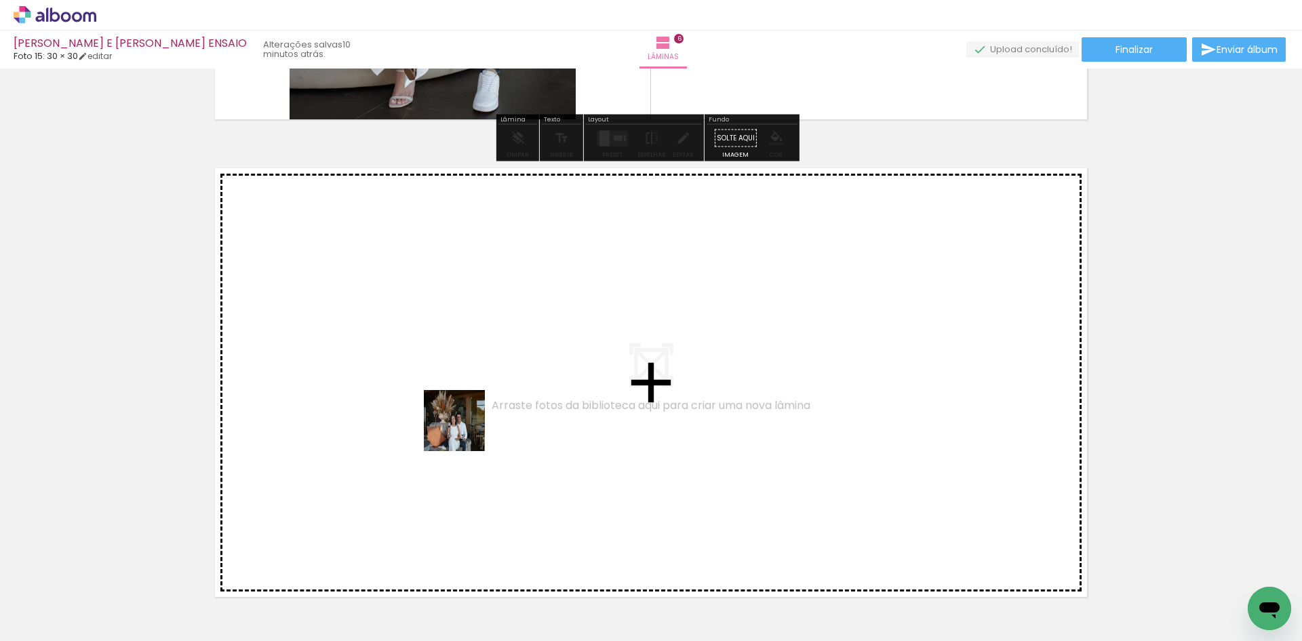
drag, startPoint x: 297, startPoint y: 598, endPoint x: 317, endPoint y: 560, distance: 42.5
click at [478, 417] on quentale-workspace at bounding box center [651, 320] width 1302 height 641
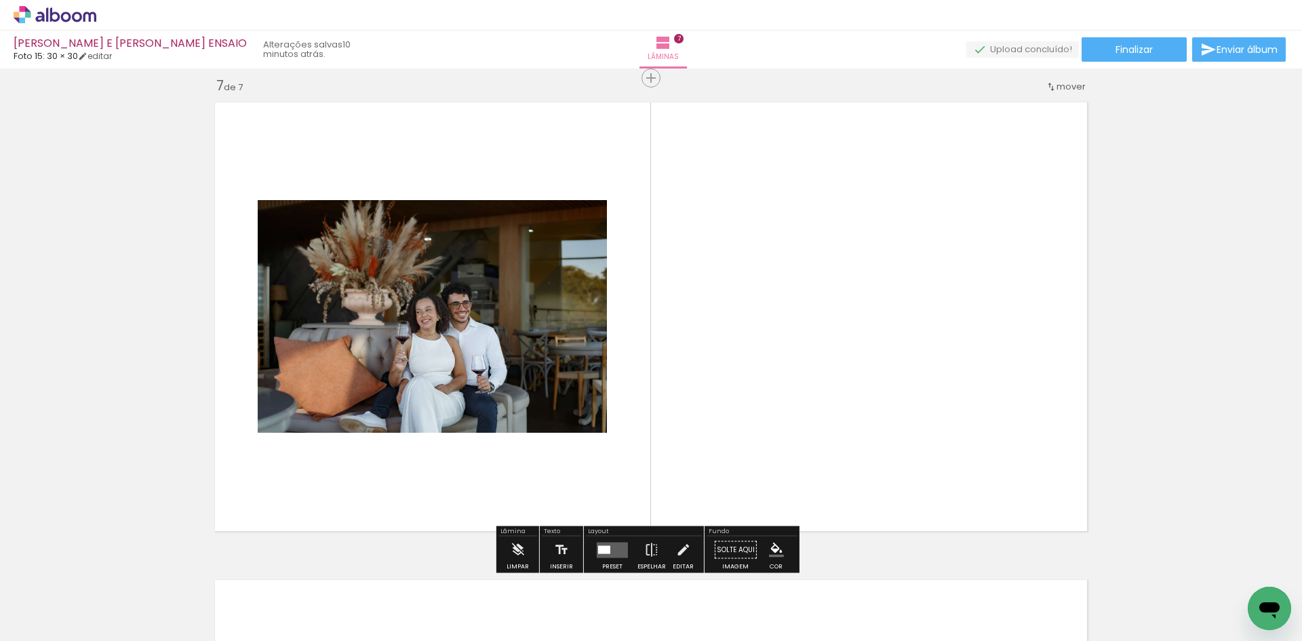
scroll to position [2883, 0]
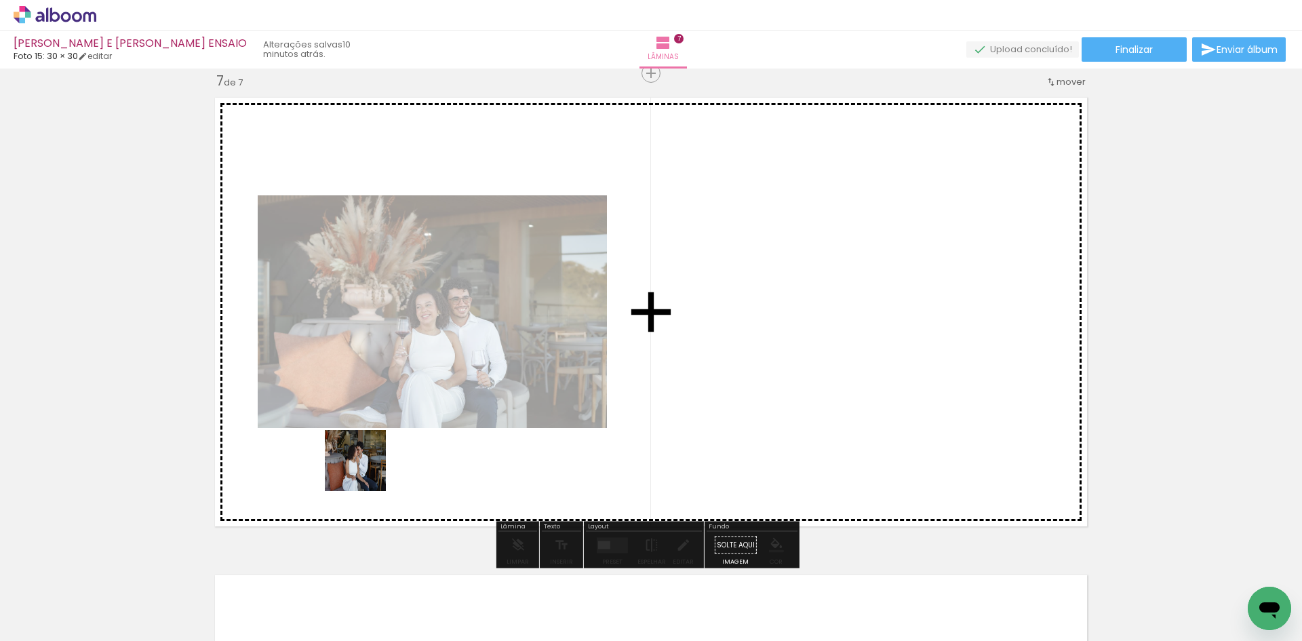
drag, startPoint x: 218, startPoint y: 604, endPoint x: 261, endPoint y: 524, distance: 91.7
click at [412, 429] on quentale-workspace at bounding box center [651, 320] width 1302 height 641
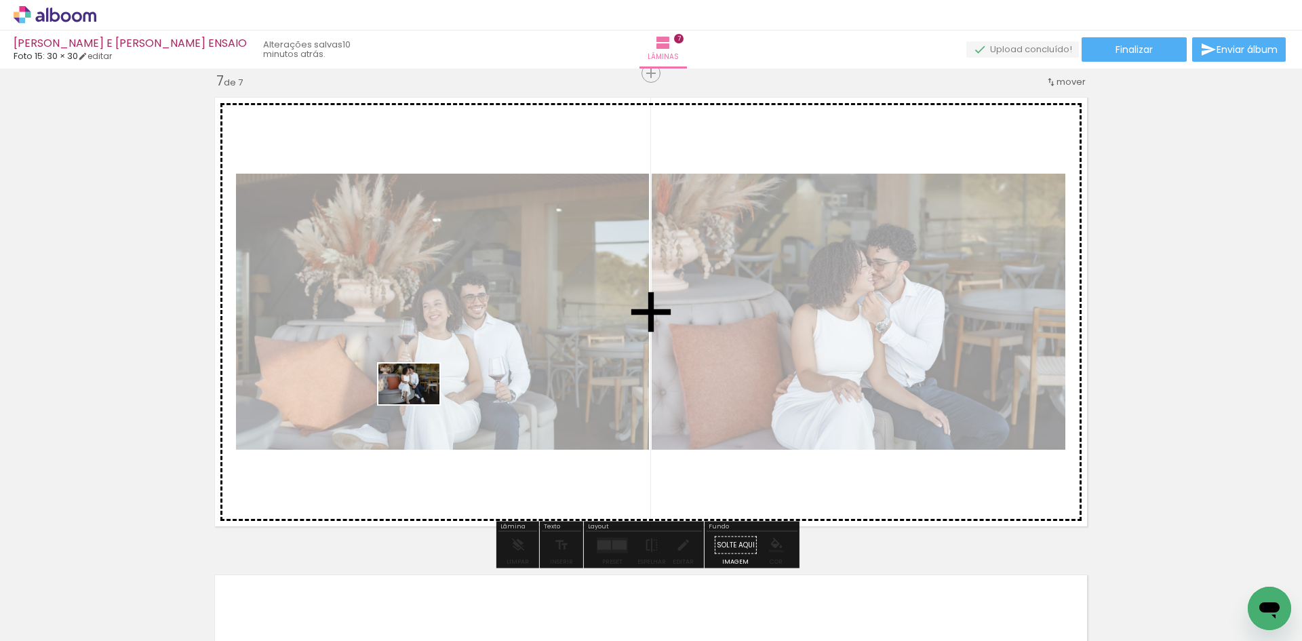
drag, startPoint x: 136, startPoint y: 593, endPoint x: 419, endPoint y: 404, distance: 340.5
click at [419, 404] on quentale-workspace at bounding box center [651, 320] width 1302 height 641
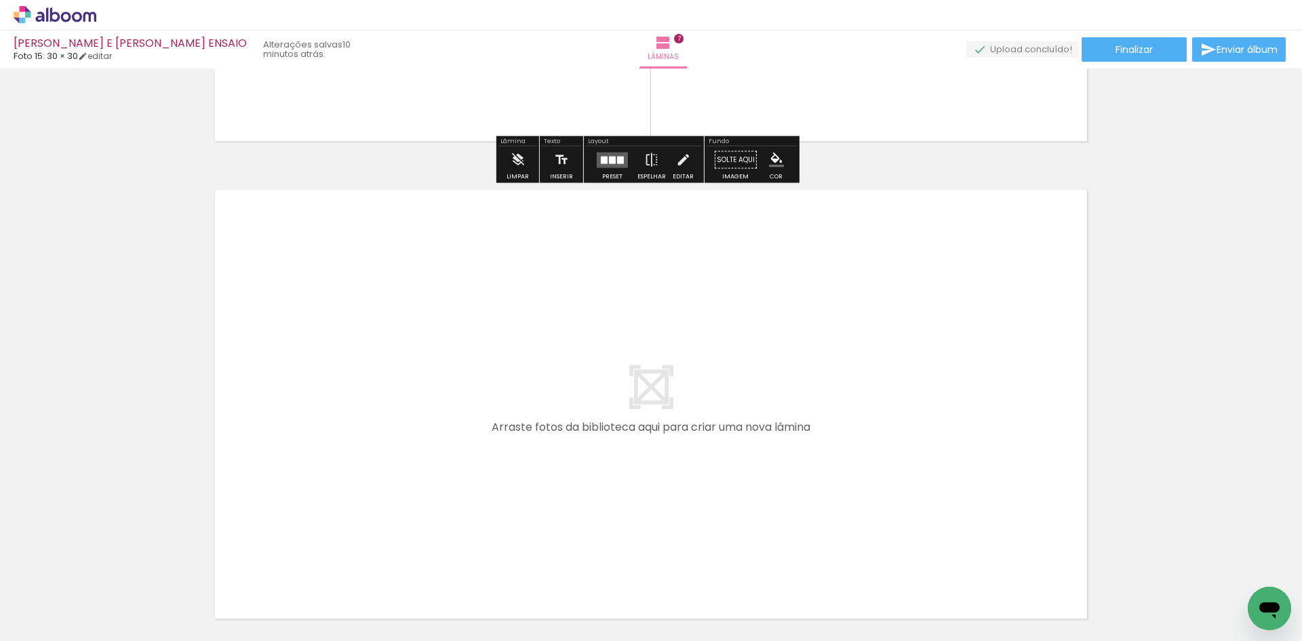
scroll to position [3290, 0]
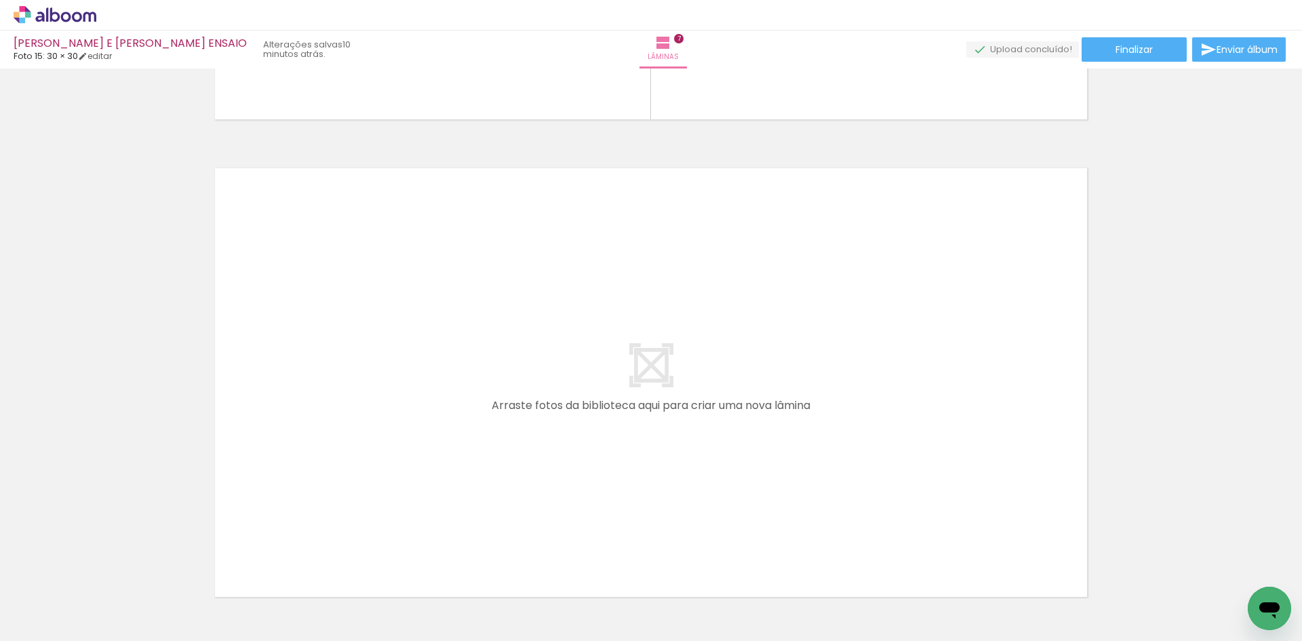
drag, startPoint x: 217, startPoint y: 595, endPoint x: 233, endPoint y: 567, distance: 32.2
click at [351, 453] on quentale-workspace at bounding box center [651, 320] width 1302 height 641
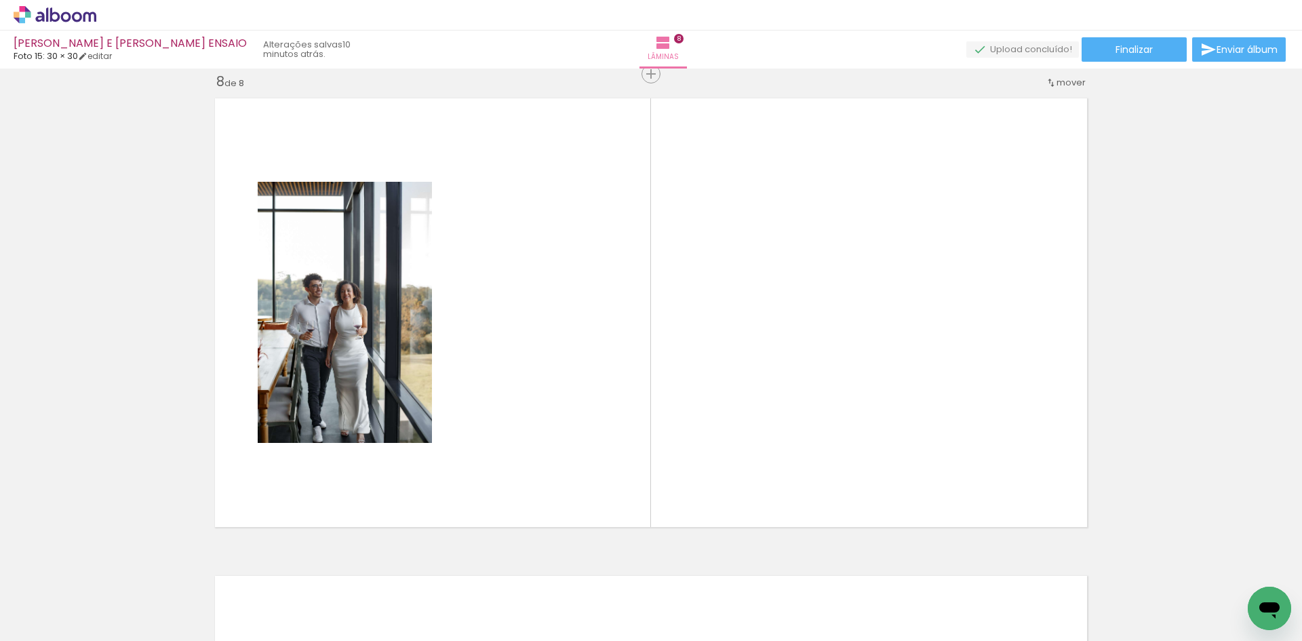
scroll to position [3361, 0]
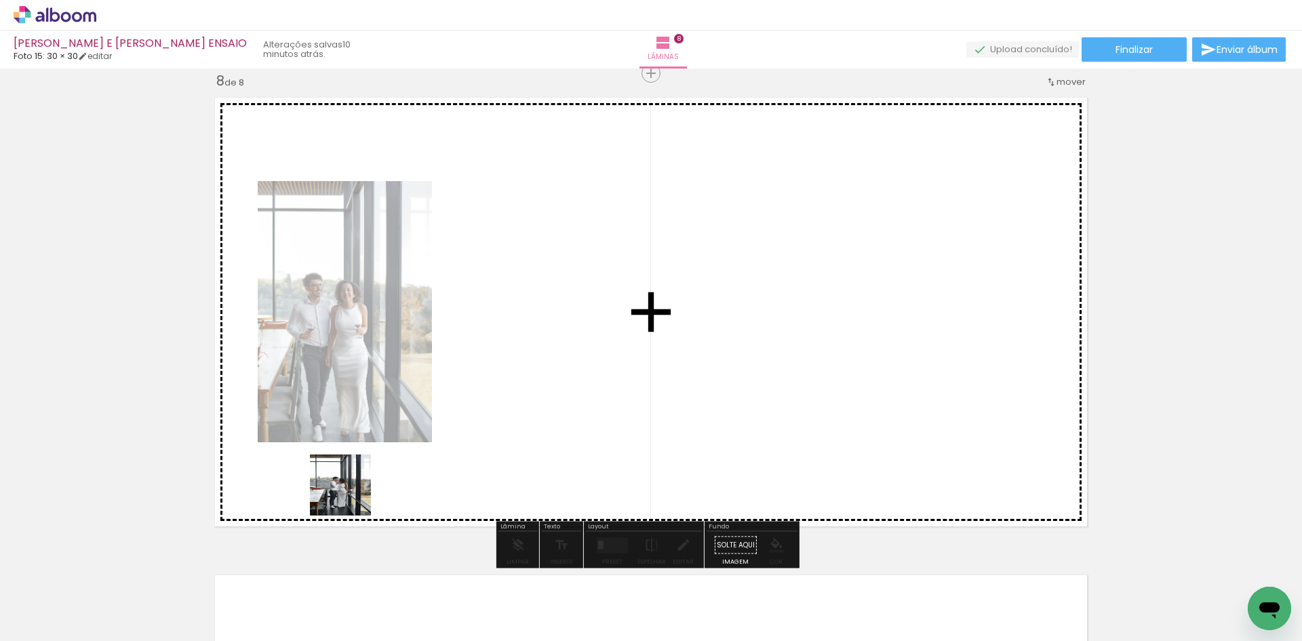
drag, startPoint x: 151, startPoint y: 606, endPoint x: 446, endPoint y: 441, distance: 338.0
click at [446, 441] on quentale-workspace at bounding box center [651, 320] width 1302 height 641
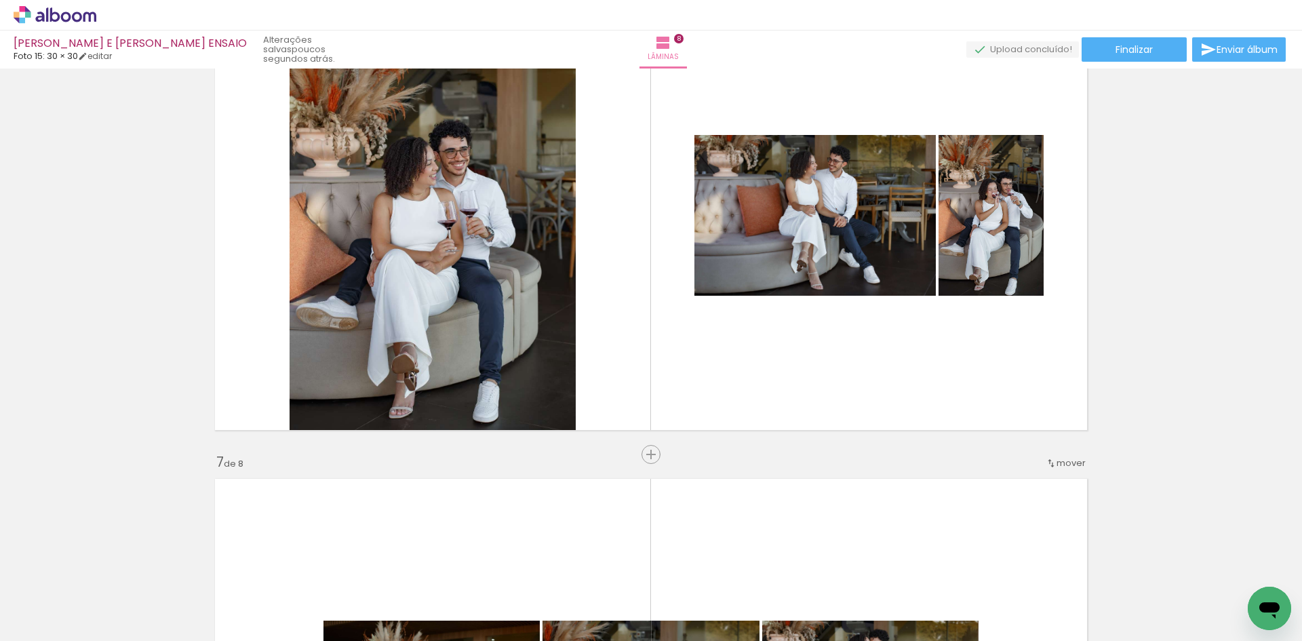
scroll to position [2479, 0]
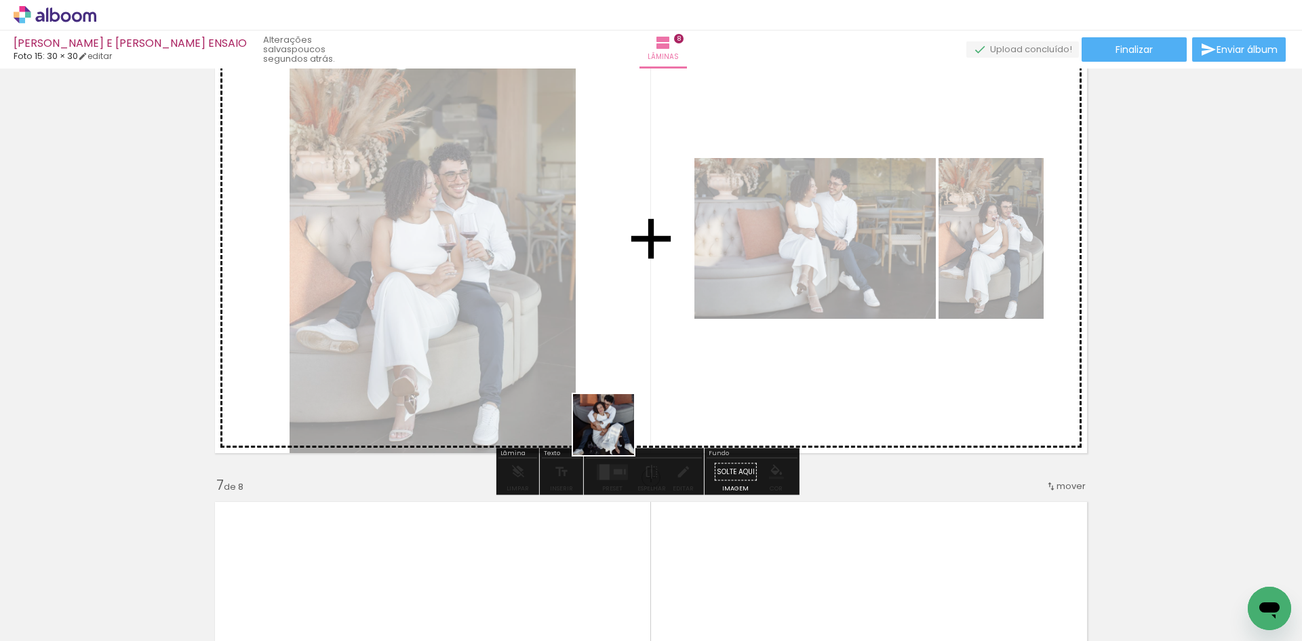
drag, startPoint x: 298, startPoint y: 598, endPoint x: 614, endPoint y: 435, distance: 355.6
click at [614, 435] on quentale-workspace at bounding box center [651, 320] width 1302 height 641
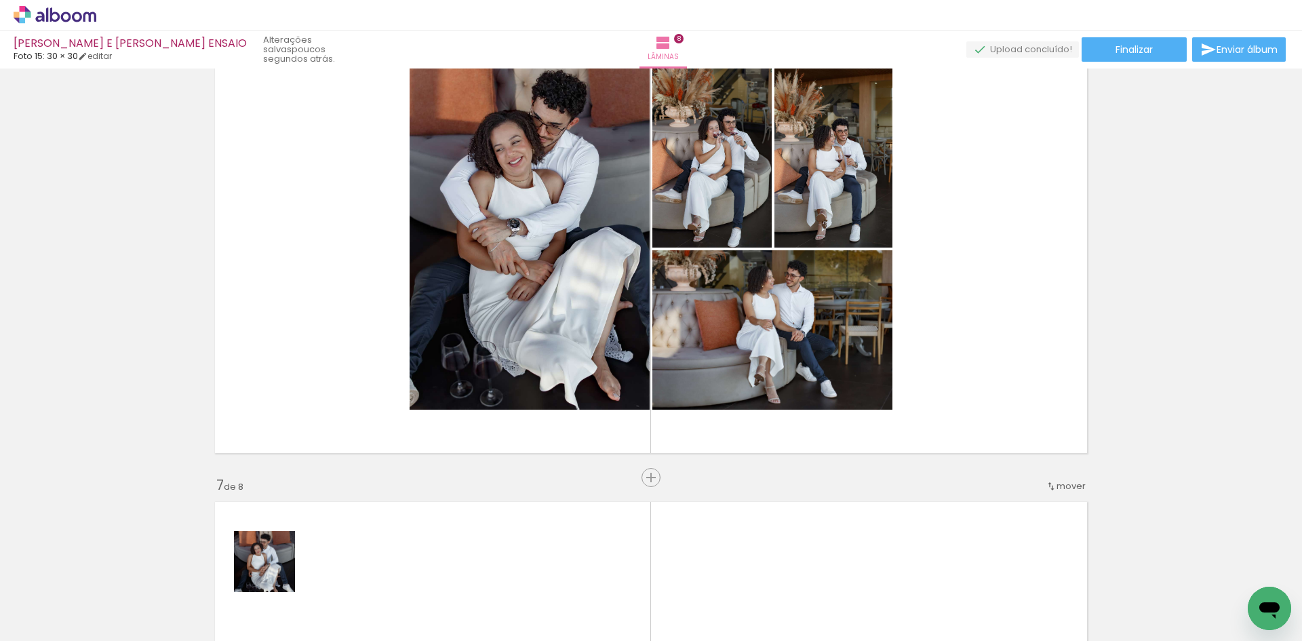
drag, startPoint x: 219, startPoint y: 606, endPoint x: 452, endPoint y: 459, distance: 275.5
click at [489, 410] on quentale-workspace at bounding box center [651, 320] width 1302 height 641
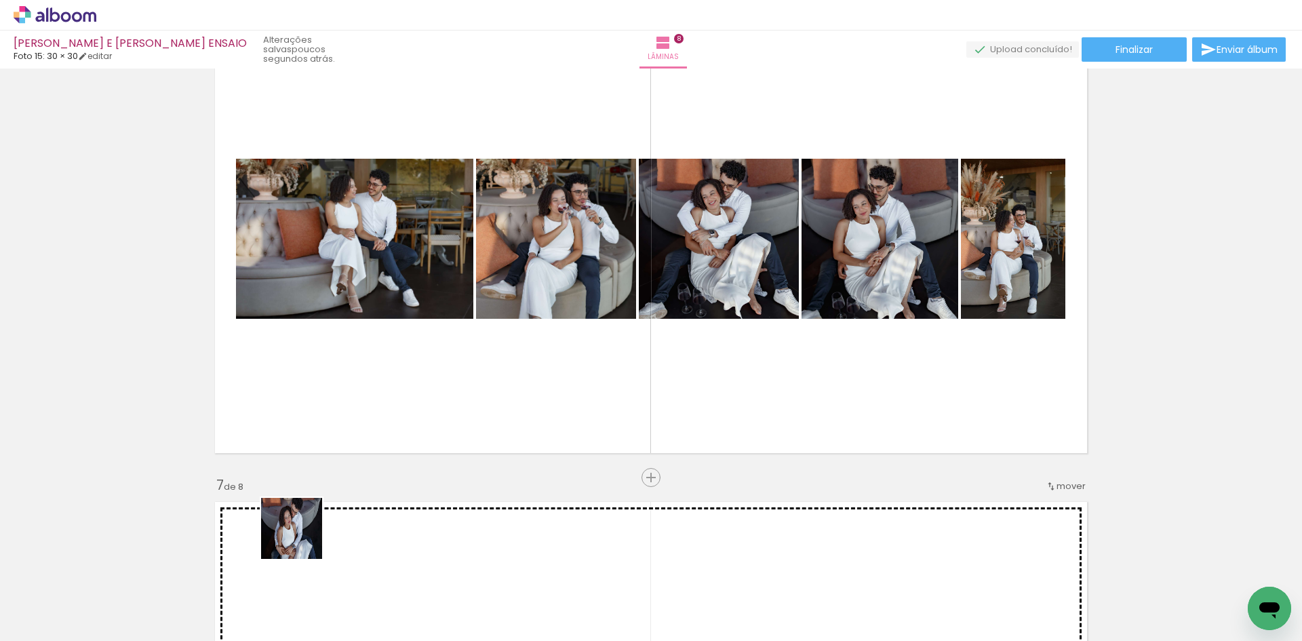
drag, startPoint x: 225, startPoint y: 601, endPoint x: 532, endPoint y: 330, distance: 409.0
click at [532, 330] on quentale-workspace at bounding box center [651, 320] width 1302 height 641
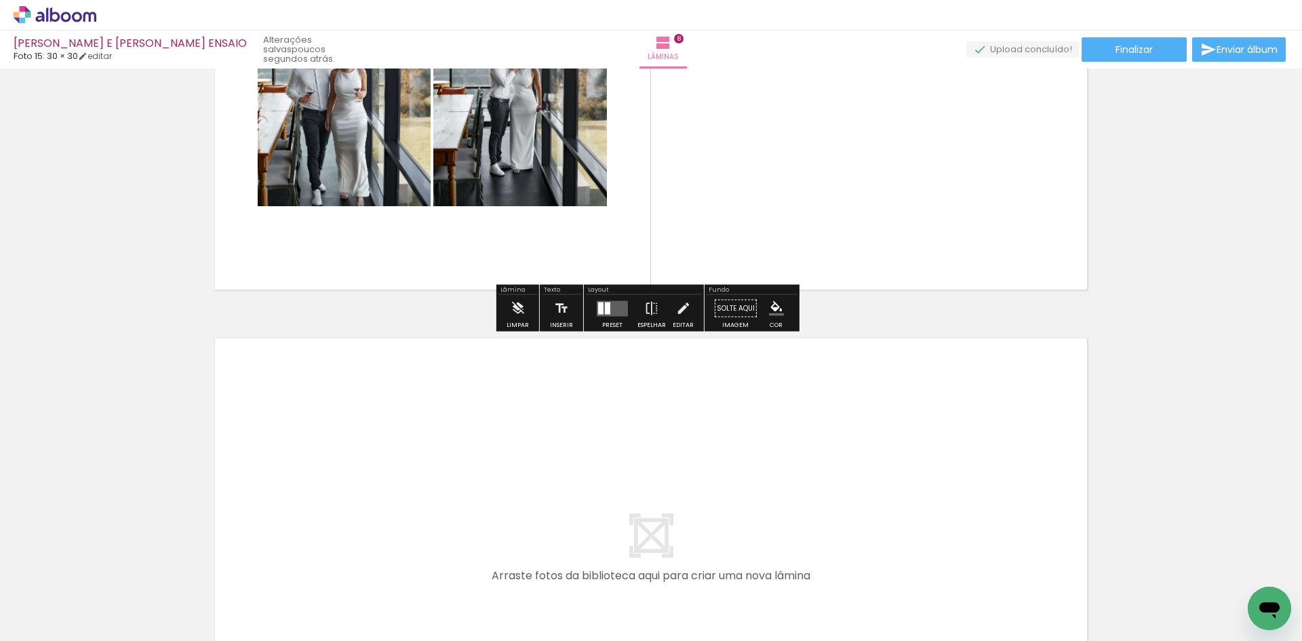
scroll to position [3632, 0]
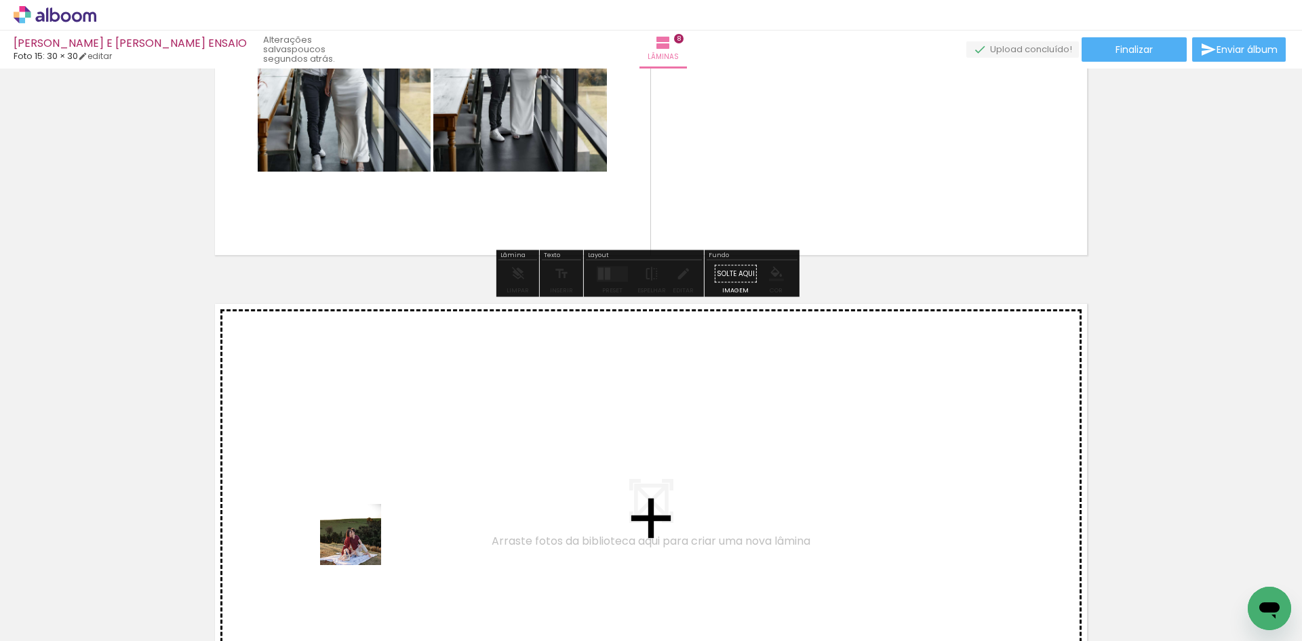
drag, startPoint x: 303, startPoint y: 593, endPoint x: 433, endPoint y: 473, distance: 177.2
click at [433, 473] on quentale-workspace at bounding box center [651, 320] width 1302 height 641
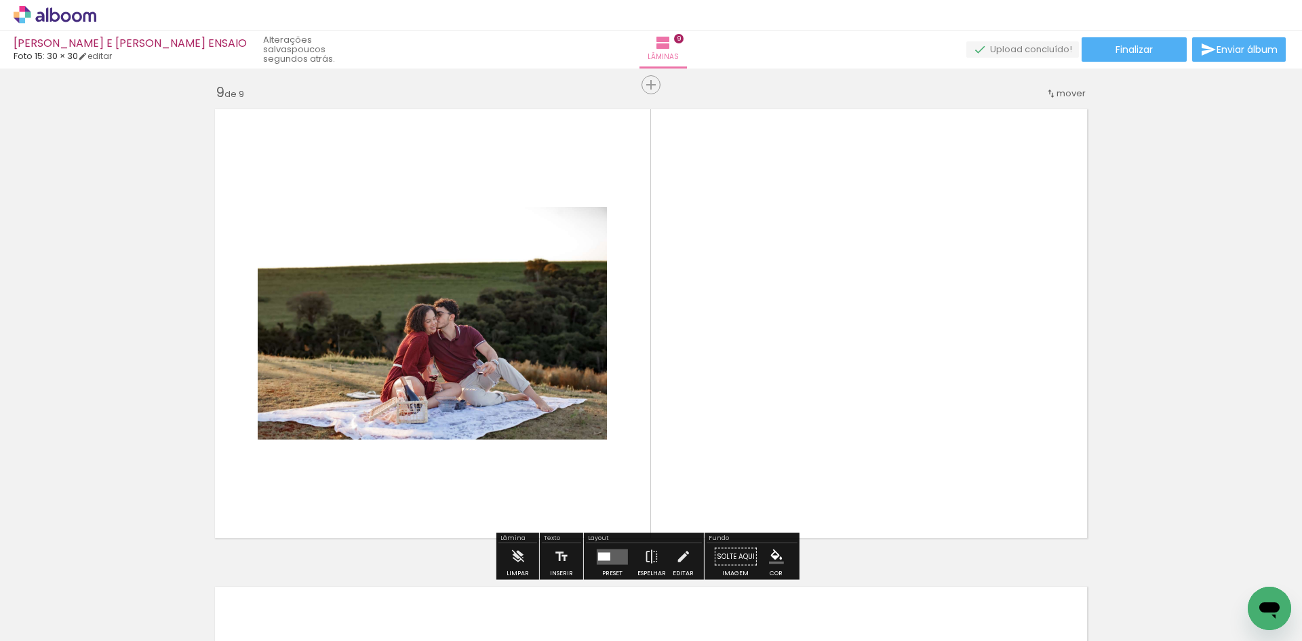
scroll to position [3838, 0]
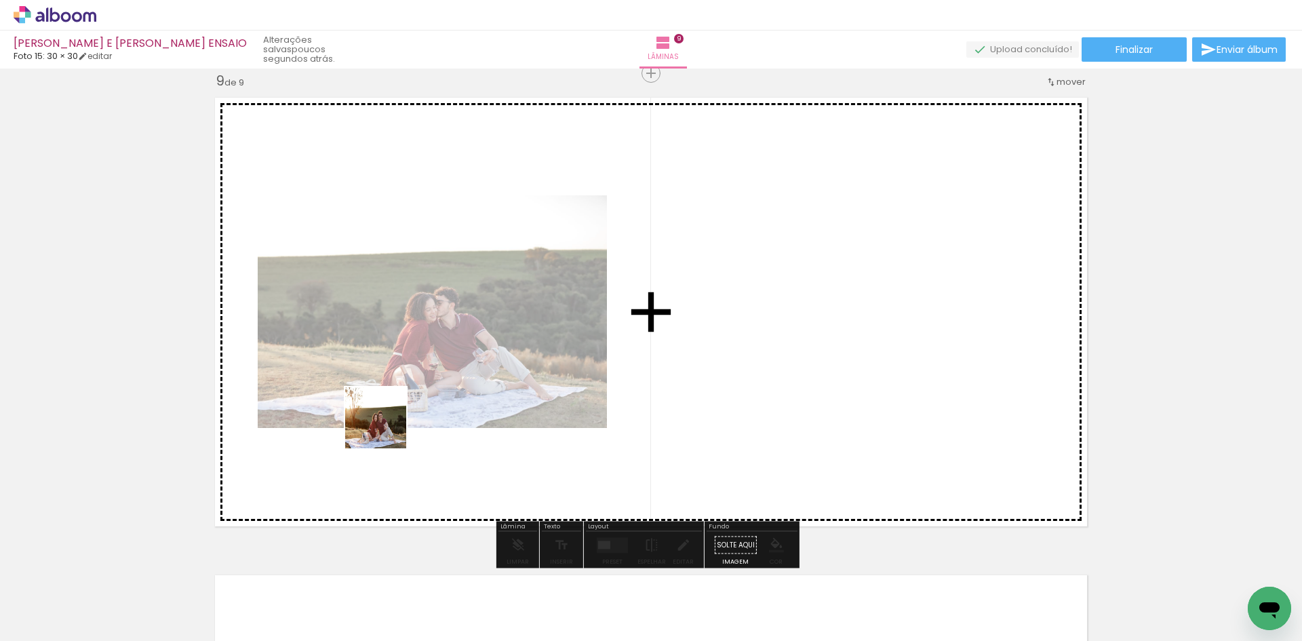
drag, startPoint x: 223, startPoint y: 601, endPoint x: 386, endPoint y: 428, distance: 237.5
click at [386, 428] on quentale-workspace at bounding box center [651, 320] width 1302 height 641
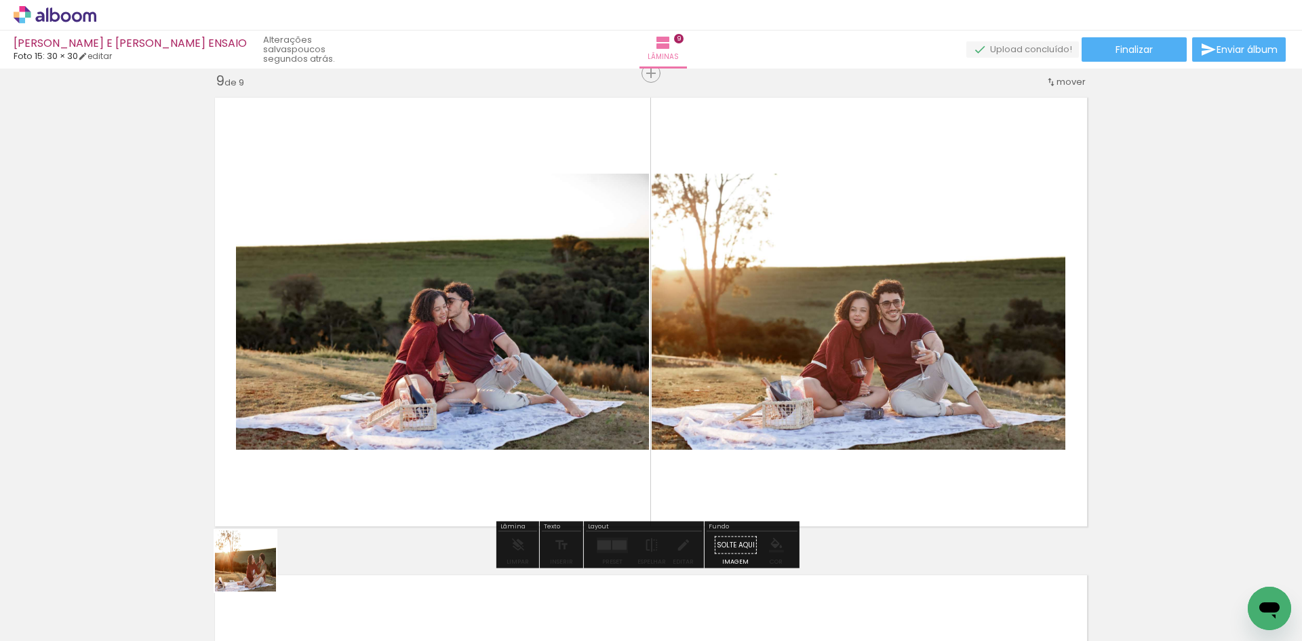
drag, startPoint x: 225, startPoint y: 599, endPoint x: 375, endPoint y: 476, distance: 194.3
click at [389, 449] on quentale-workspace at bounding box center [651, 320] width 1302 height 641
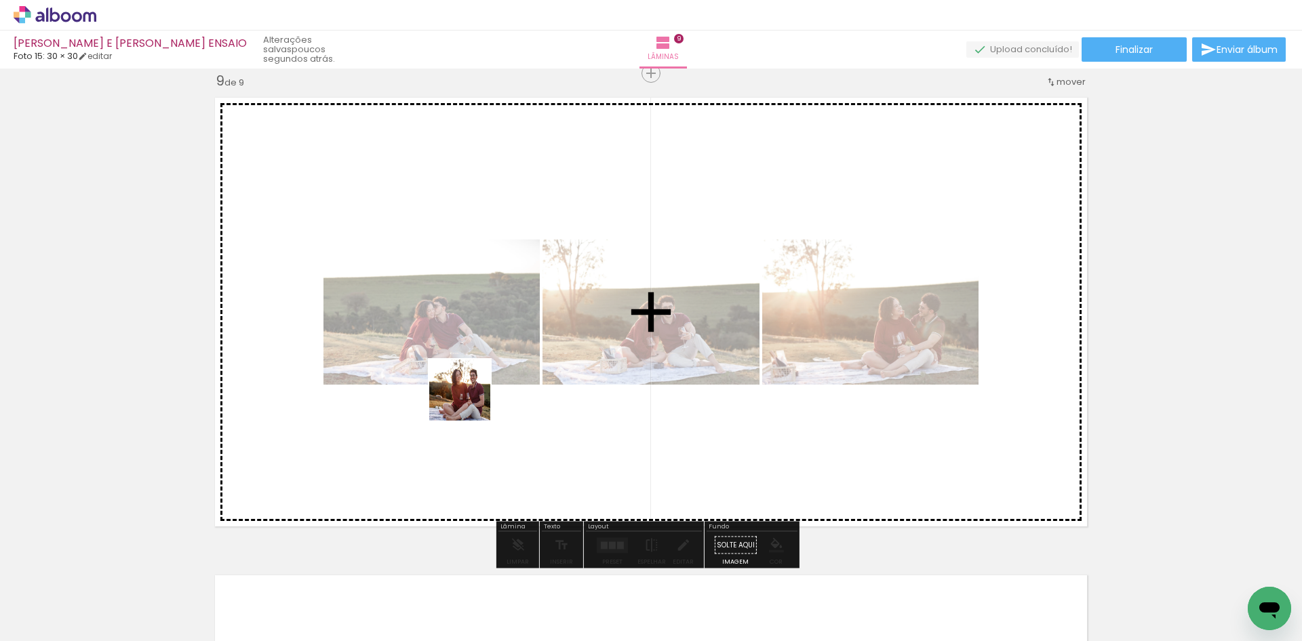
drag, startPoint x: 223, startPoint y: 600, endPoint x: 470, endPoint y: 400, distance: 317.9
click at [470, 400] on quentale-workspace at bounding box center [651, 320] width 1302 height 641
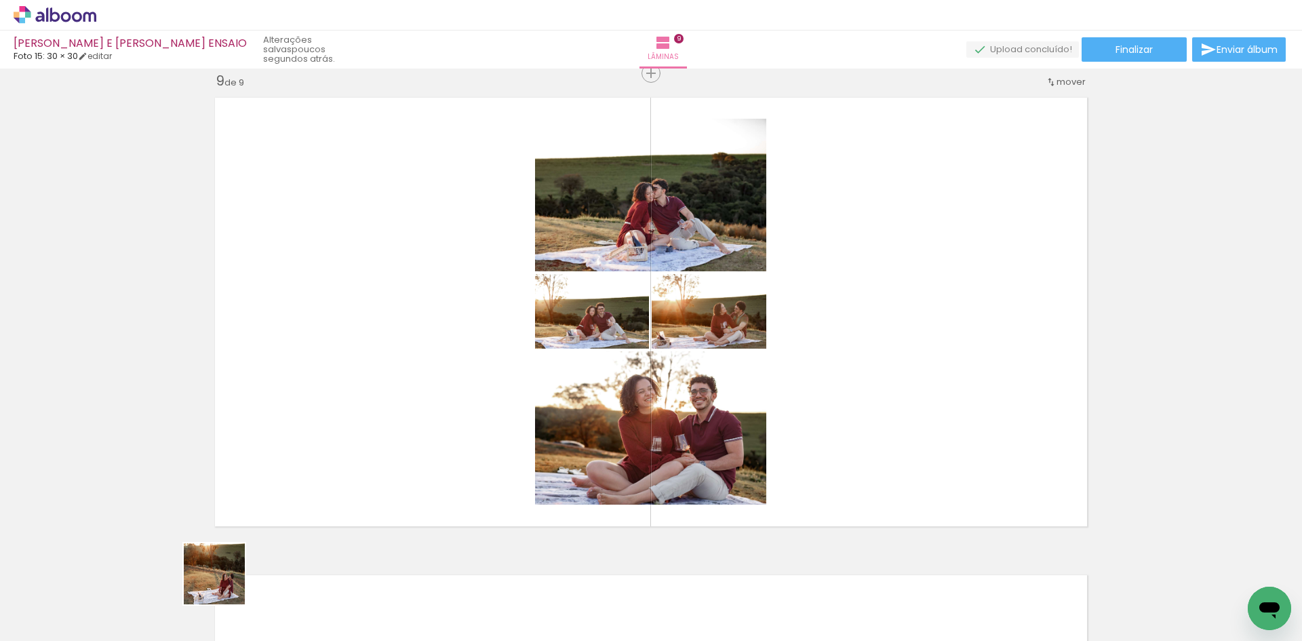
drag, startPoint x: 216, startPoint y: 593, endPoint x: 408, endPoint y: 442, distance: 243.9
click at [395, 447] on quentale-workspace at bounding box center [651, 320] width 1302 height 641
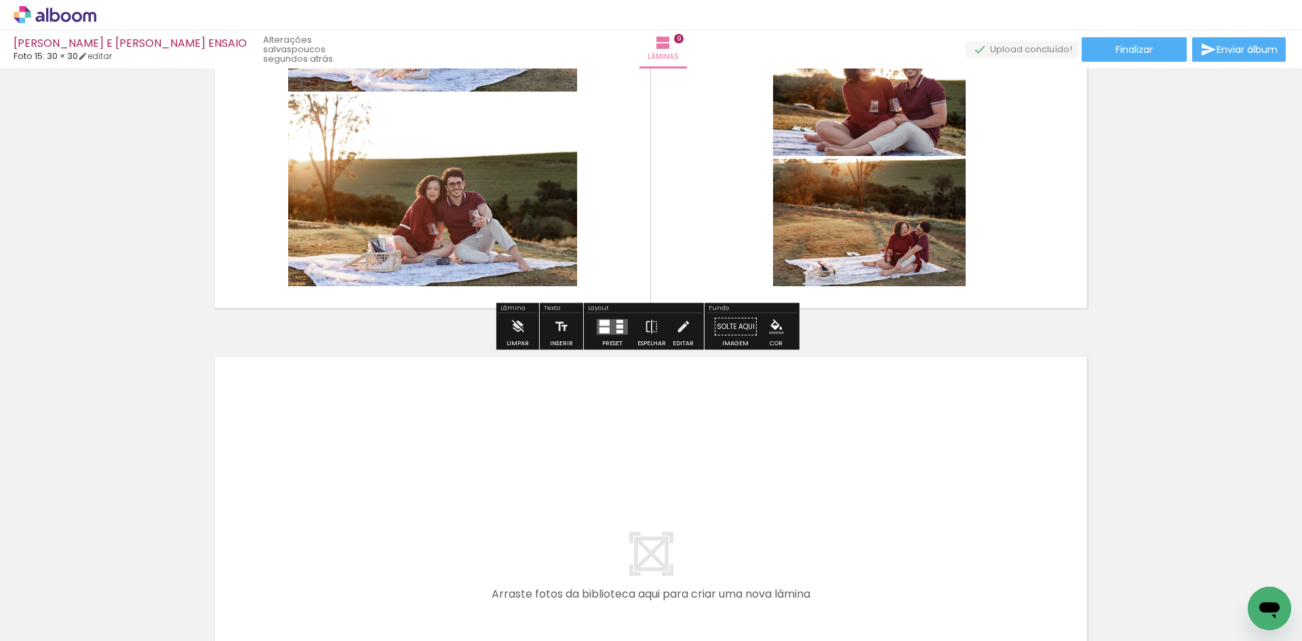
scroll to position [4177, 0]
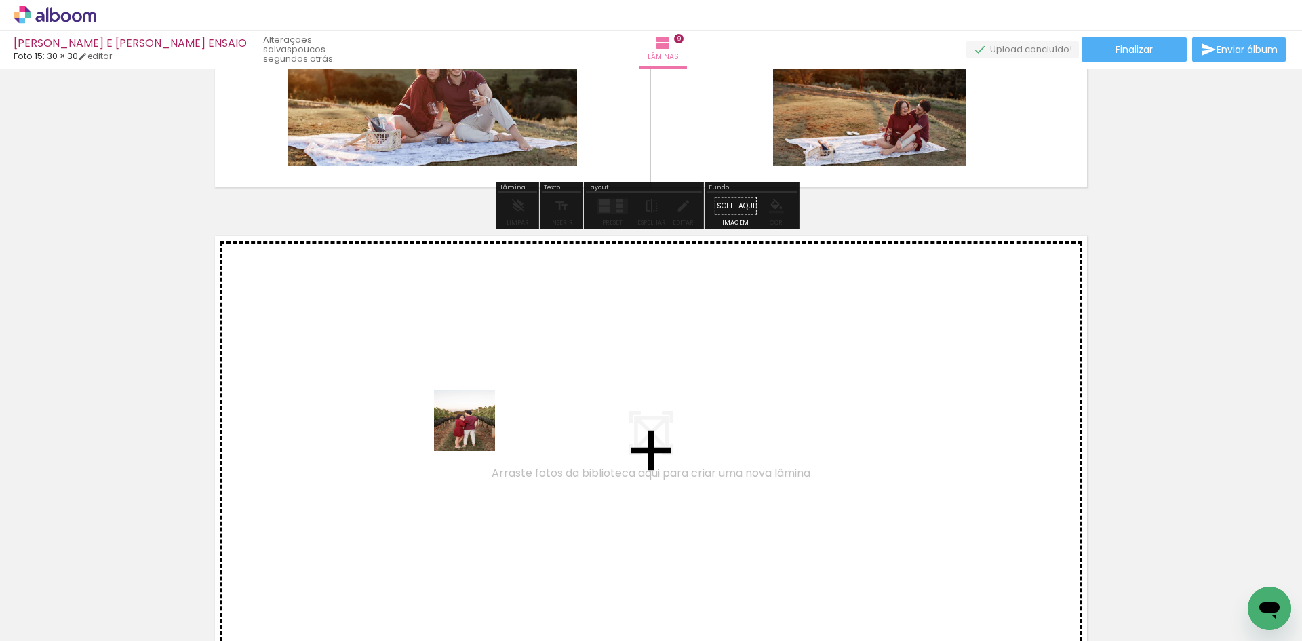
drag, startPoint x: 289, startPoint y: 606, endPoint x: 485, endPoint y: 419, distance: 270.6
click at [485, 419] on quentale-workspace at bounding box center [651, 320] width 1302 height 641
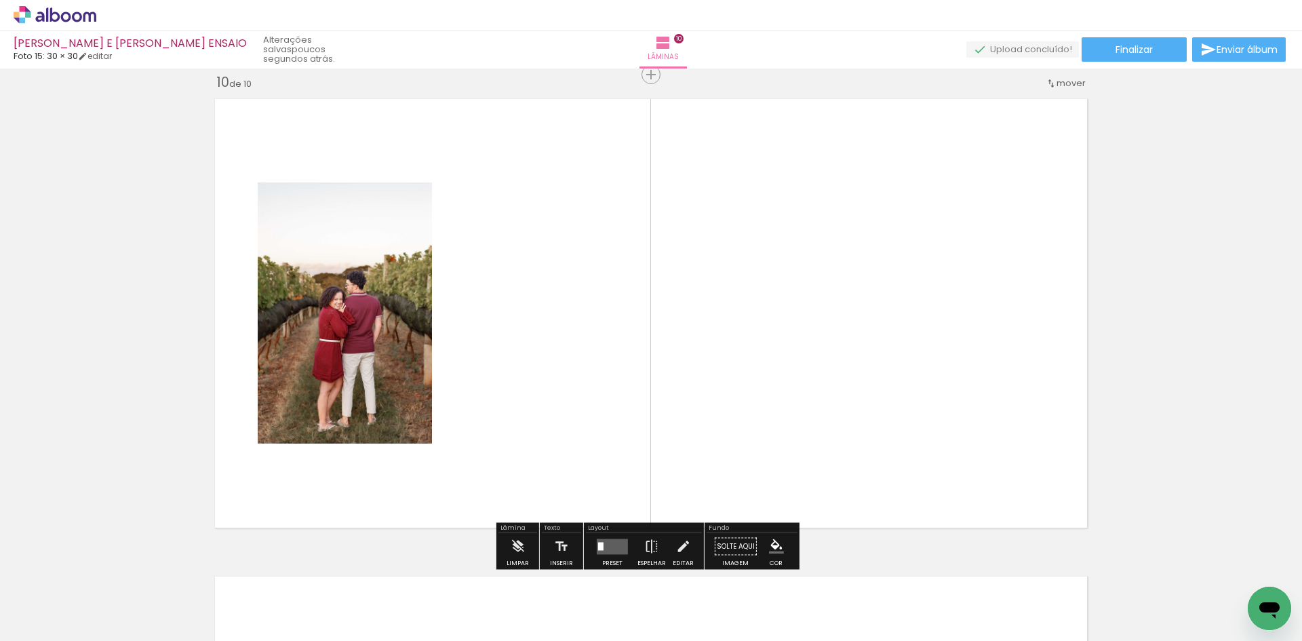
scroll to position [4316, 0]
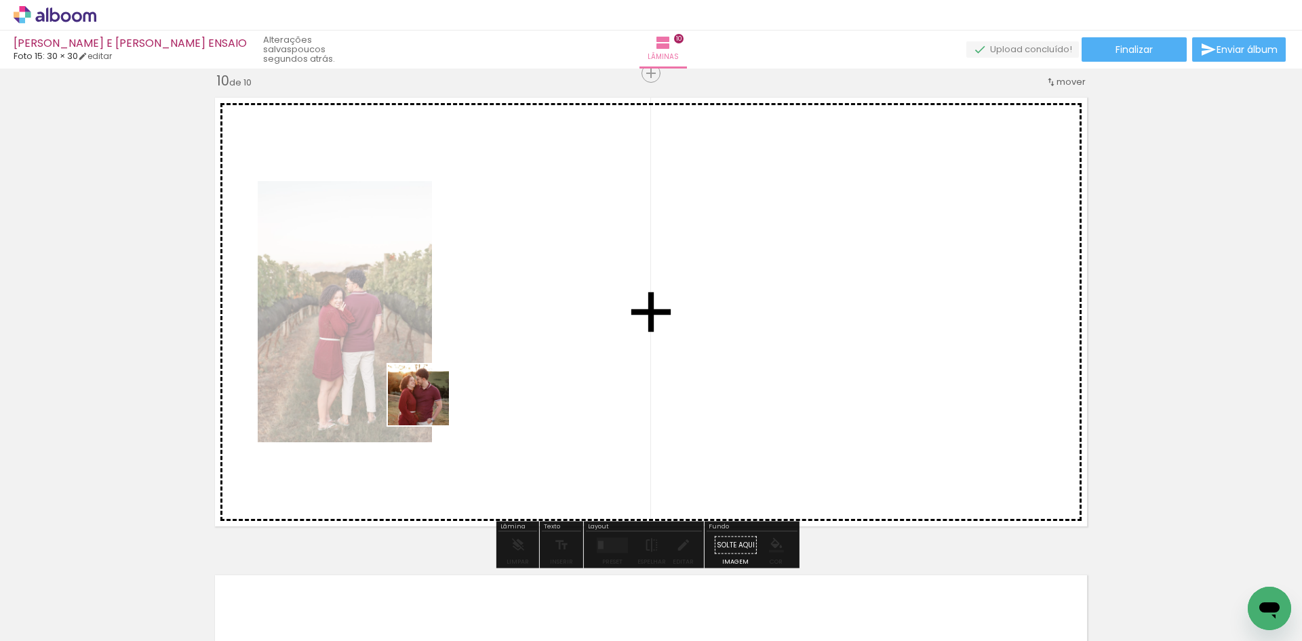
drag, startPoint x: 222, startPoint y: 592, endPoint x: 363, endPoint y: 556, distance: 145.4
click at [446, 392] on quentale-workspace at bounding box center [651, 320] width 1302 height 641
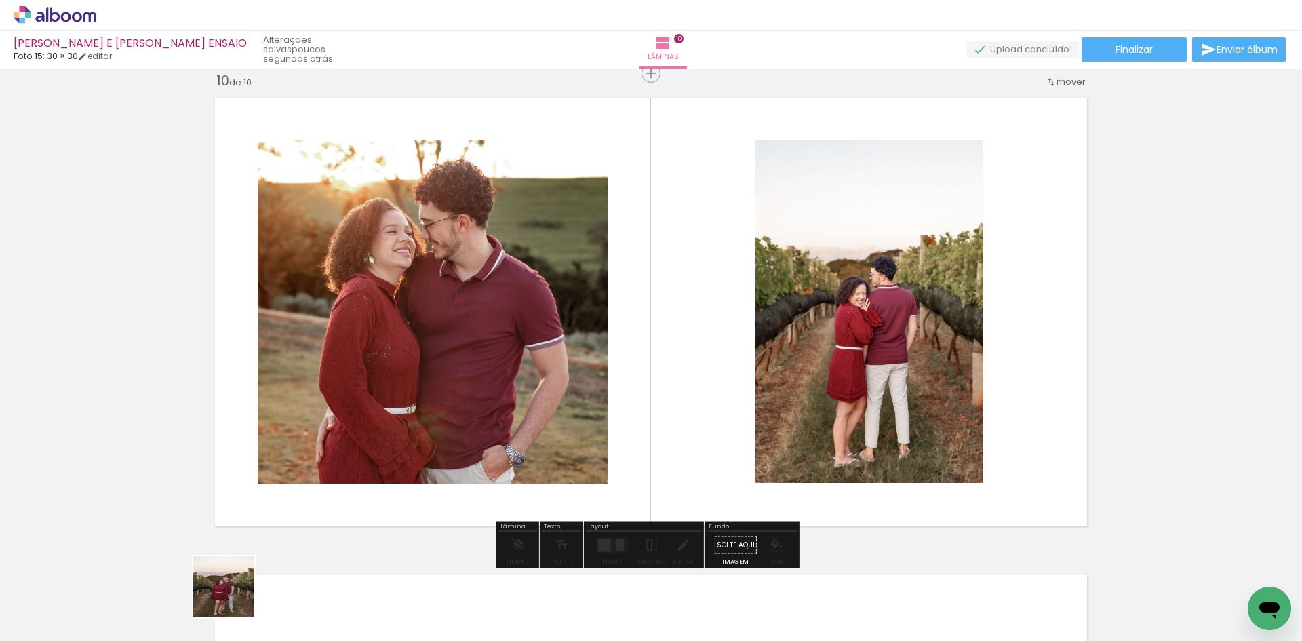
drag, startPoint x: 216, startPoint y: 611, endPoint x: 443, endPoint y: 419, distance: 297.4
click at [431, 427] on quentale-workspace at bounding box center [651, 320] width 1302 height 641
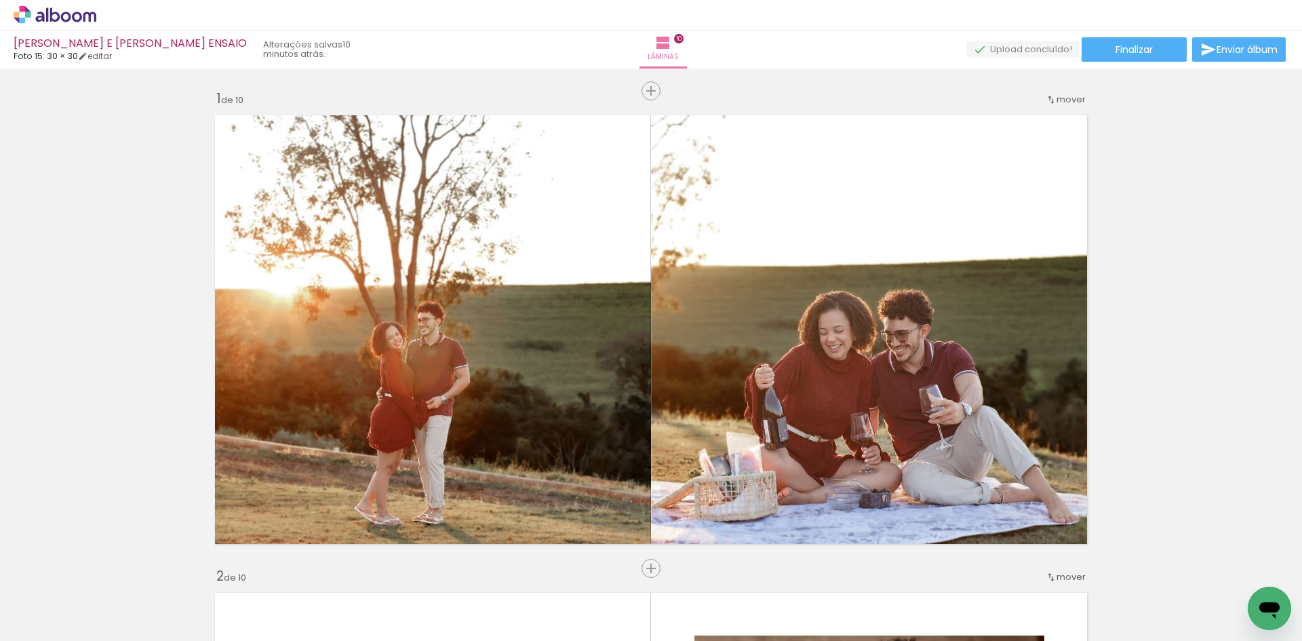
scroll to position [4316, 0]
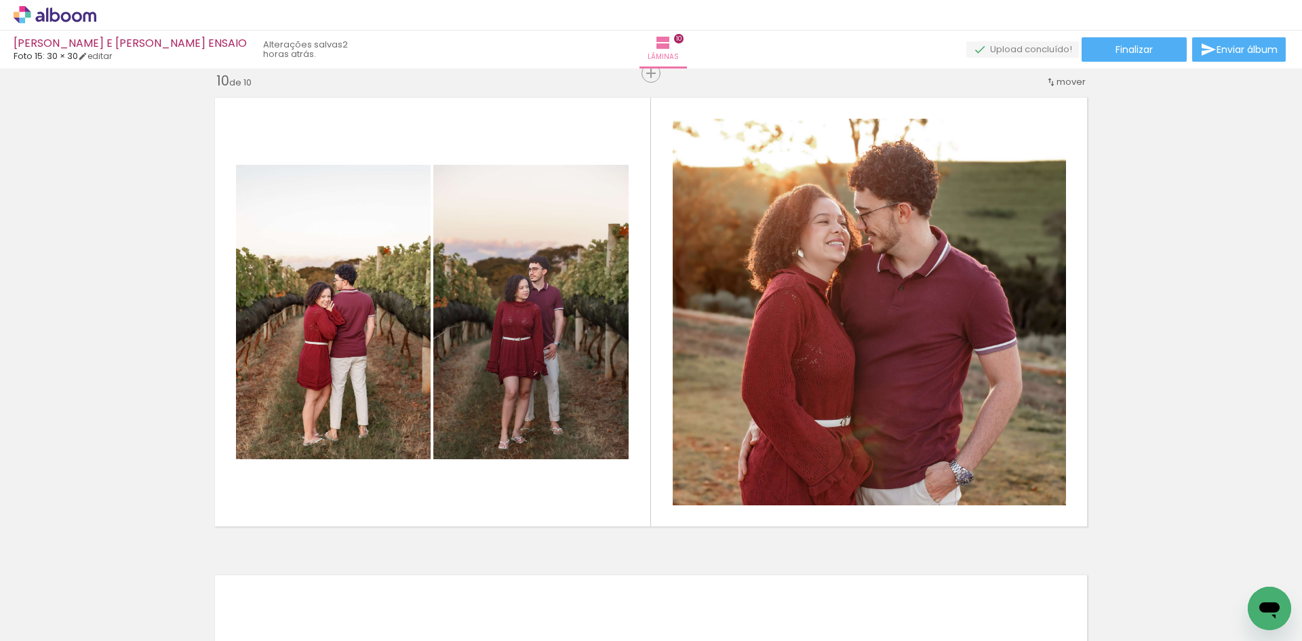
scroll to position [271, 0]
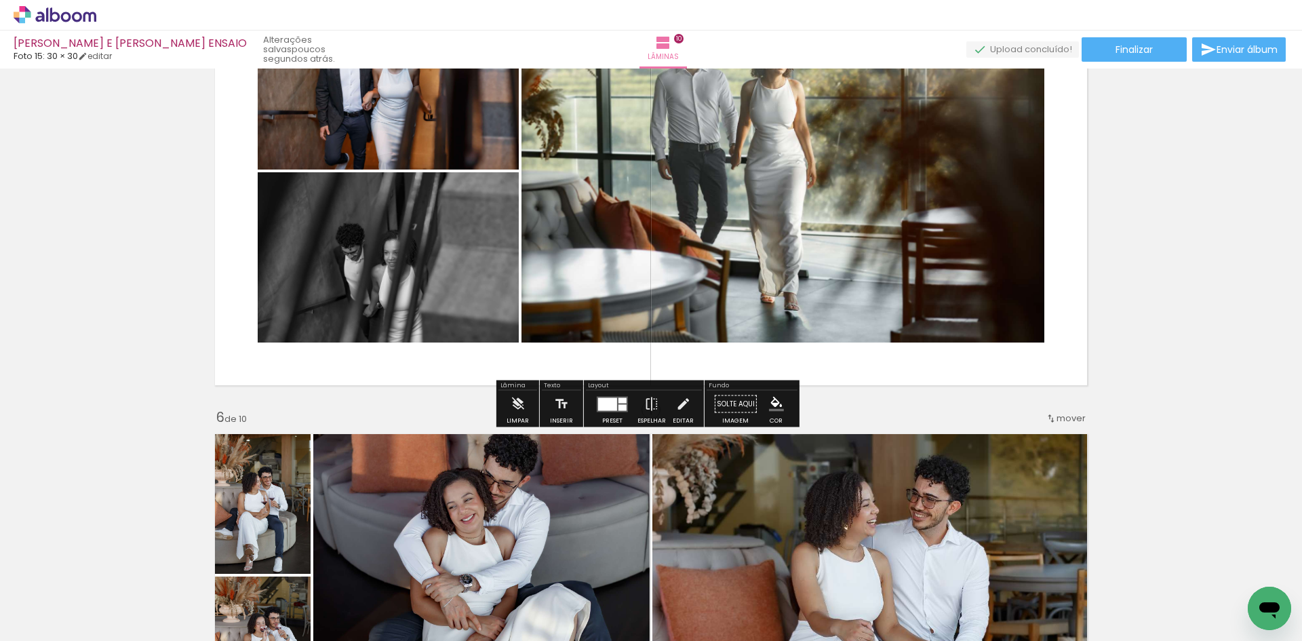
scroll to position [339, 0]
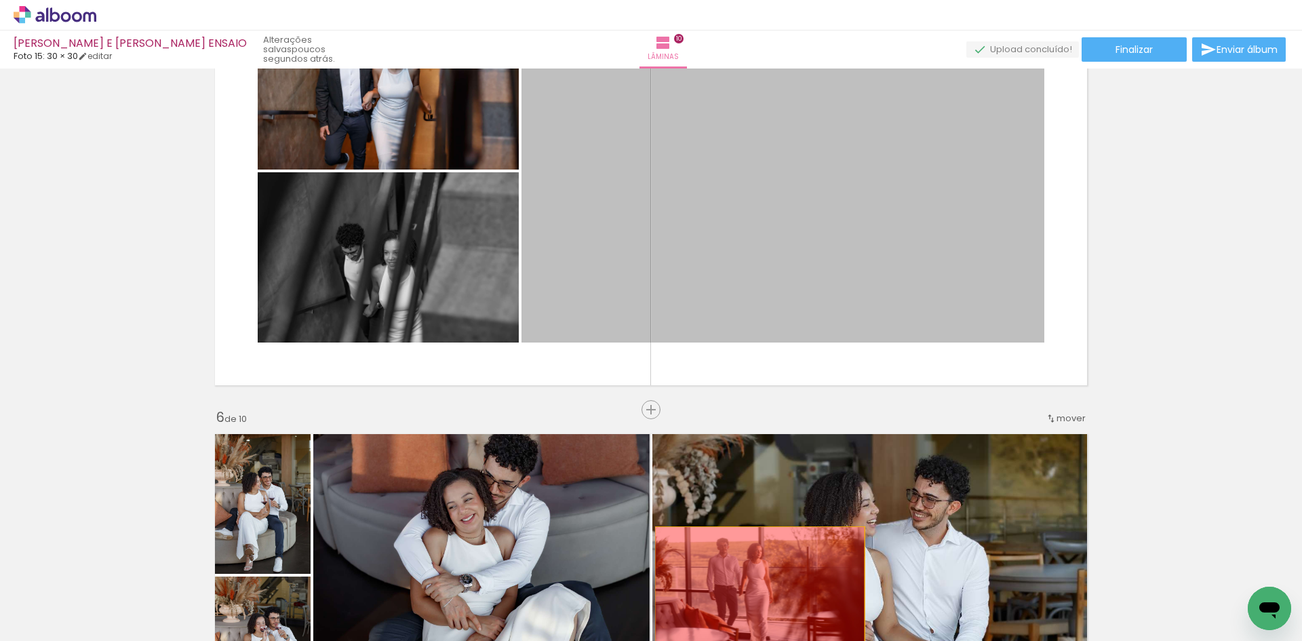
drag, startPoint x: 748, startPoint y: 289, endPoint x: 755, endPoint y: 596, distance: 306.7
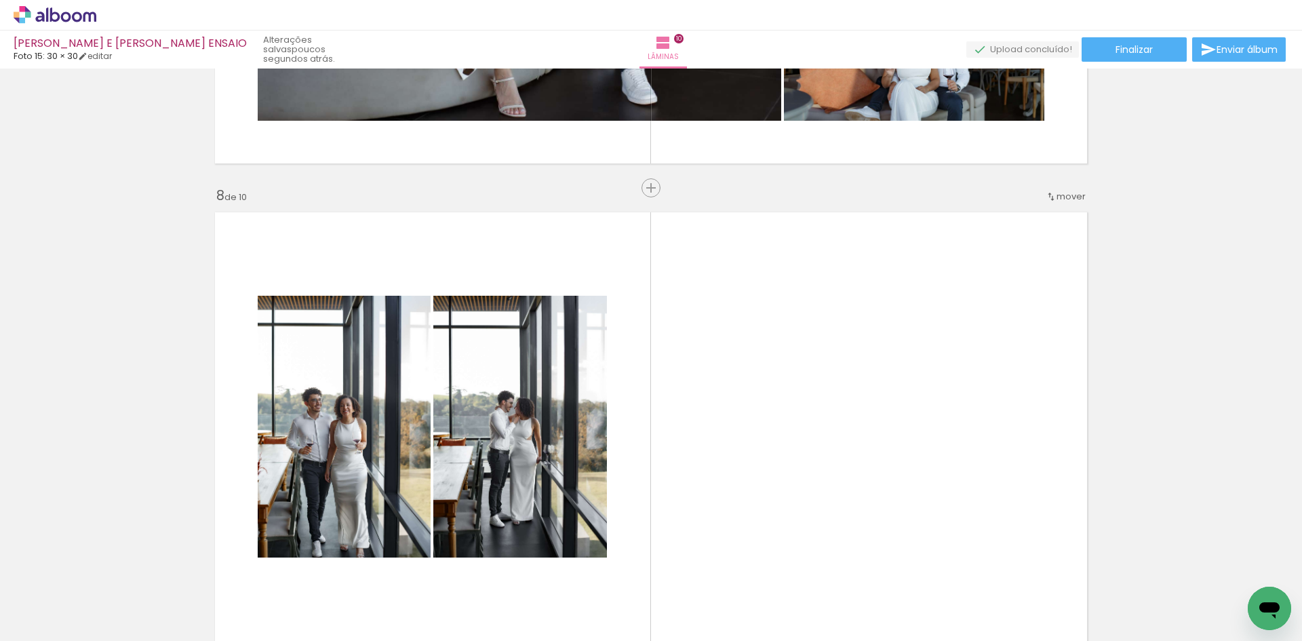
scroll to position [3290, 0]
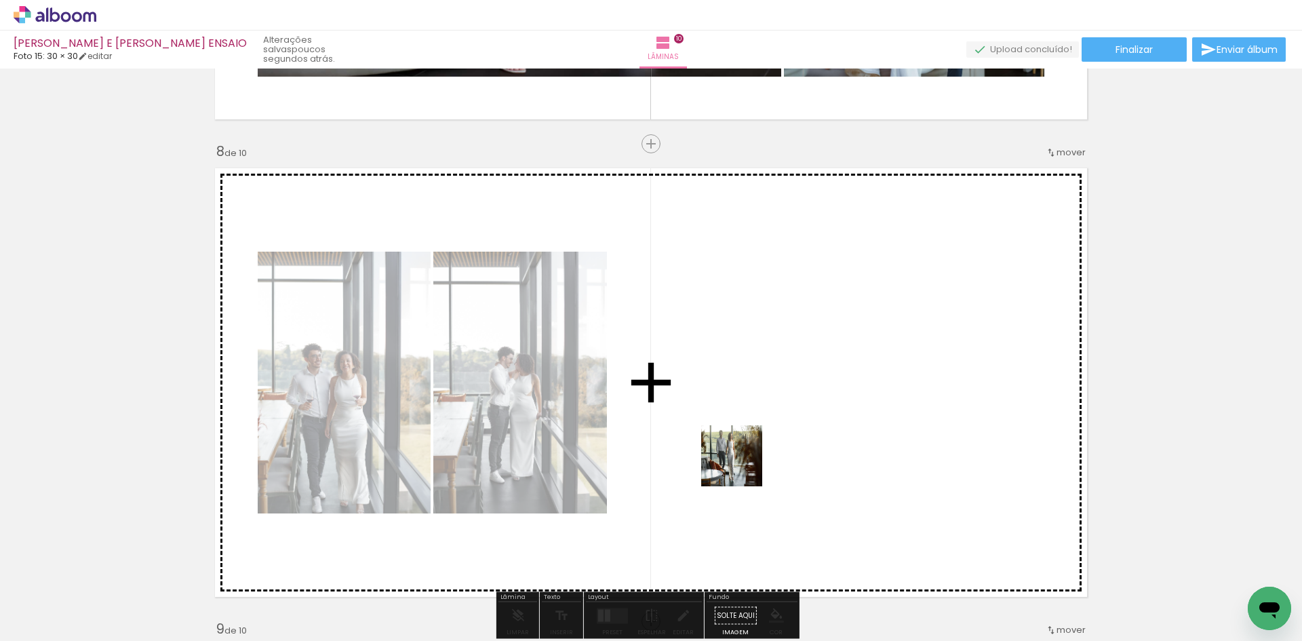
drag, startPoint x: 136, startPoint y: 600, endPoint x: 751, endPoint y: 465, distance: 629.9
click at [751, 465] on quentale-workspace at bounding box center [651, 320] width 1302 height 641
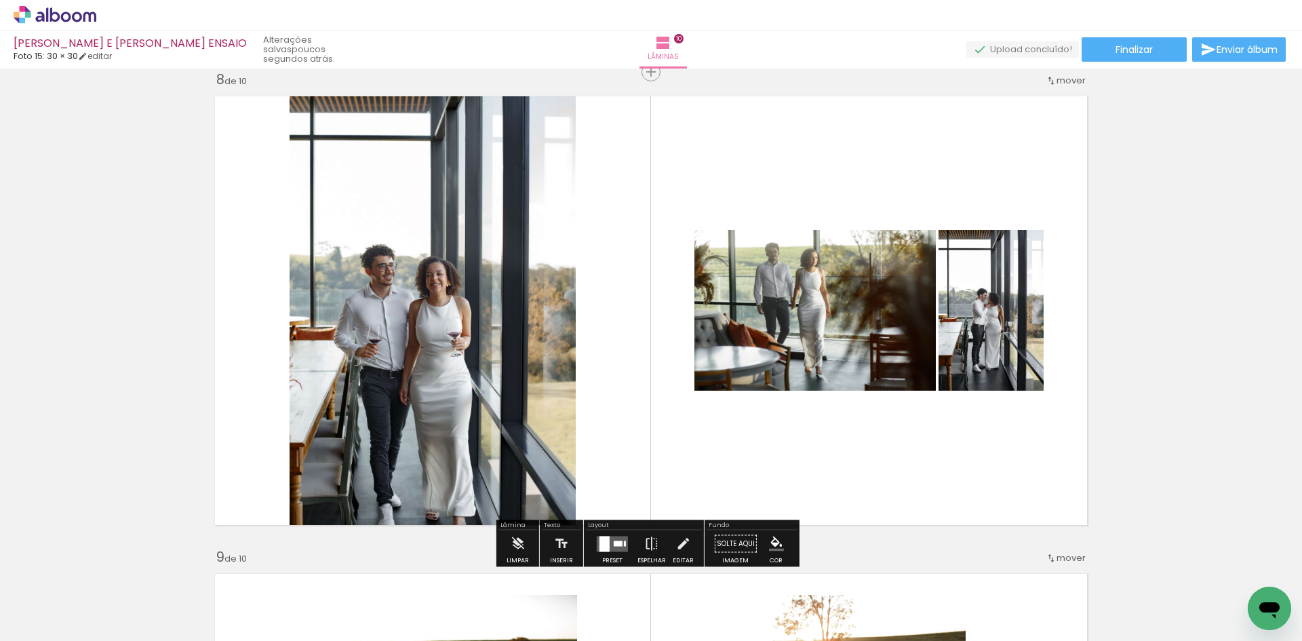
scroll to position [3426, 0]
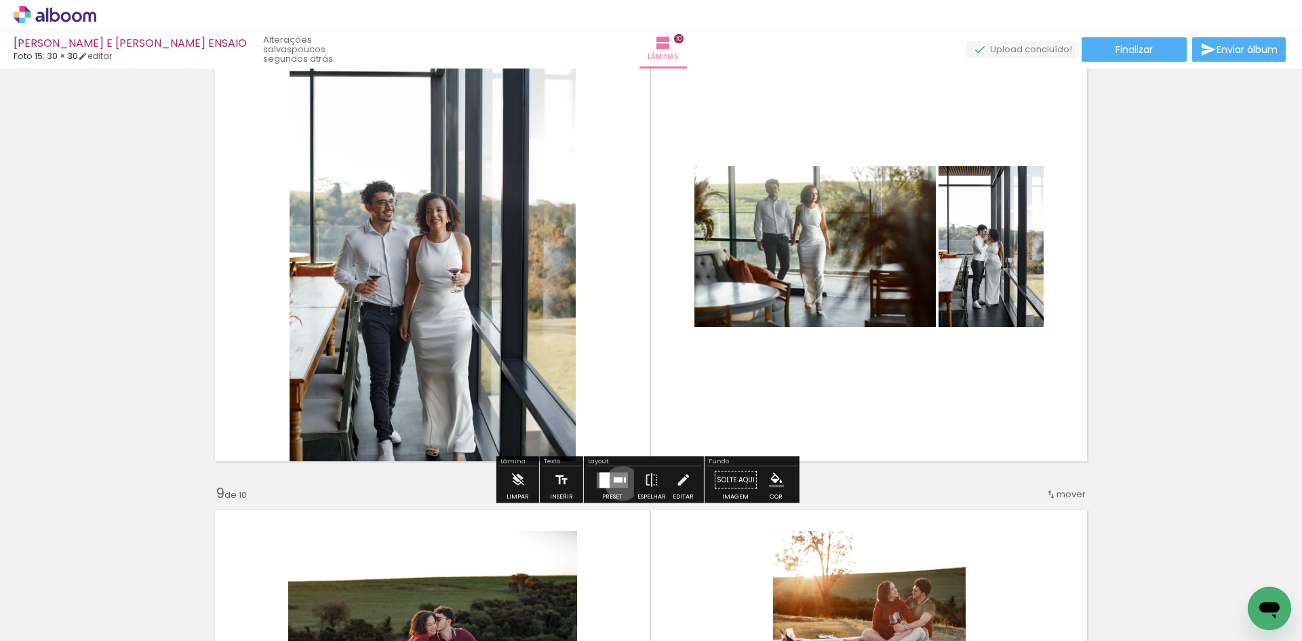
click at [619, 483] on quentale-layouter at bounding box center [612, 480] width 31 height 16
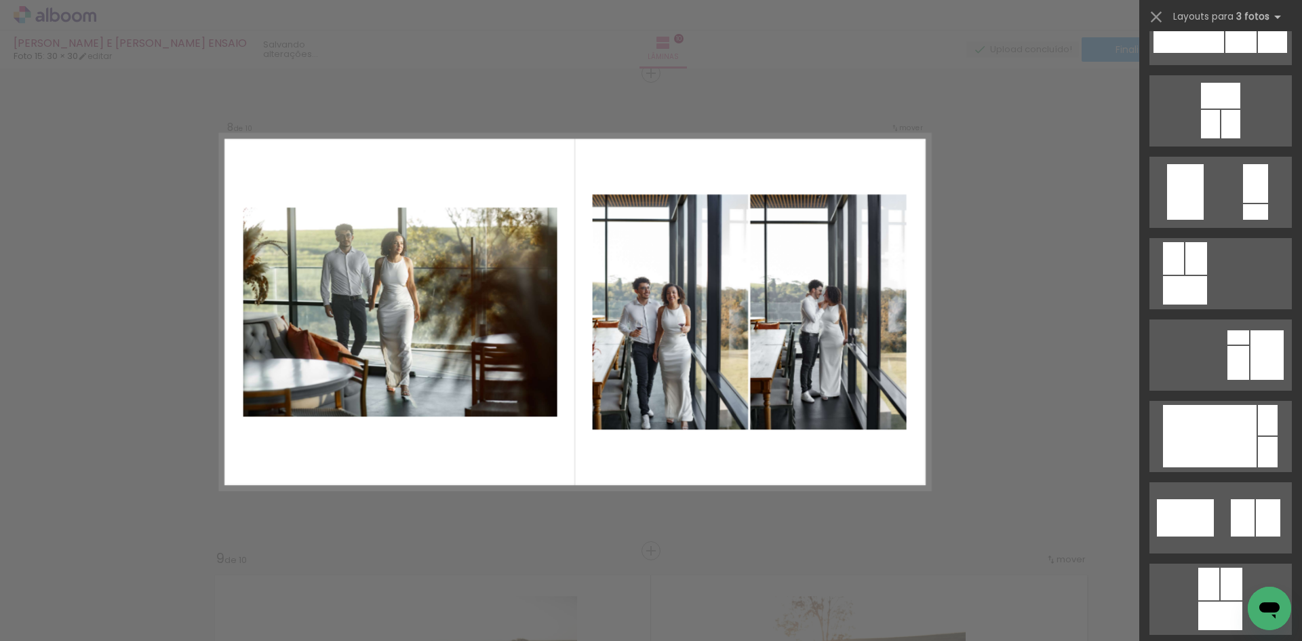
scroll to position [1899, 0]
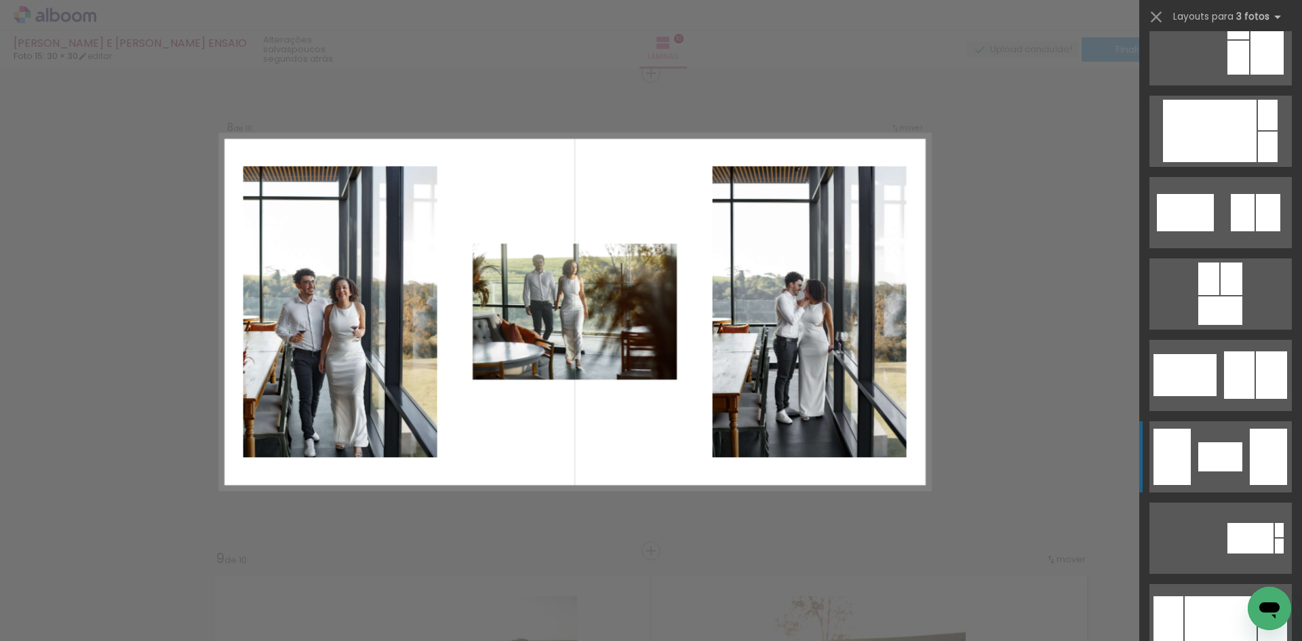
click at [1233, 444] on div at bounding box center [1221, 456] width 44 height 29
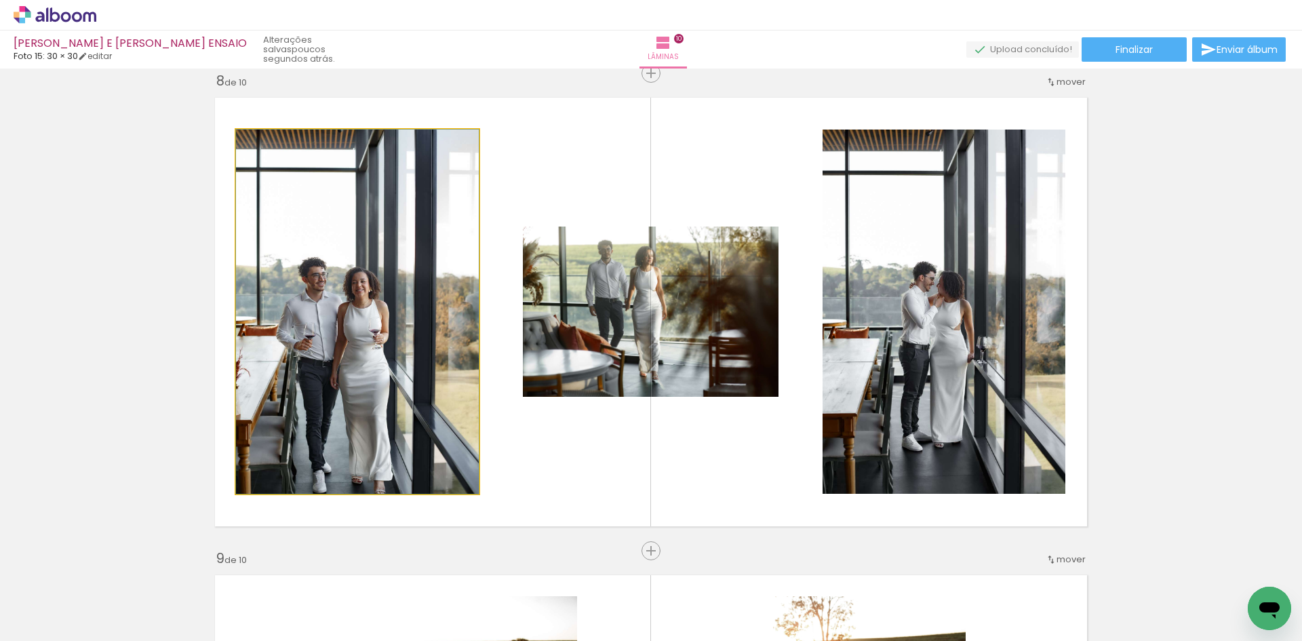
drag, startPoint x: 397, startPoint y: 389, endPoint x: 398, endPoint y: 343, distance: 46.8
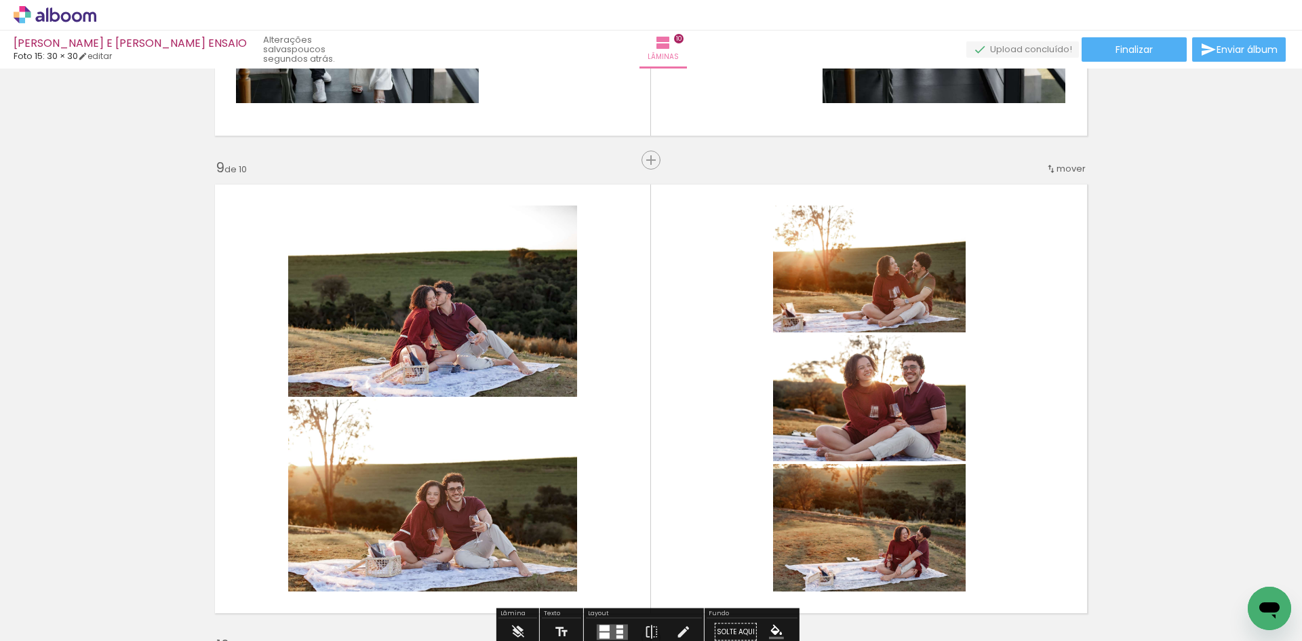
scroll to position [3971, 0]
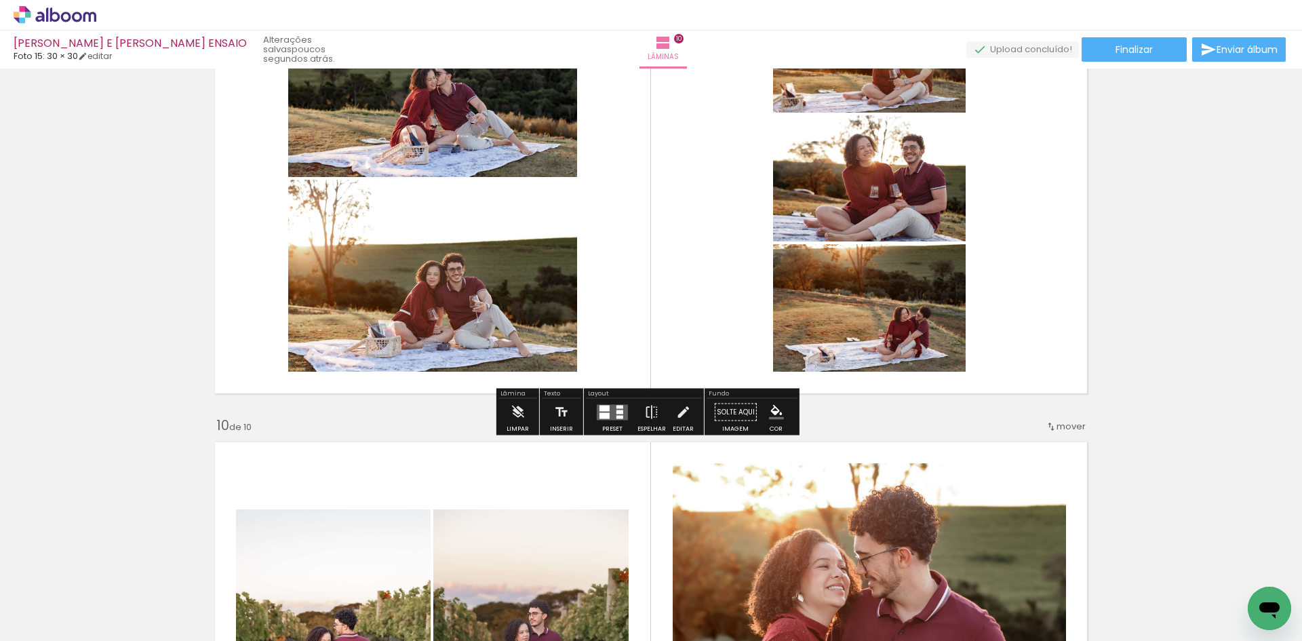
click at [600, 414] on div at bounding box center [605, 415] width 10 height 6
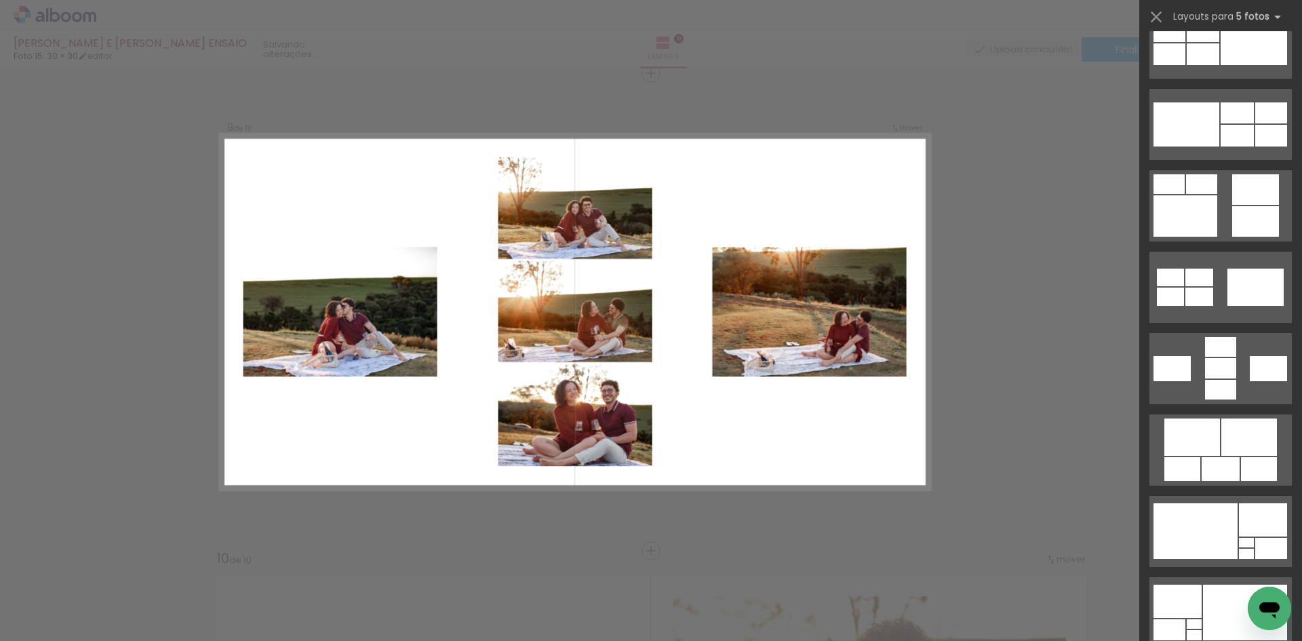
scroll to position [611, 0]
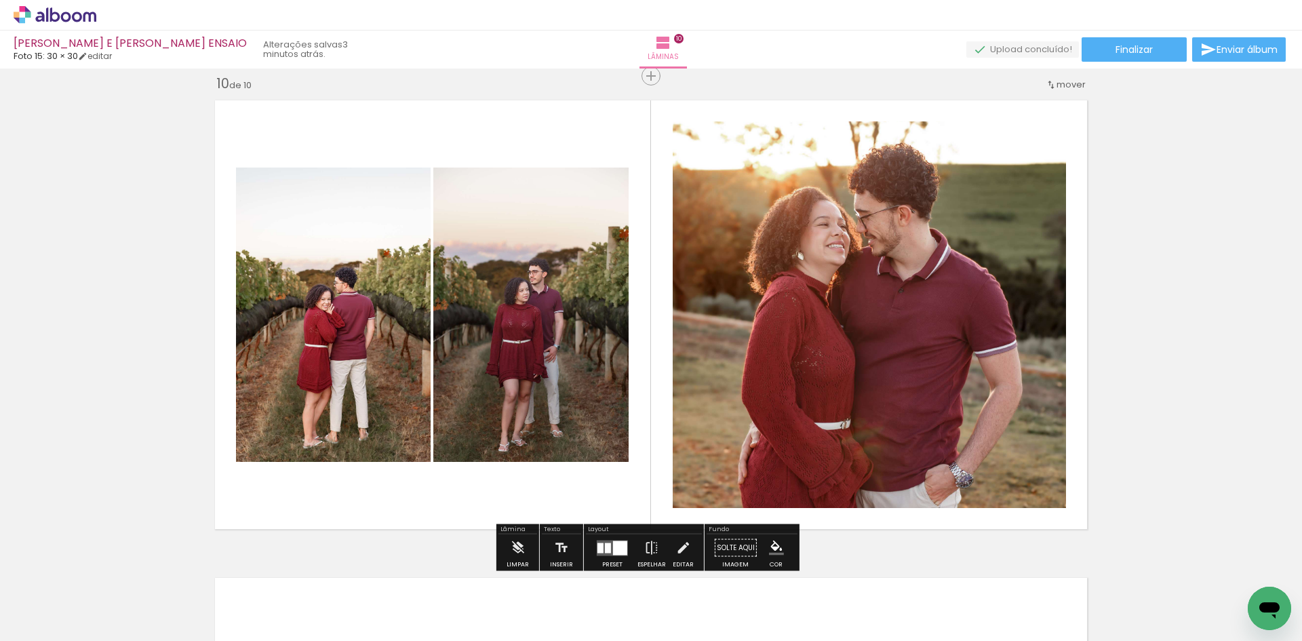
scroll to position [4381, 0]
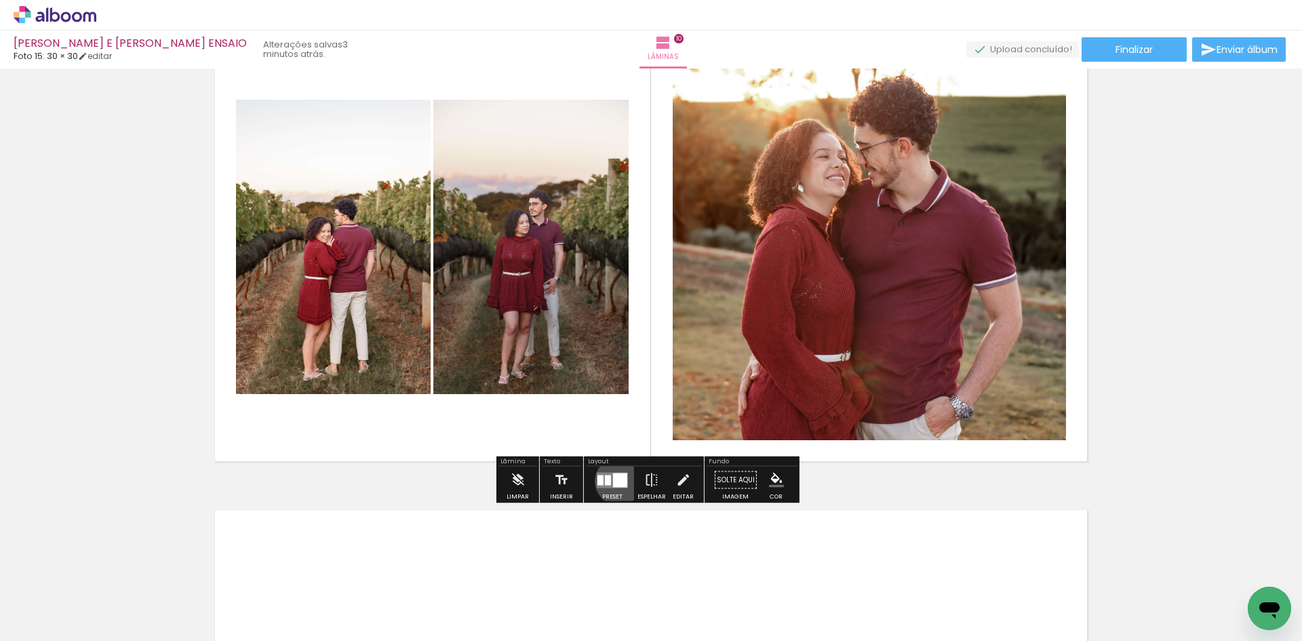
click at [616, 481] on div at bounding box center [620, 480] width 14 height 14
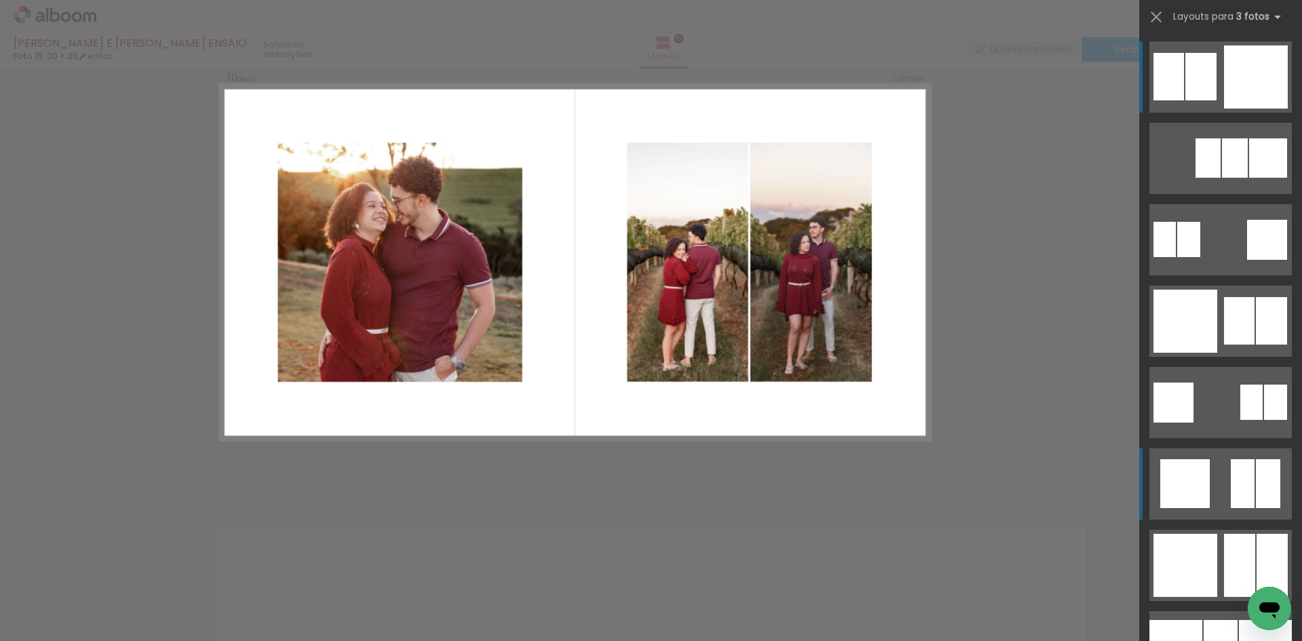
scroll to position [4316, 0]
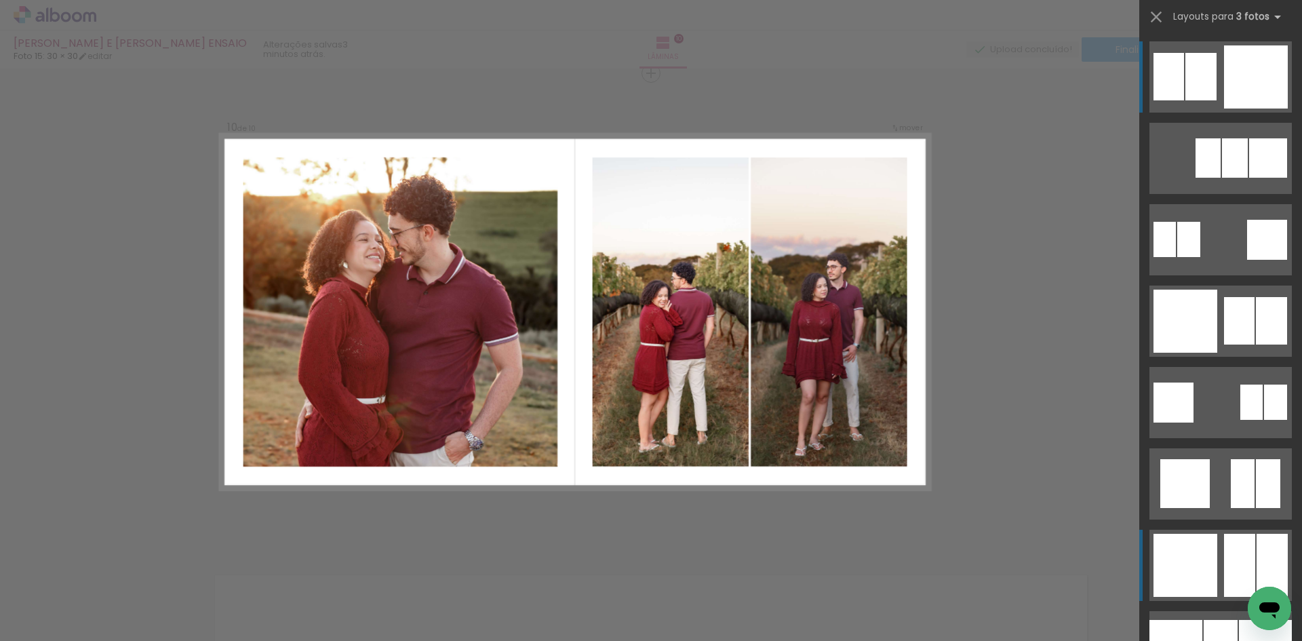
click at [1199, 178] on div at bounding box center [1208, 157] width 25 height 39
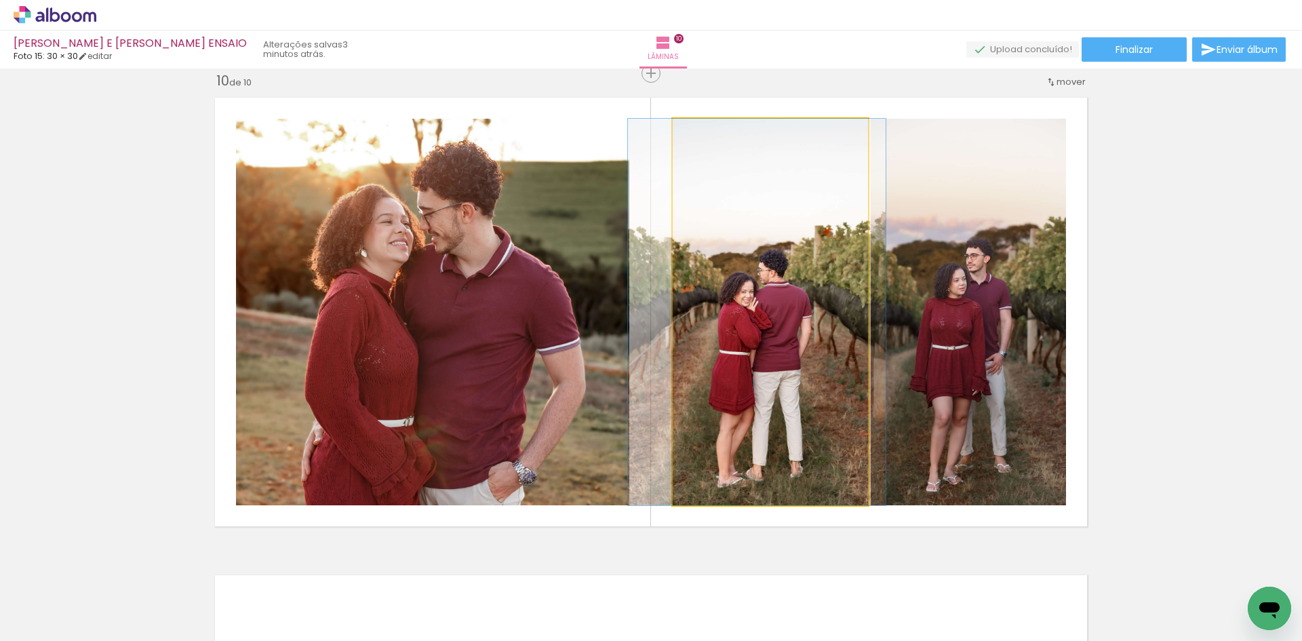
drag, startPoint x: 757, startPoint y: 369, endPoint x: 743, endPoint y: 367, distance: 13.7
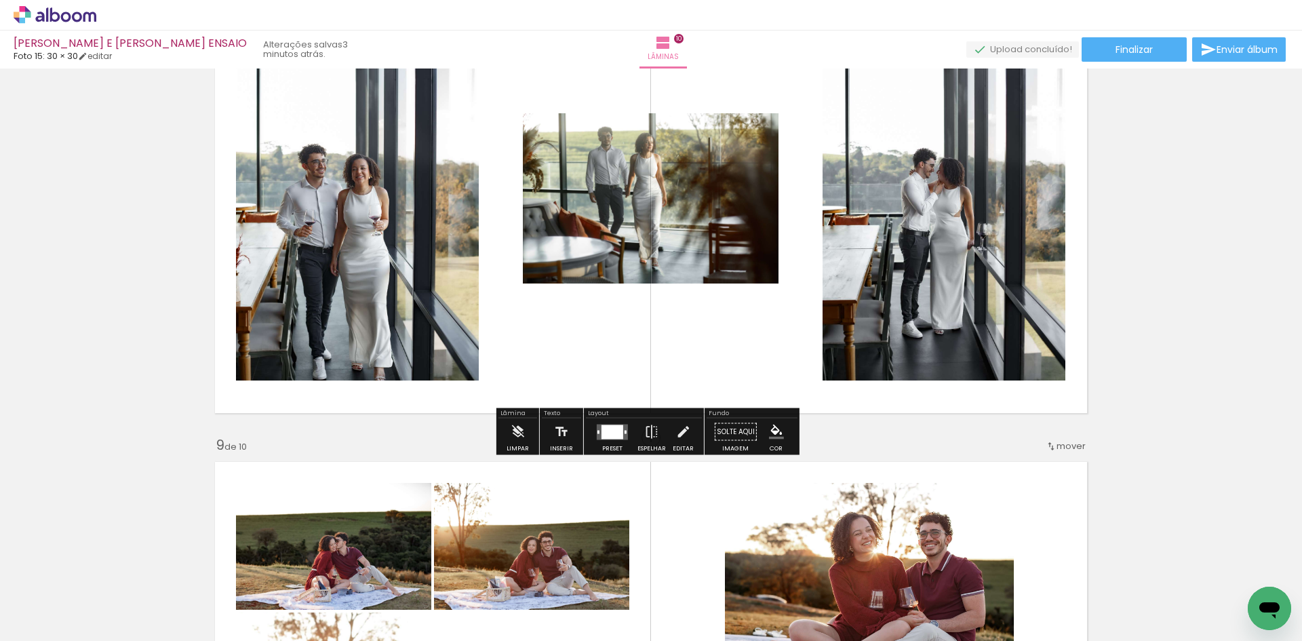
scroll to position [3502, 0]
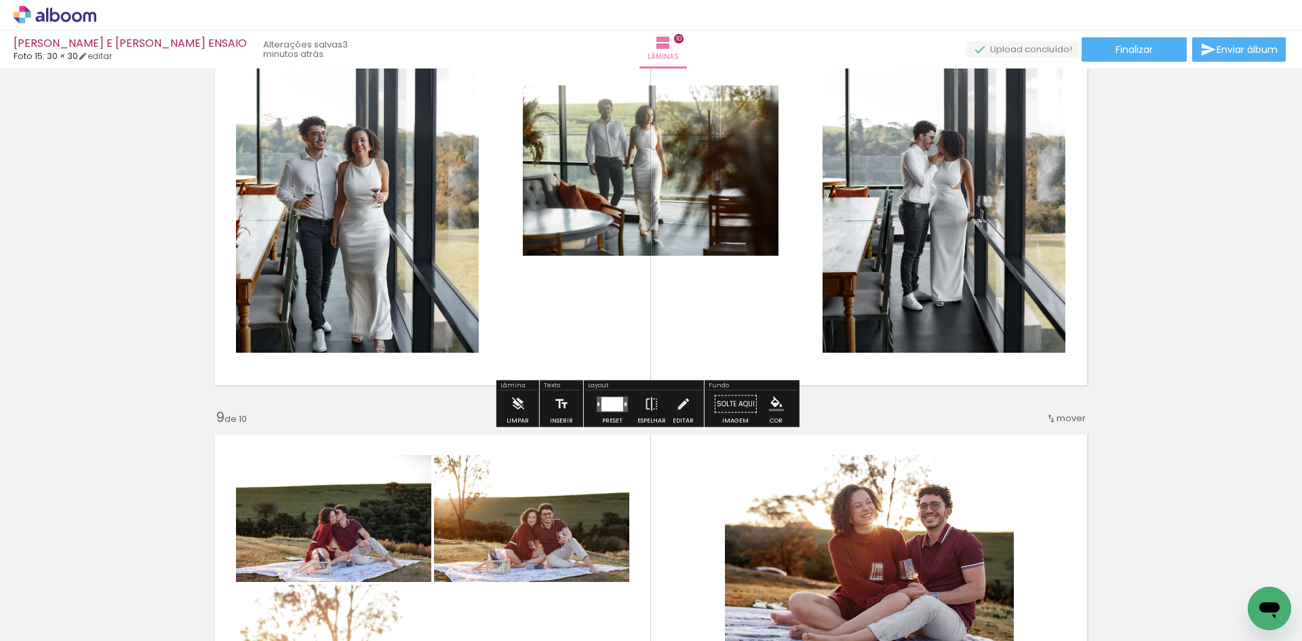
click at [604, 400] on div at bounding box center [613, 404] width 22 height 14
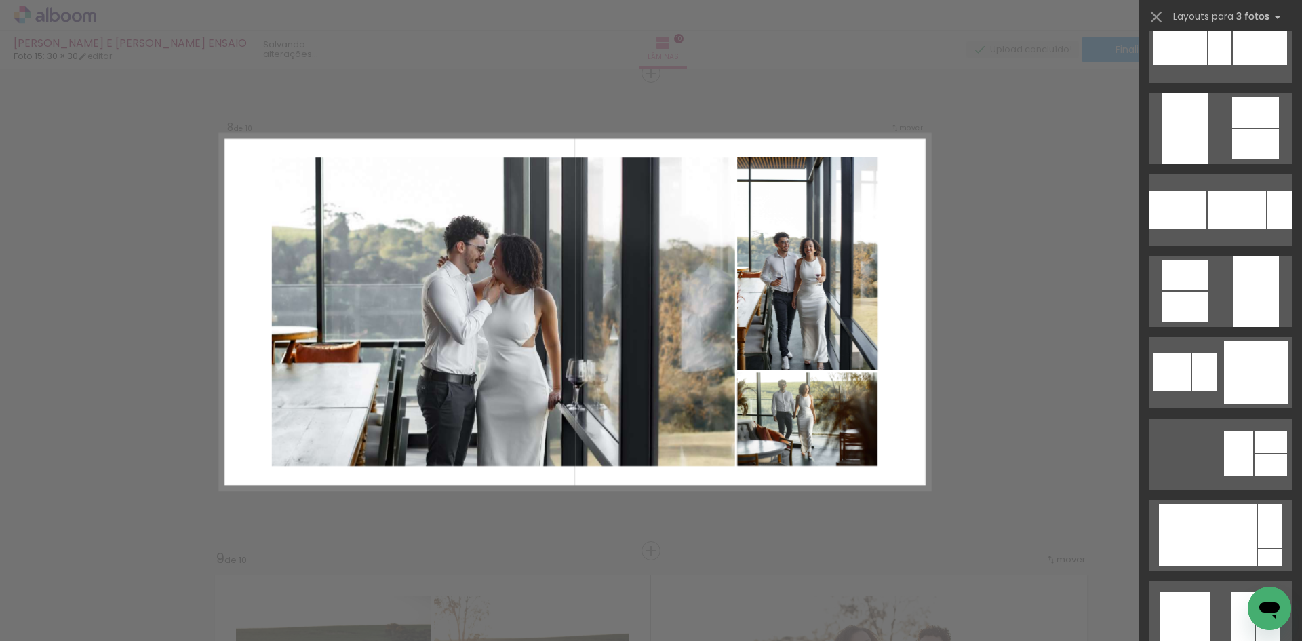
scroll to position [6146, 0]
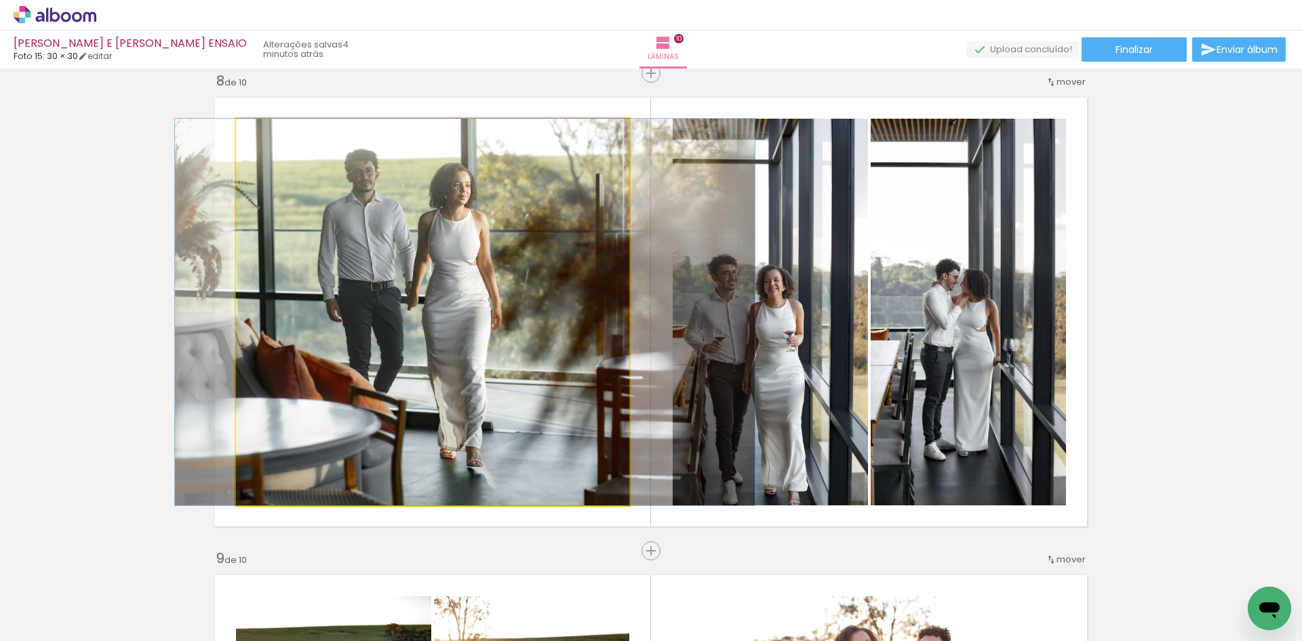
drag, startPoint x: 541, startPoint y: 397, endPoint x: 573, endPoint y: 402, distance: 33.0
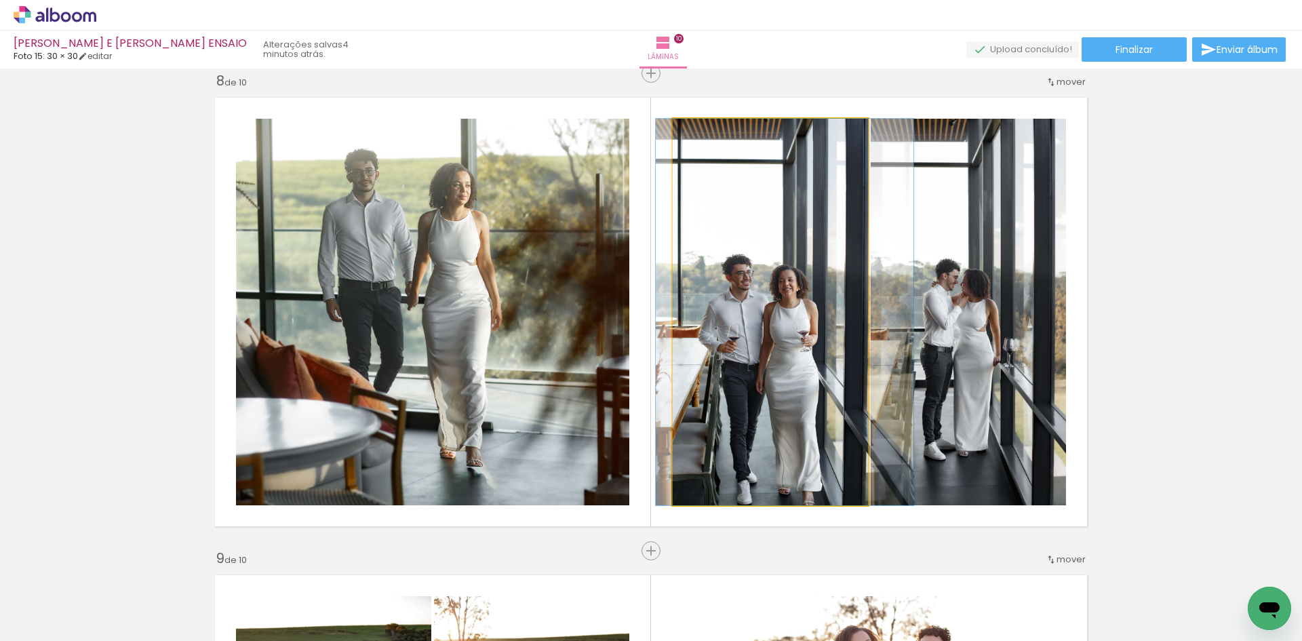
drag, startPoint x: 762, startPoint y: 345, endPoint x: 776, endPoint y: 335, distance: 17.5
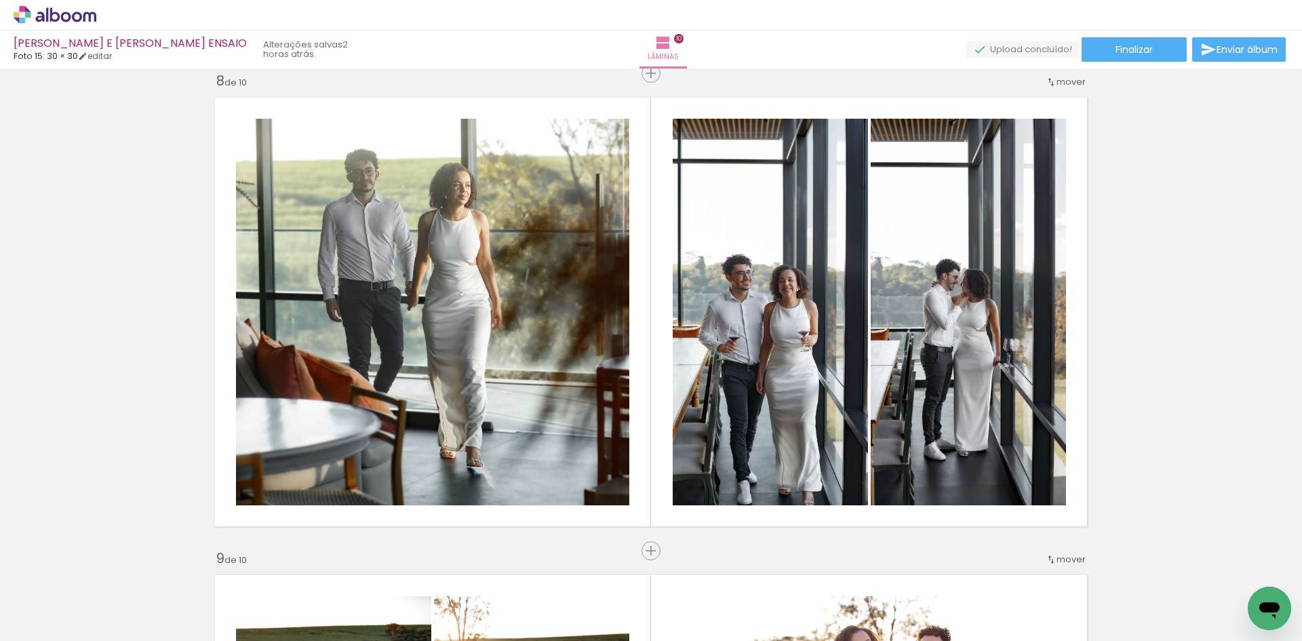
scroll to position [6146, 0]
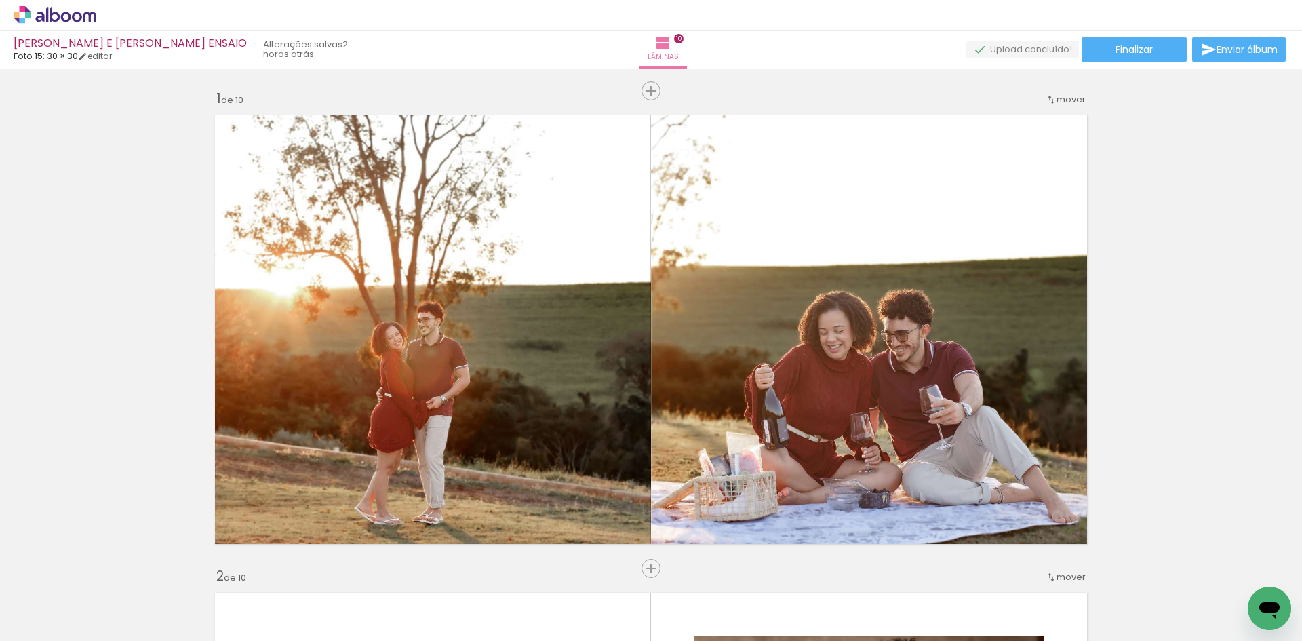
scroll to position [3361, 0]
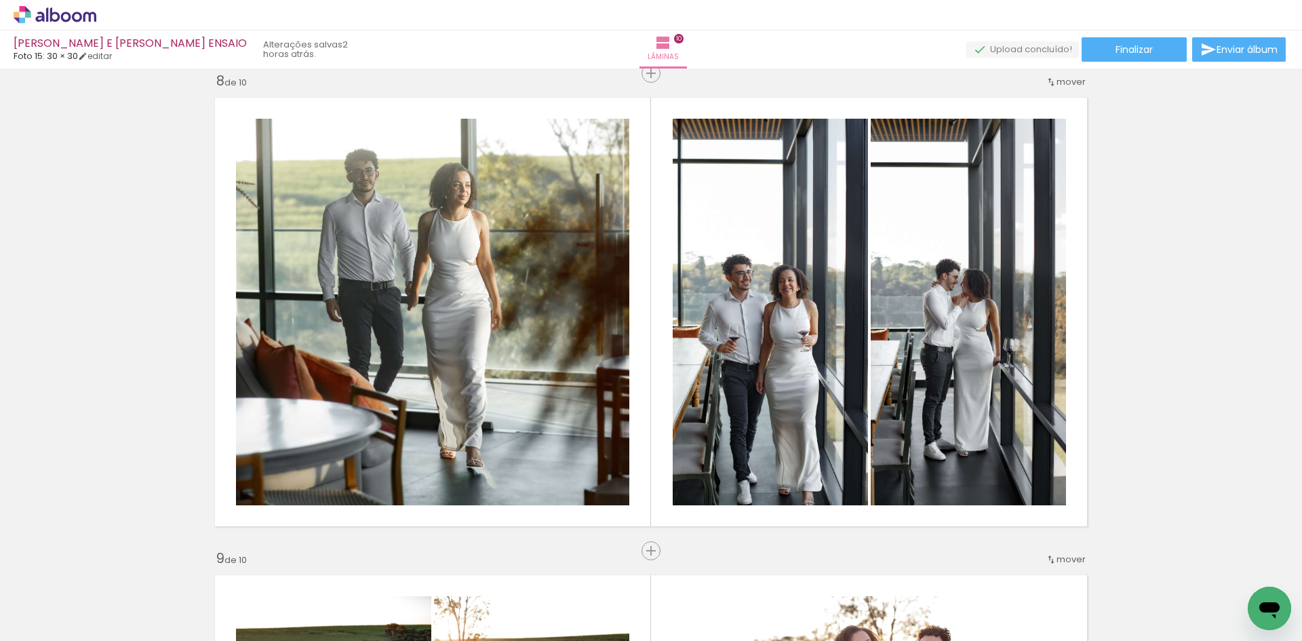
scroll to position [6146, 0]
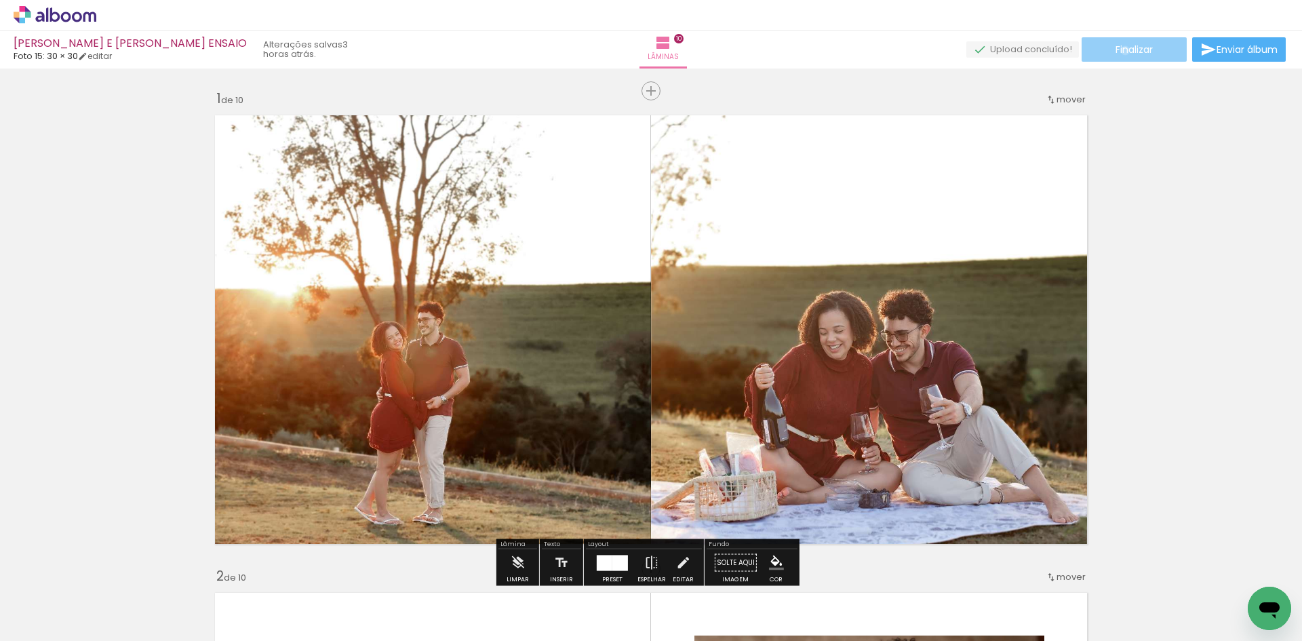
click at [1121, 50] on span "Finalizar" at bounding box center [1134, 49] width 37 height 9
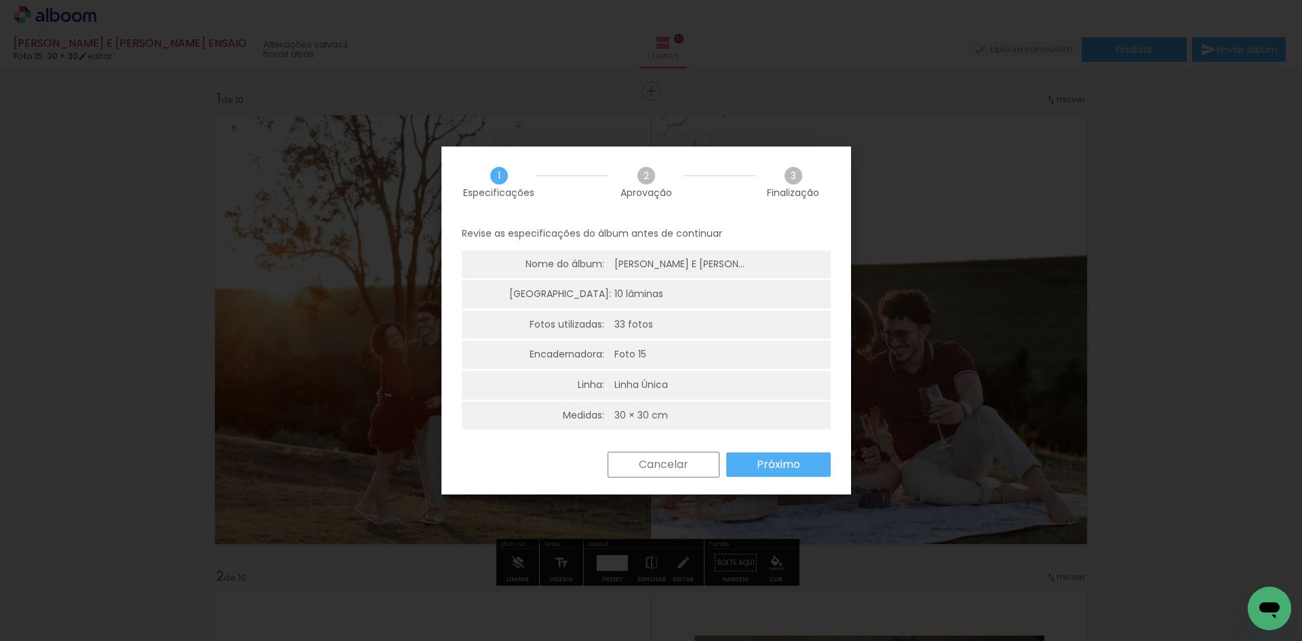
click at [0, 0] on slot "Próximo" at bounding box center [0, 0] width 0 height 0
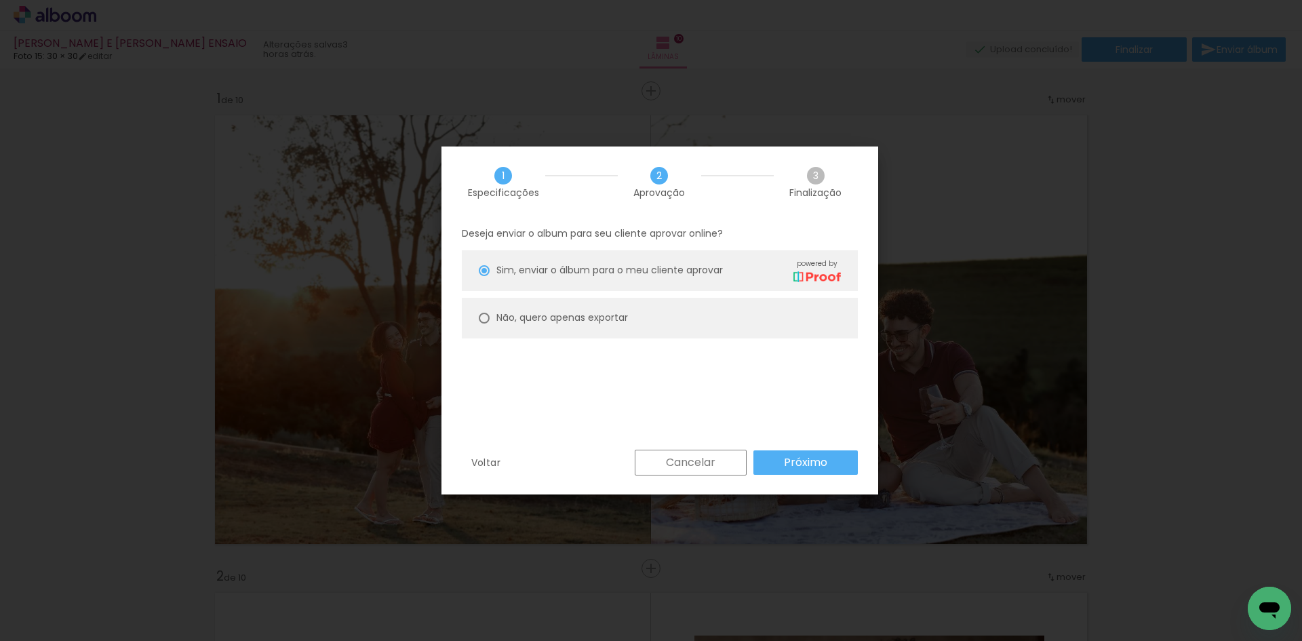
click at [0, 0] on slot "Próximo" at bounding box center [0, 0] width 0 height 0
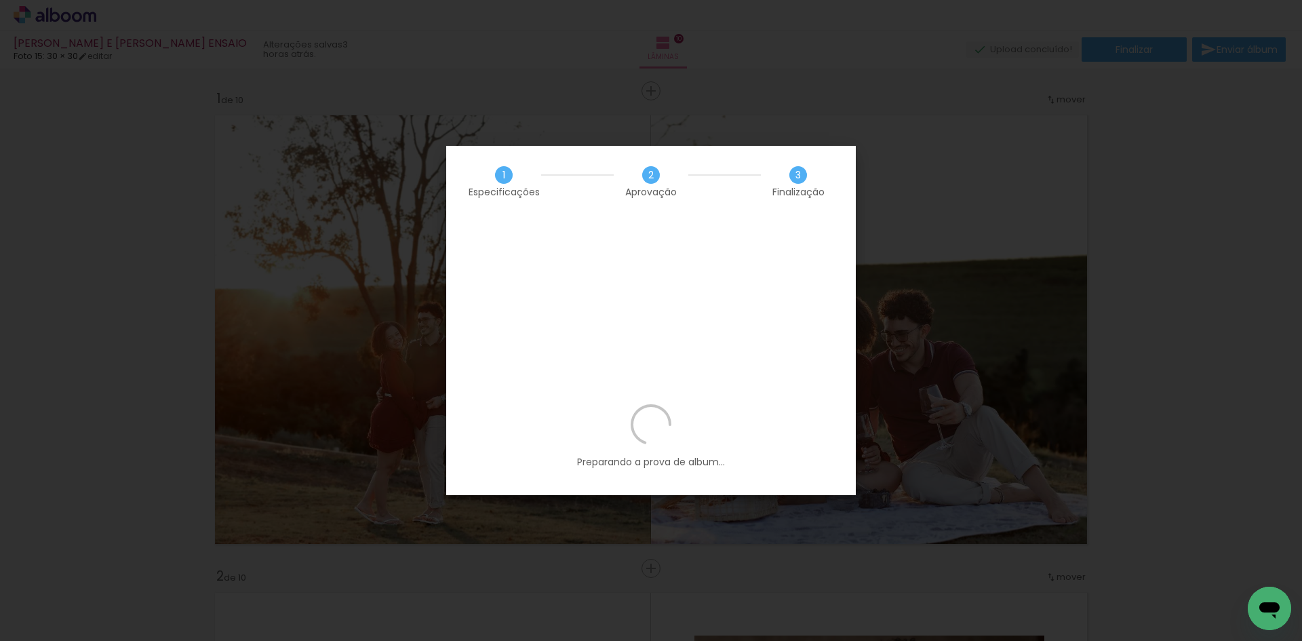
scroll to position [6146, 0]
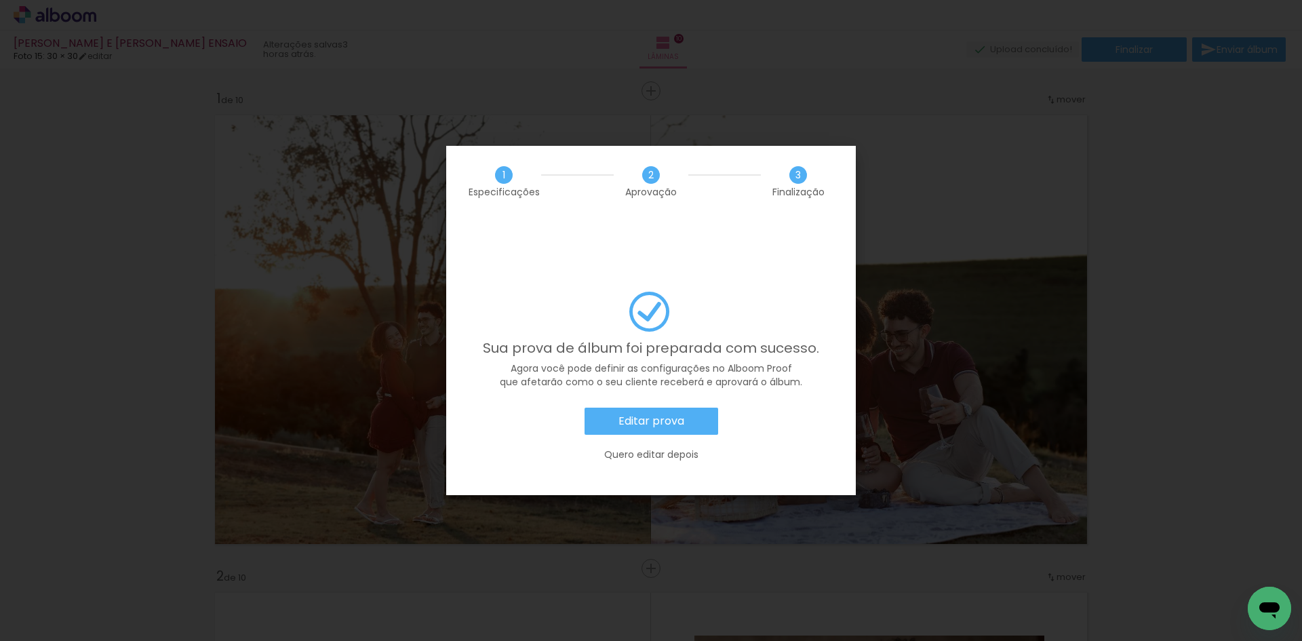
click at [0, 0] on slot "Editar prova" at bounding box center [0, 0] width 0 height 0
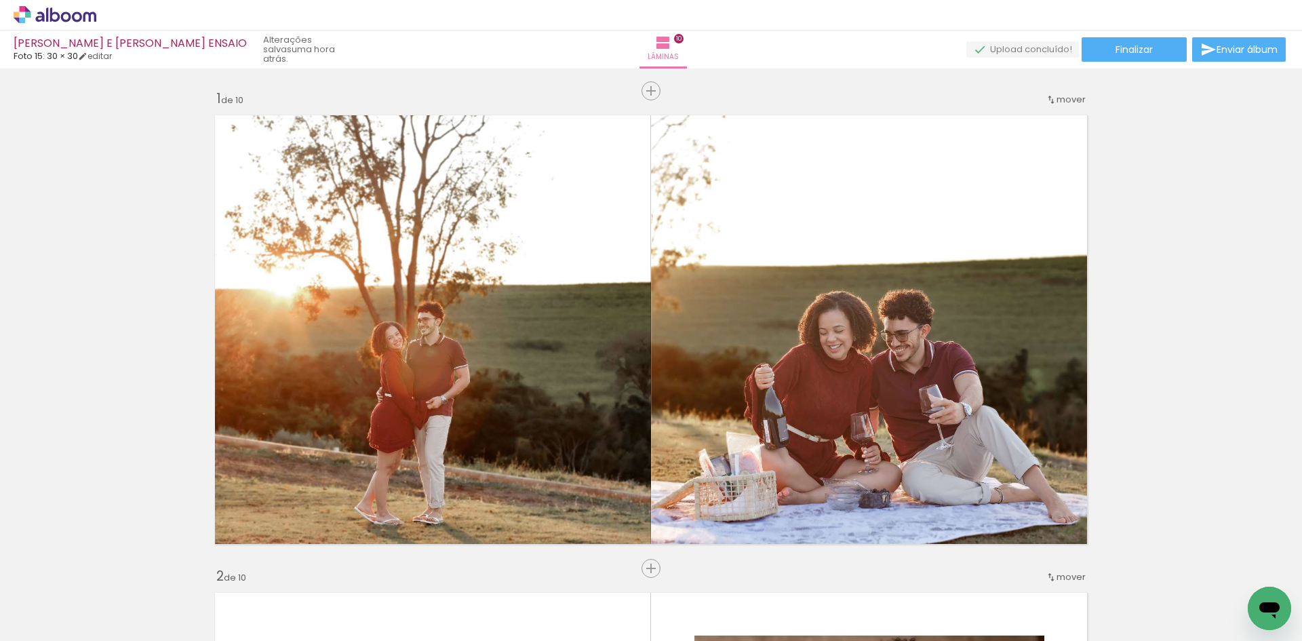
scroll to position [6146, 0]
